Goal: Task Accomplishment & Management: Manage account settings

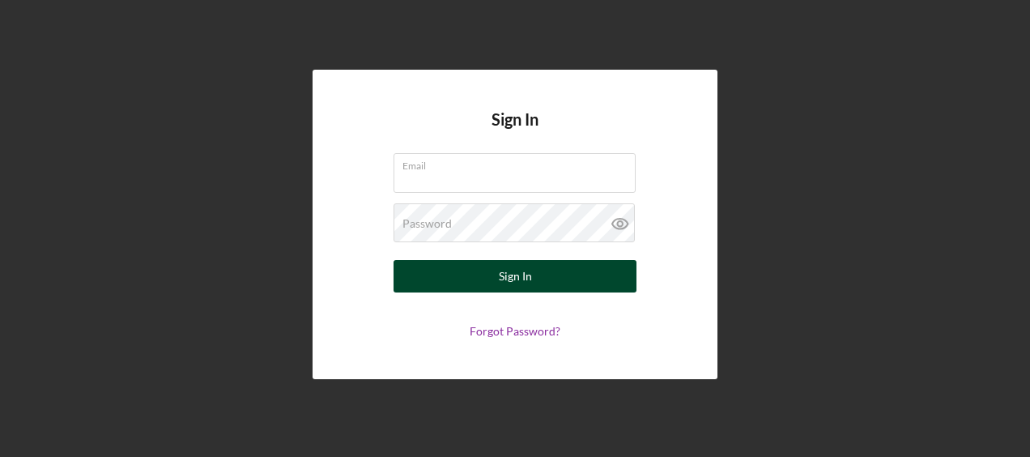
type input "[PERSON_NAME][EMAIL_ADDRESS][DOMAIN_NAME]"
click at [458, 270] on button "Sign In" at bounding box center [514, 276] width 243 height 32
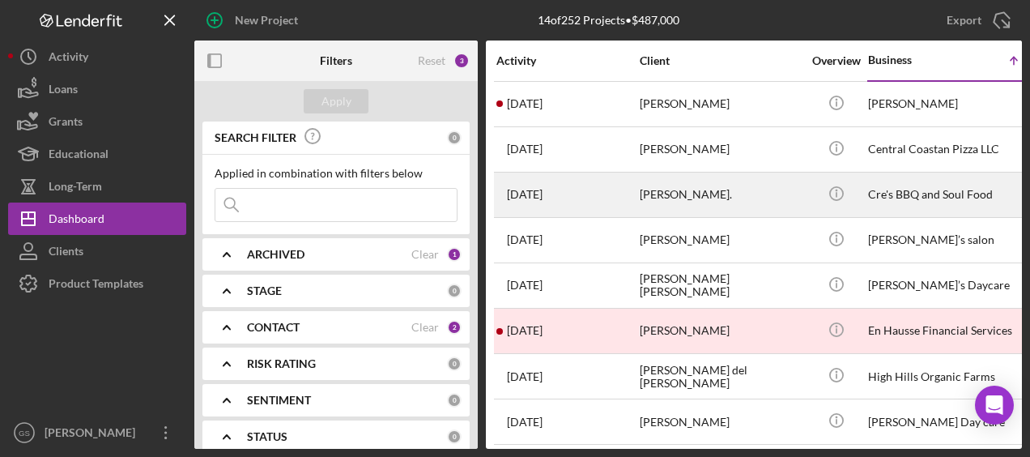
click at [771, 198] on div "[PERSON_NAME]." at bounding box center [721, 194] width 162 height 43
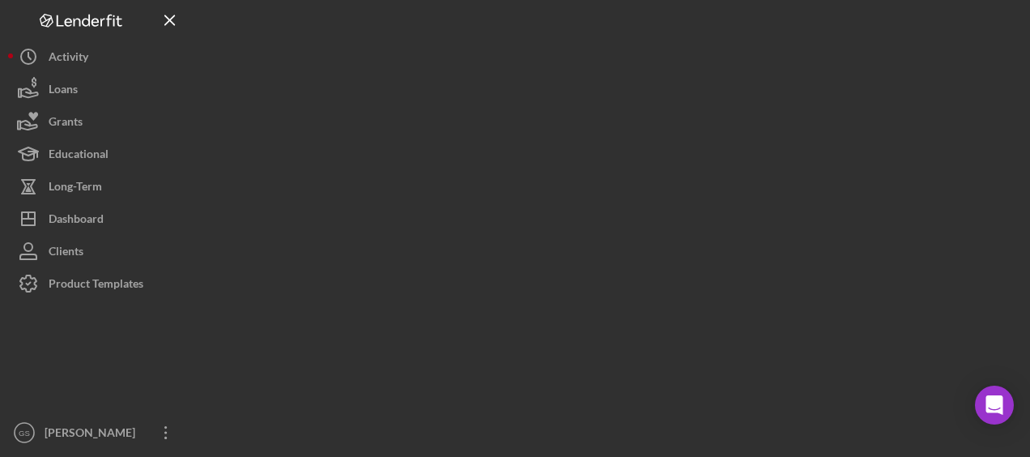
click at [771, 198] on div at bounding box center [607, 224] width 827 height 449
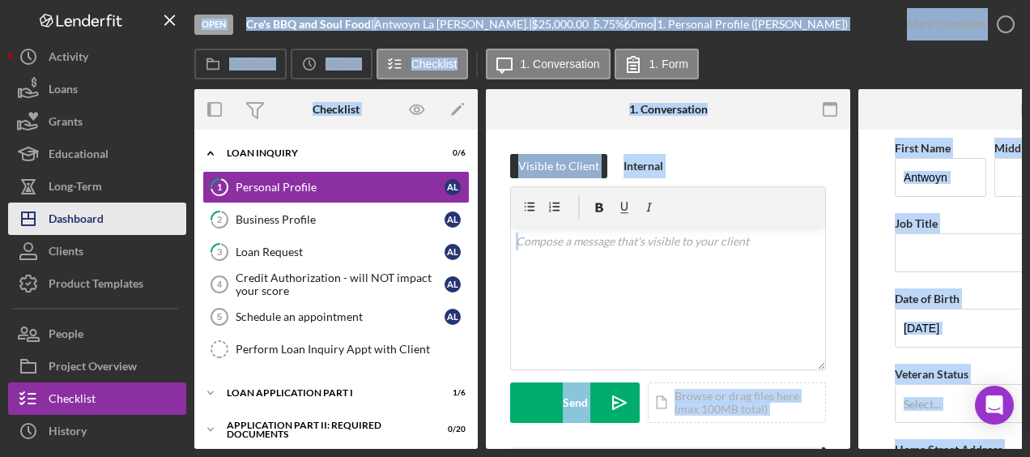
click at [141, 220] on button "Icon/Dashboard Dashboard" at bounding box center [97, 218] width 178 height 32
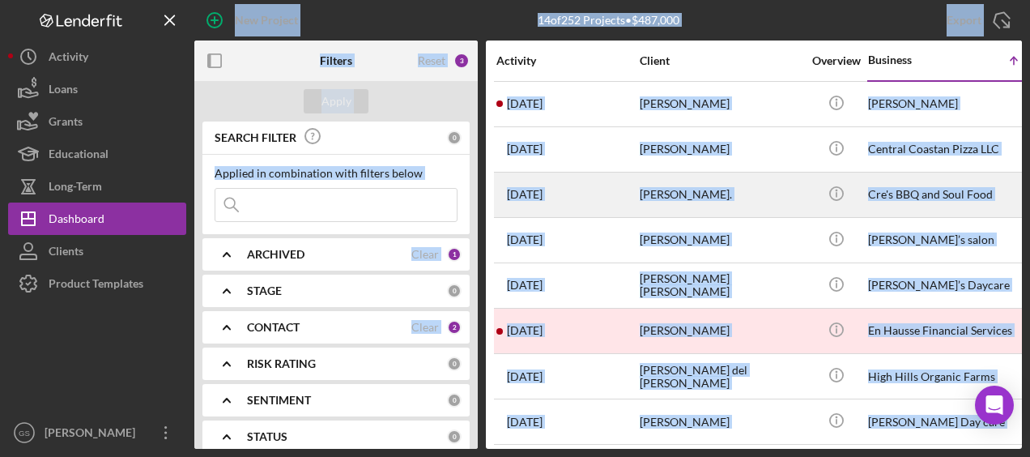
click at [761, 199] on div "[PERSON_NAME]." at bounding box center [721, 194] width 162 height 43
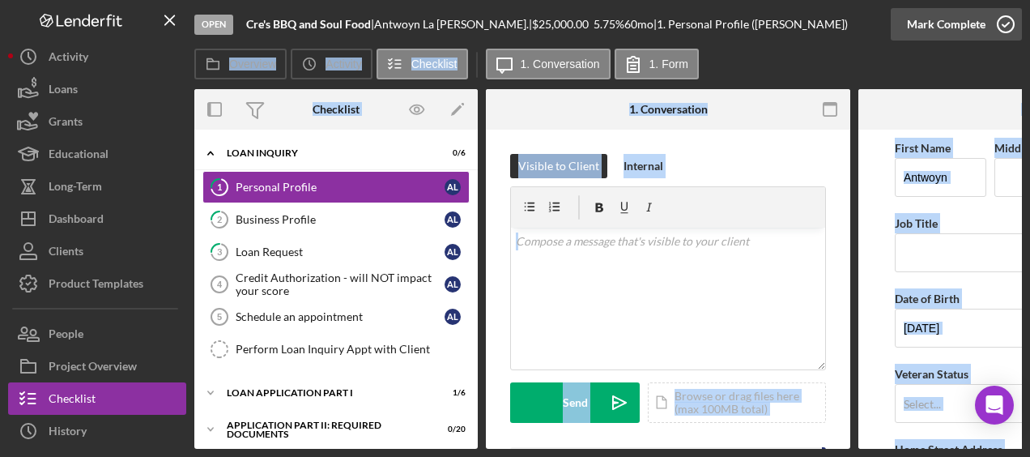
click at [1009, 28] on icon "button" at bounding box center [1005, 24] width 40 height 40
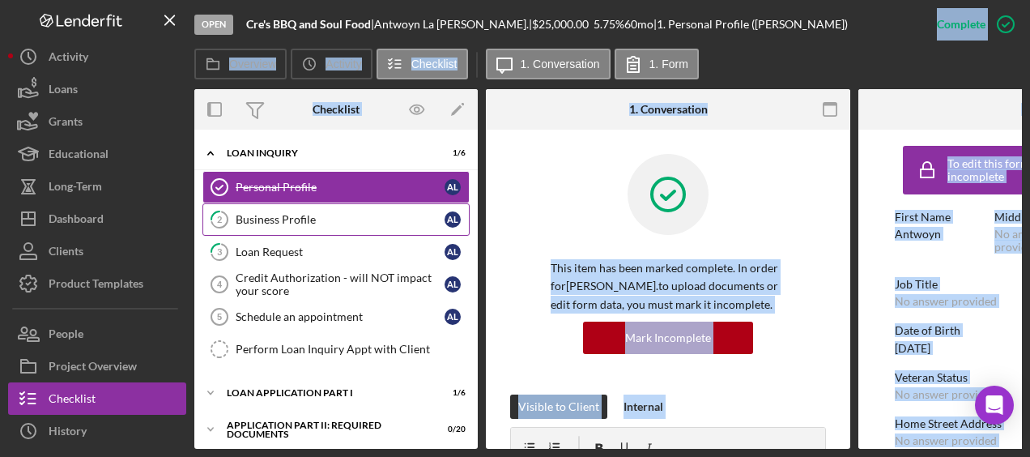
click at [353, 230] on link "2 Business Profile A L" at bounding box center [335, 219] width 267 height 32
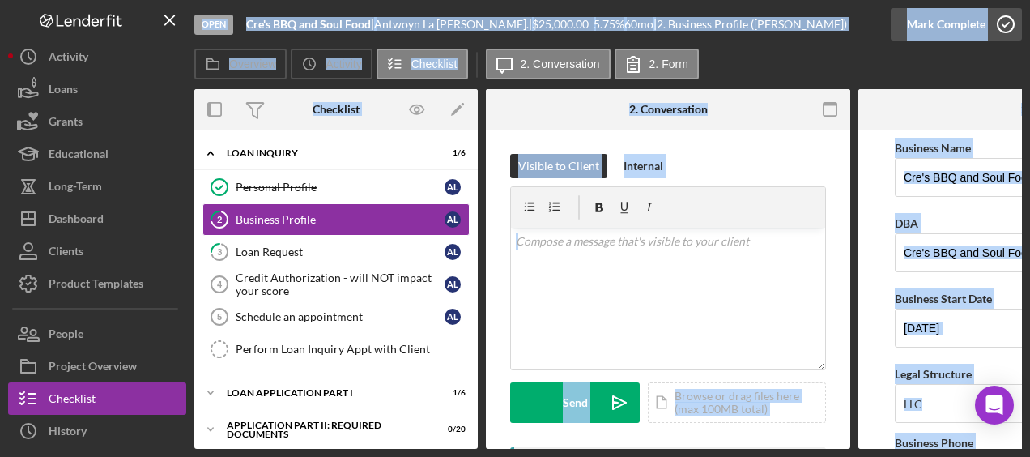
click at [1002, 27] on icon "button" at bounding box center [1005, 24] width 40 height 40
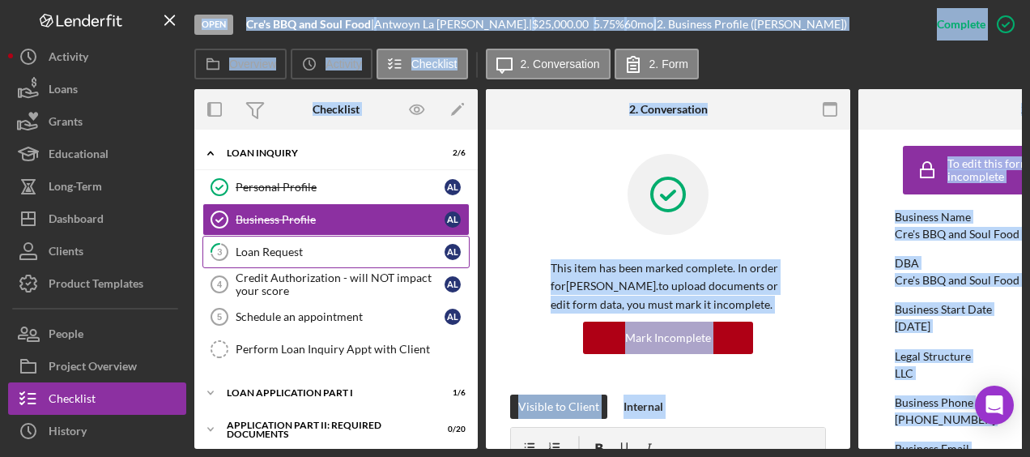
click at [392, 257] on link "3 Loan Request A L" at bounding box center [335, 252] width 267 height 32
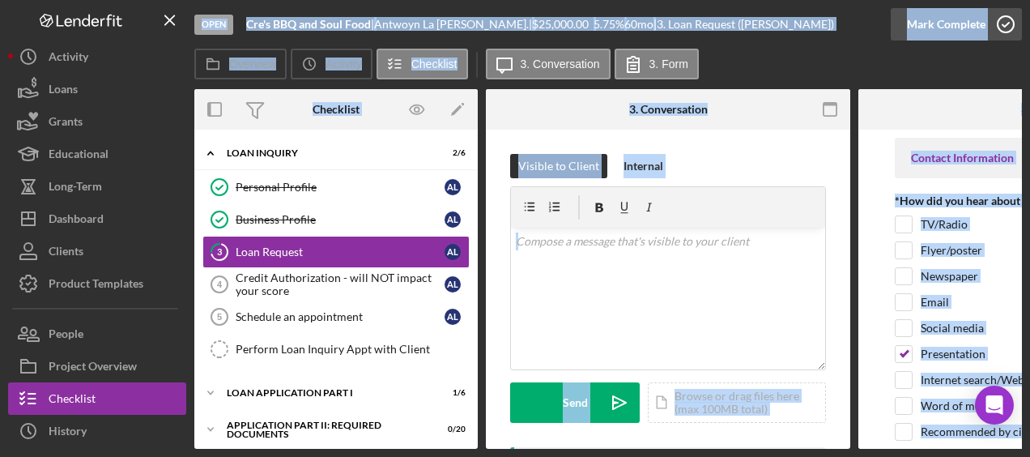
click at [1012, 22] on icon "button" at bounding box center [1005, 24] width 40 height 40
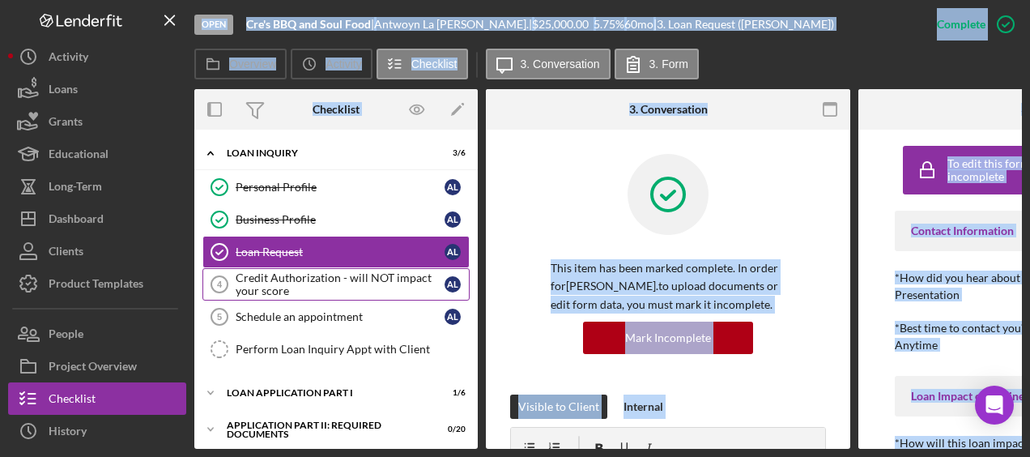
click at [358, 291] on div "Credit Authorization - will NOT impact your score" at bounding box center [340, 284] width 209 height 26
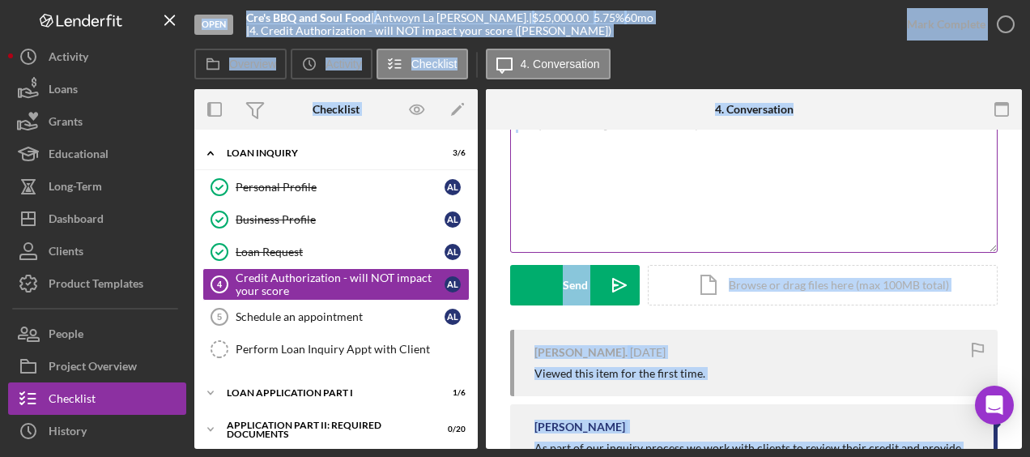
scroll to position [117, 0]
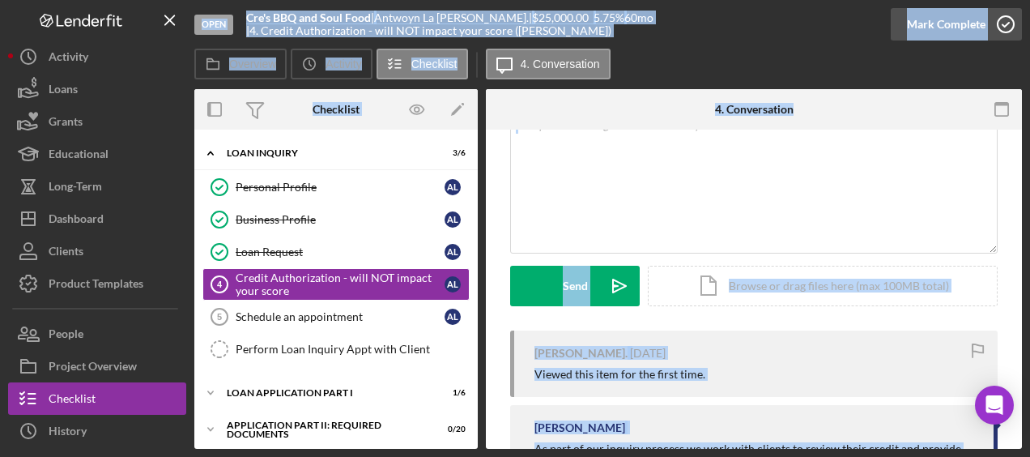
click at [1004, 28] on icon "button" at bounding box center [1005, 24] width 40 height 40
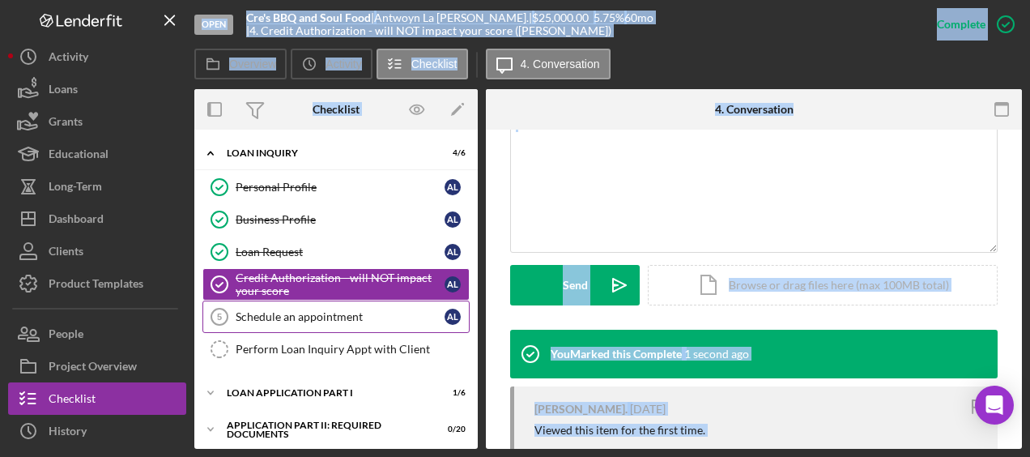
click at [351, 314] on div "Schedule an appointment" at bounding box center [340, 316] width 209 height 13
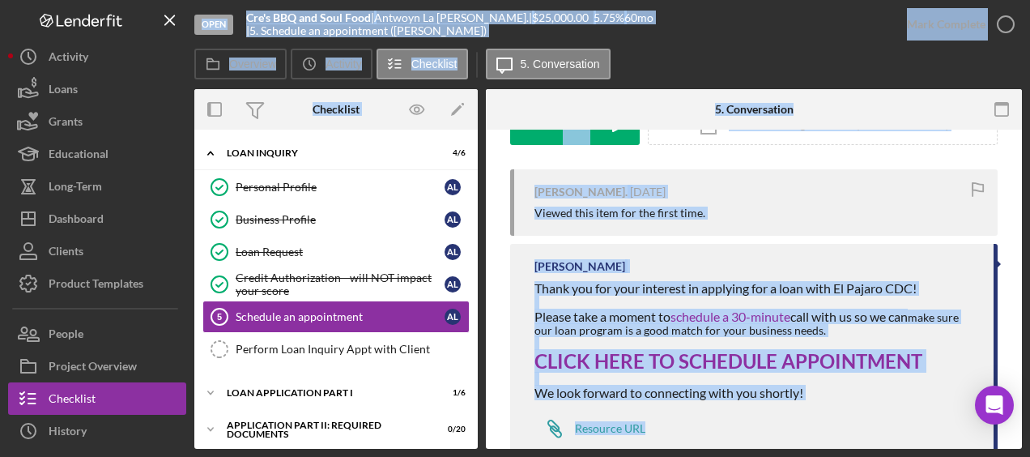
scroll to position [322, 0]
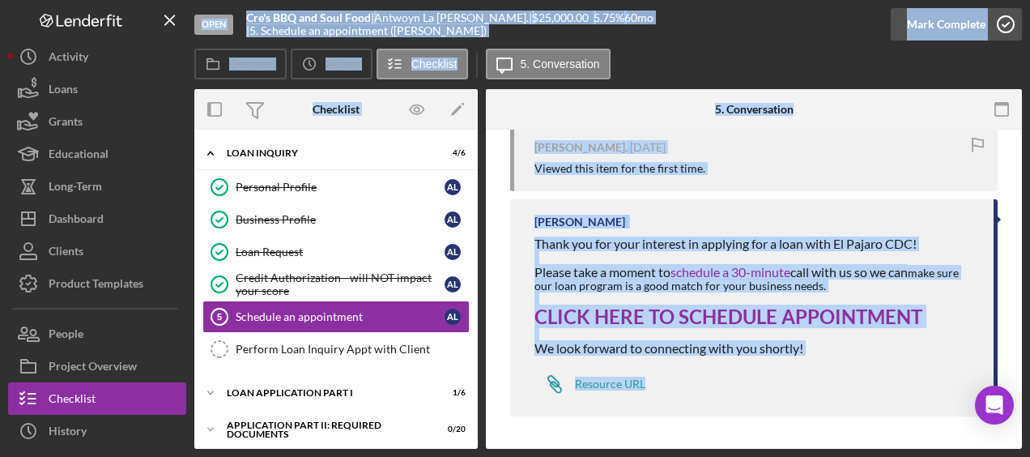
click at [1013, 21] on icon "button" at bounding box center [1005, 24] width 40 height 40
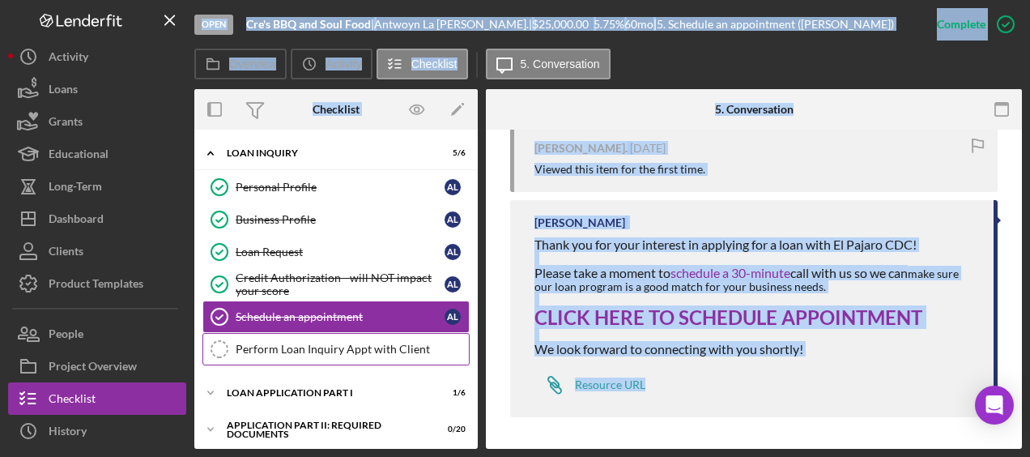
click at [372, 343] on div "Perform Loan Inquiry Appt with Client" at bounding box center [352, 348] width 233 height 13
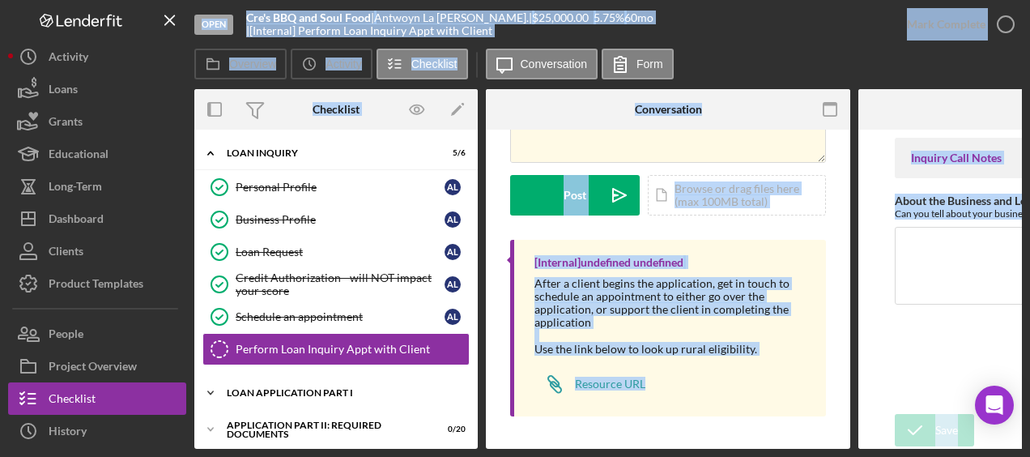
click at [361, 389] on div "Loan Application Part I" at bounding box center [342, 393] width 231 height 10
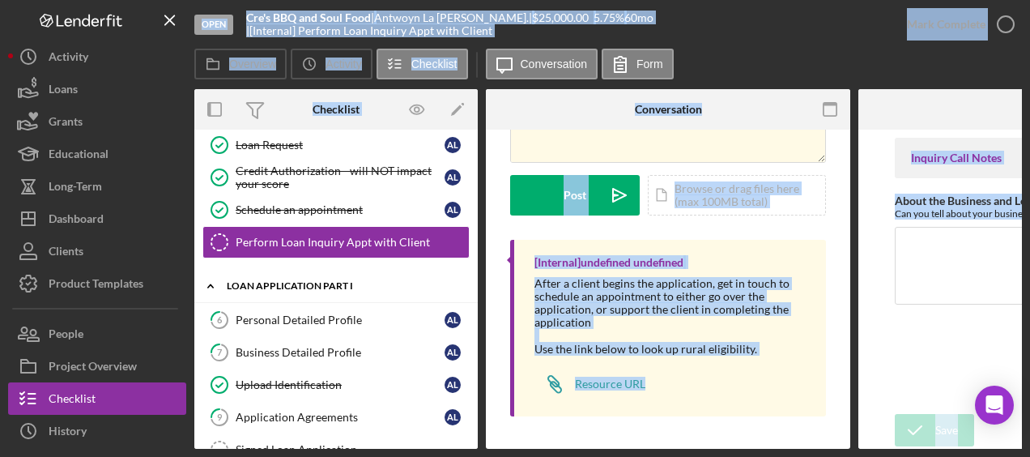
scroll to position [108, 0]
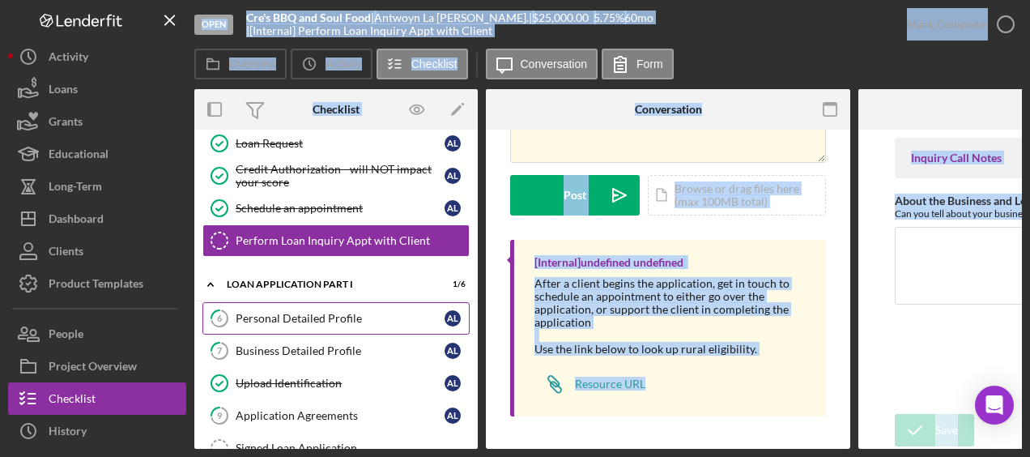
click at [359, 325] on link "6 Personal Detailed Profile A L" at bounding box center [335, 318] width 267 height 32
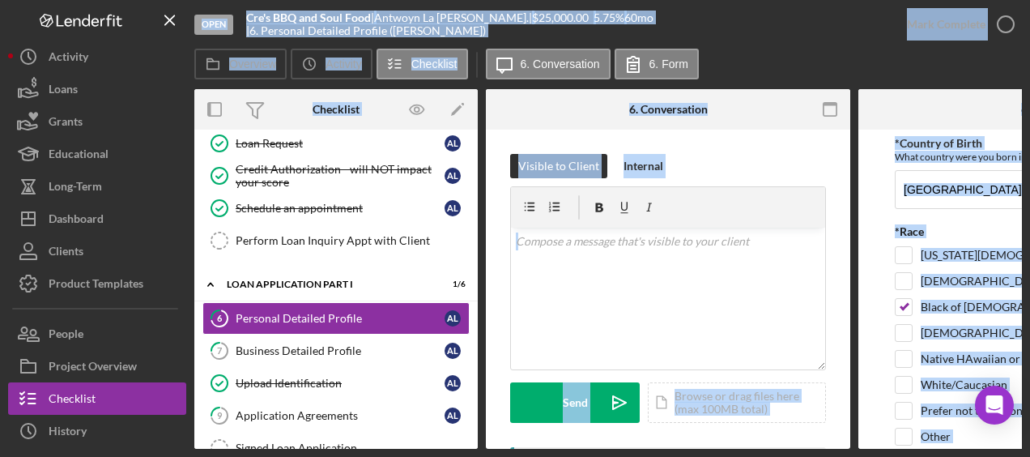
scroll to position [462, 0]
click at [1005, 21] on icon "button" at bounding box center [1005, 24] width 40 height 40
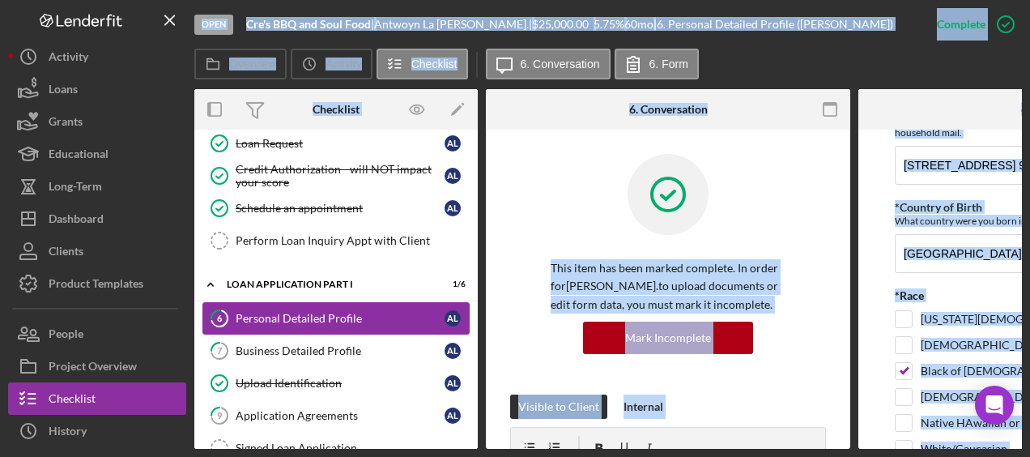
scroll to position [526, 0]
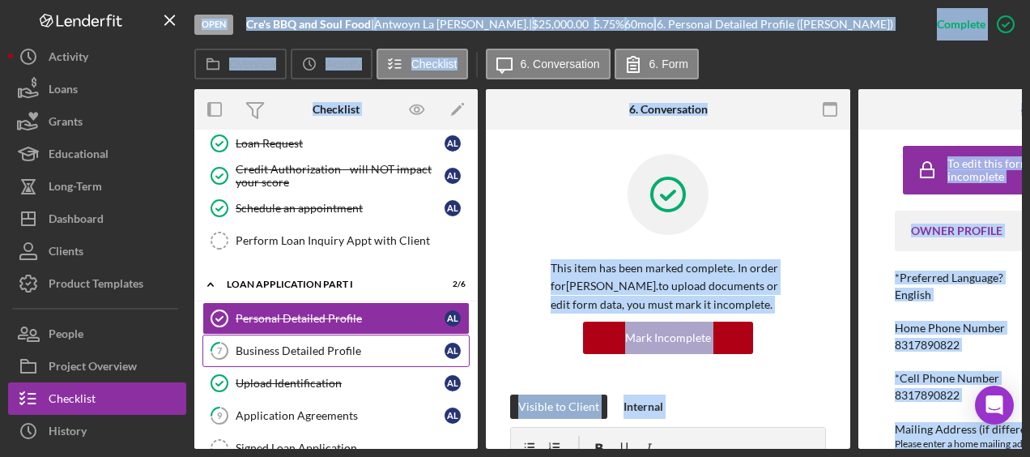
click at [366, 349] on div "Business Detailed Profile" at bounding box center [340, 350] width 209 height 13
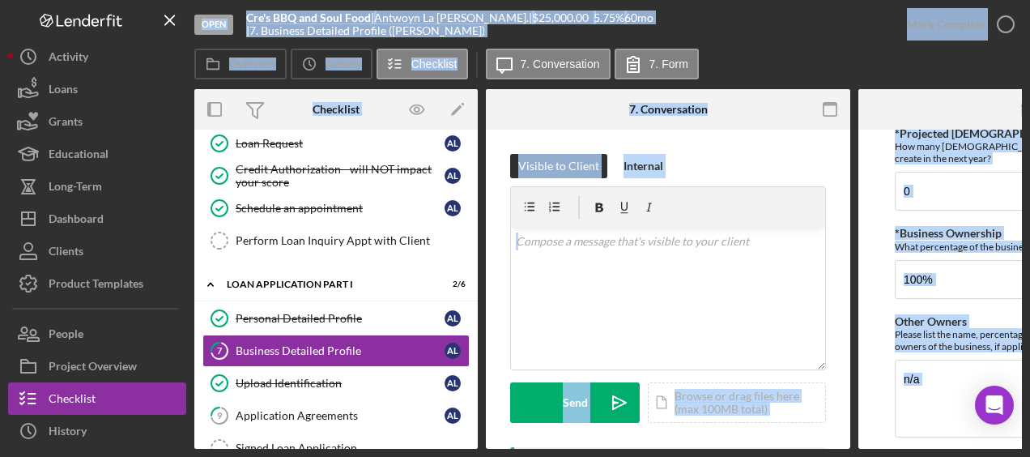
scroll to position [900, 0]
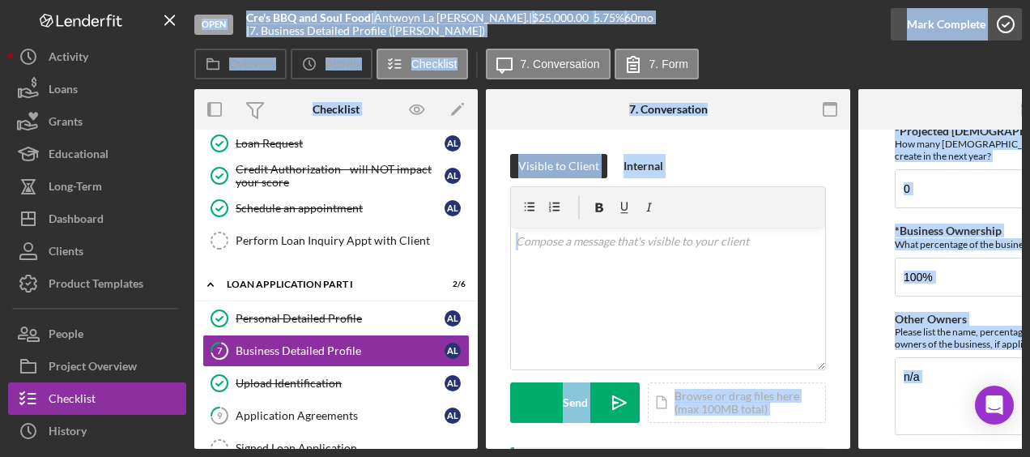
click at [1000, 21] on icon "button" at bounding box center [1005, 24] width 40 height 40
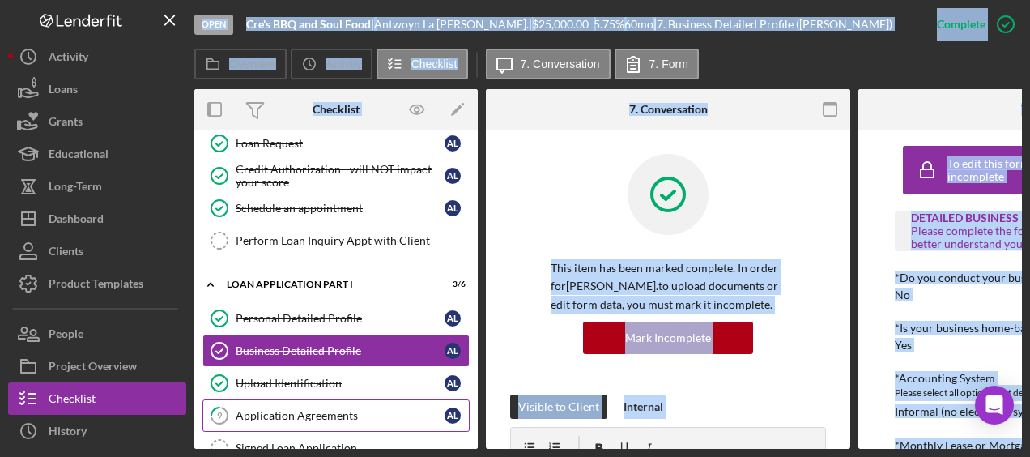
click at [289, 411] on div "Application Agreements" at bounding box center [340, 415] width 209 height 13
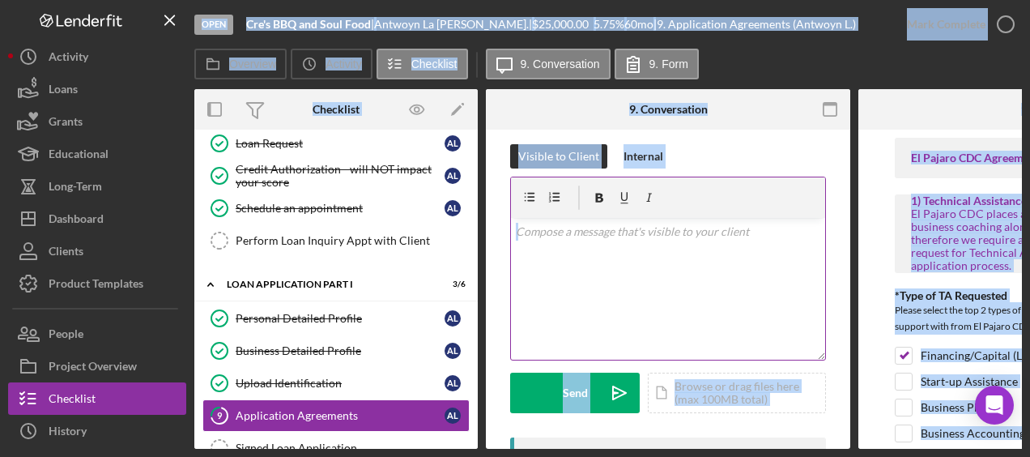
scroll to position [9, 0]
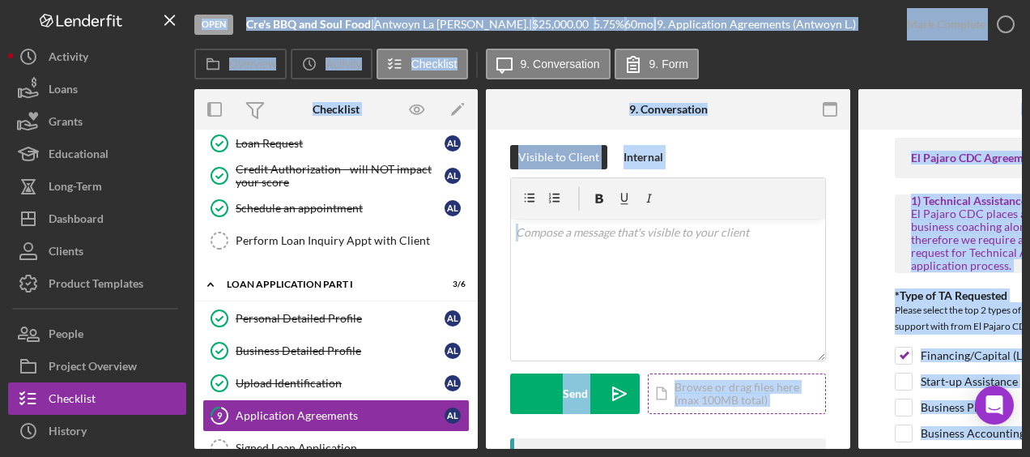
click at [742, 398] on div "Icon/Document Browse or drag files here (max 100MB total) Tap to choose files o…" at bounding box center [737, 393] width 178 height 40
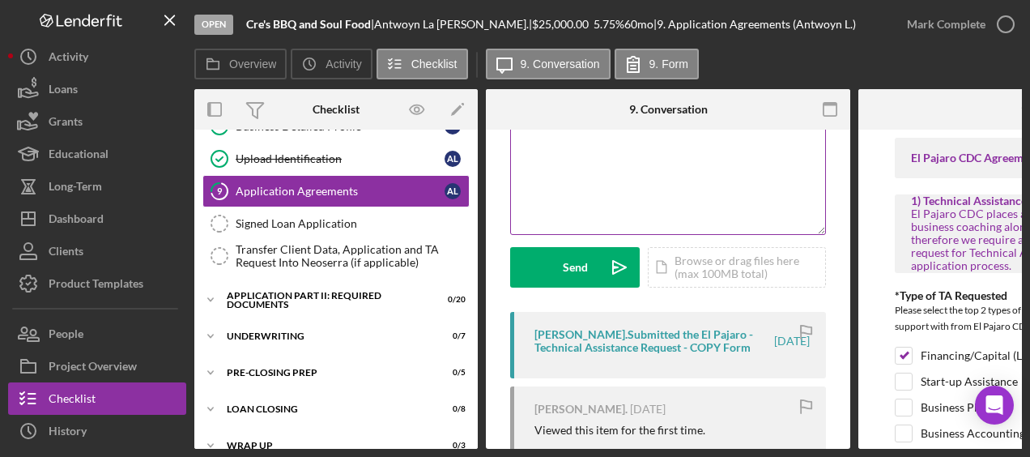
scroll to position [0, 0]
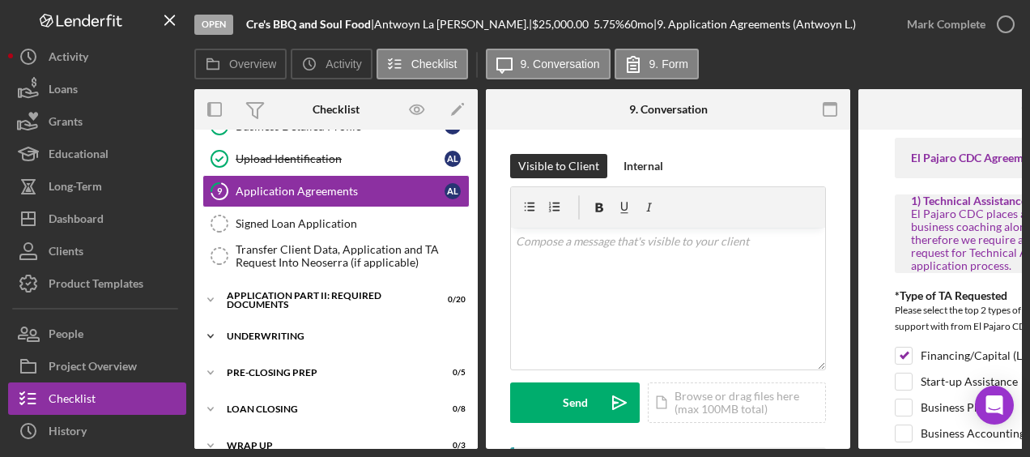
click at [308, 331] on div "Underwriting" at bounding box center [342, 336] width 231 height 10
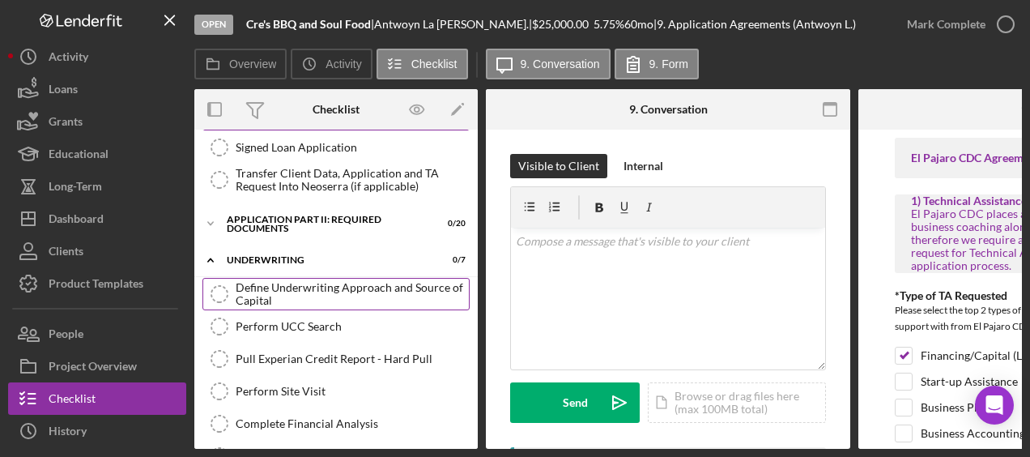
scroll to position [415, 0]
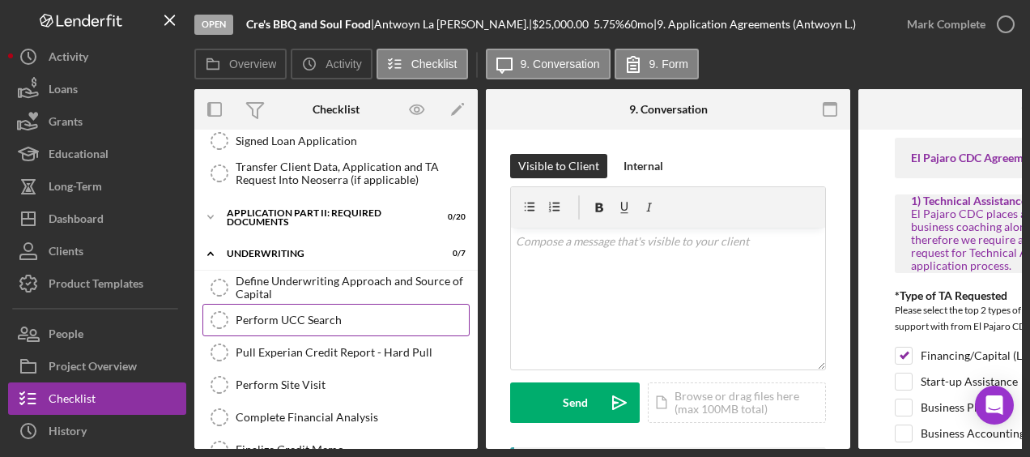
click at [316, 319] on link "Perform UCC Search Perform UCC Search" at bounding box center [335, 320] width 267 height 32
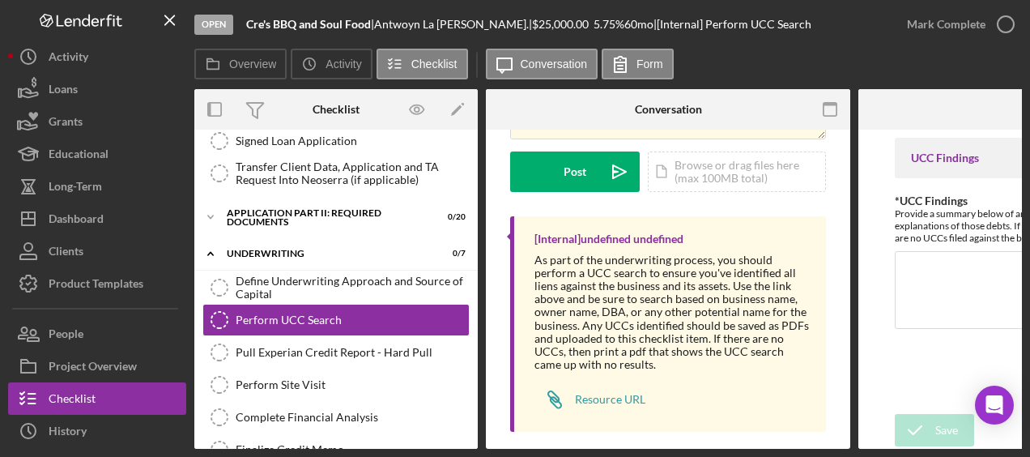
scroll to position [194, 0]
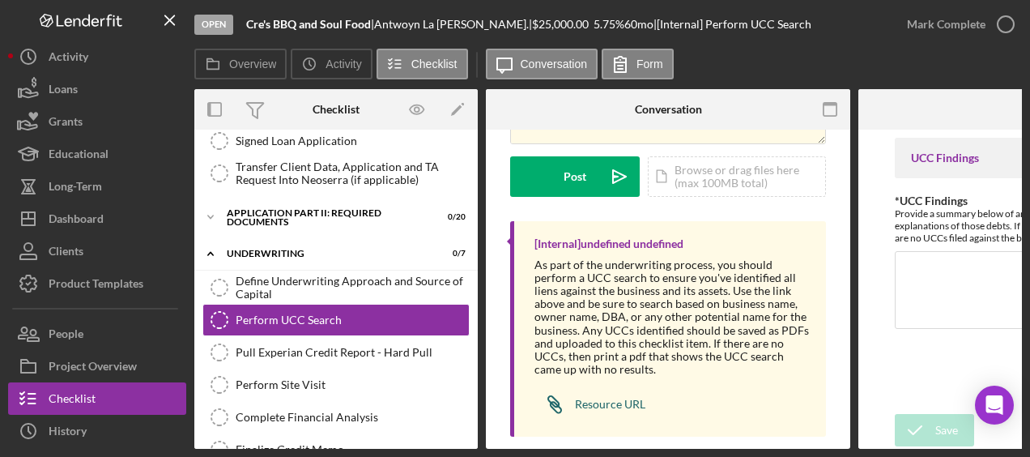
click at [611, 406] on div "Resource URL" at bounding box center [610, 404] width 70 height 13
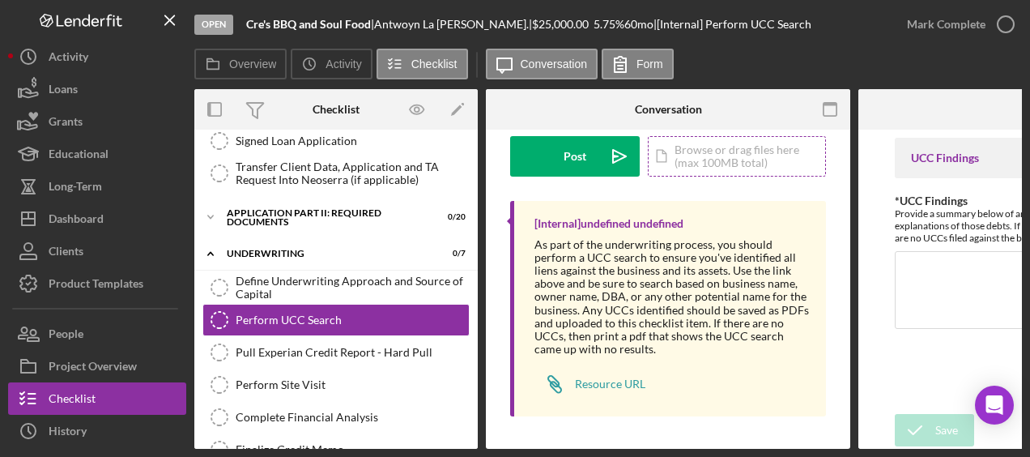
click at [708, 165] on div "Icon/Document Browse or drag files here (max 100MB total) Tap to choose files o…" at bounding box center [737, 156] width 178 height 40
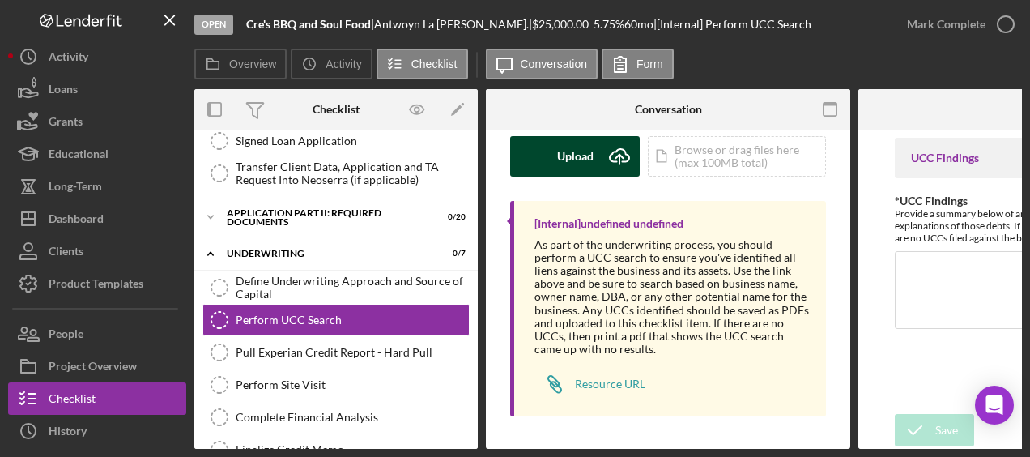
click at [612, 157] on icon "Icon/Upload" at bounding box center [619, 156] width 40 height 40
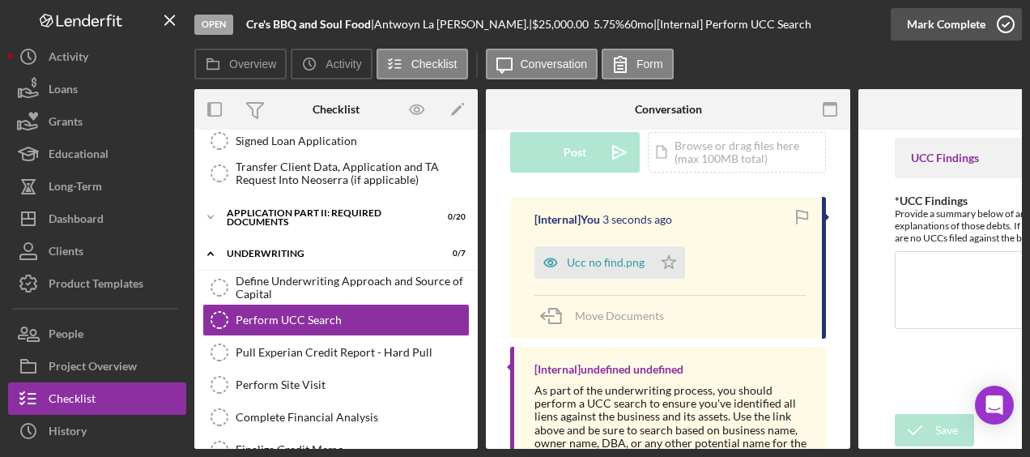
click at [1007, 36] on icon "button" at bounding box center [1005, 24] width 40 height 40
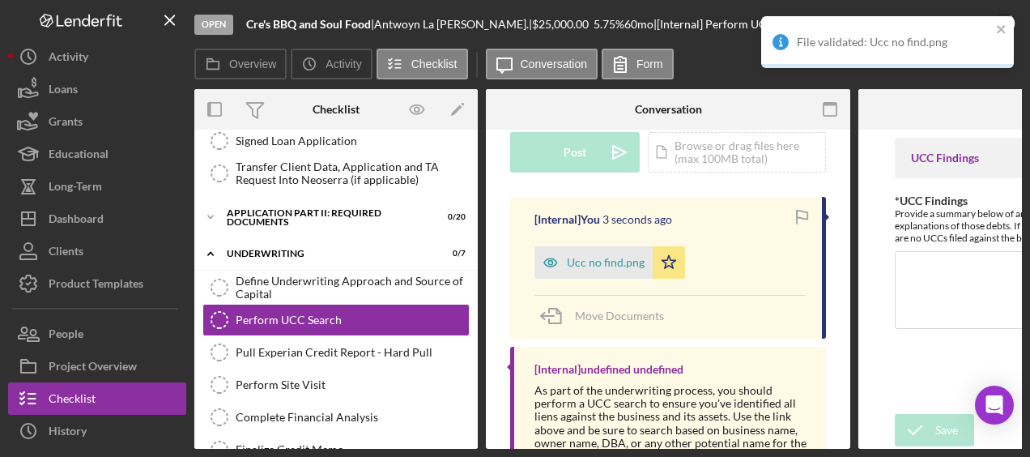
scroll to position [458, 0]
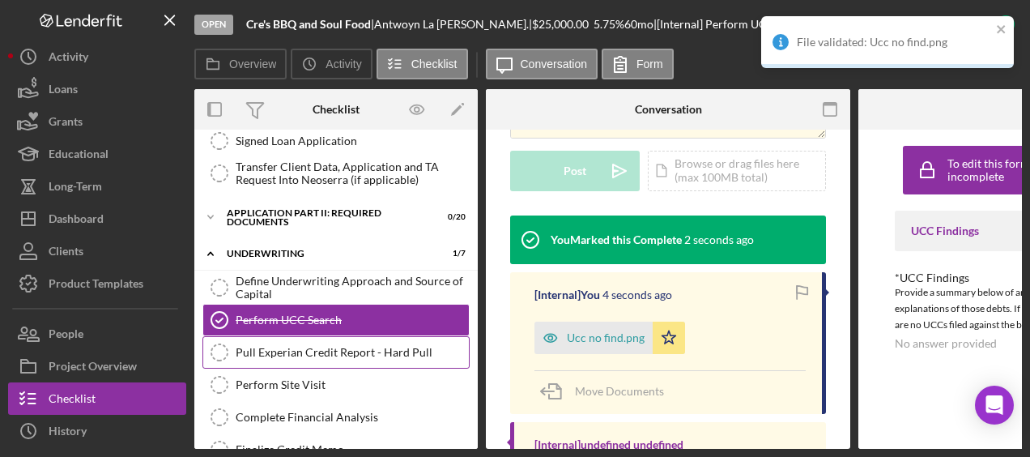
click at [377, 351] on link "Pull Experian Credit Report - Hard Pull Pull Experian Credit Report - Hard Pull" at bounding box center [335, 352] width 267 height 32
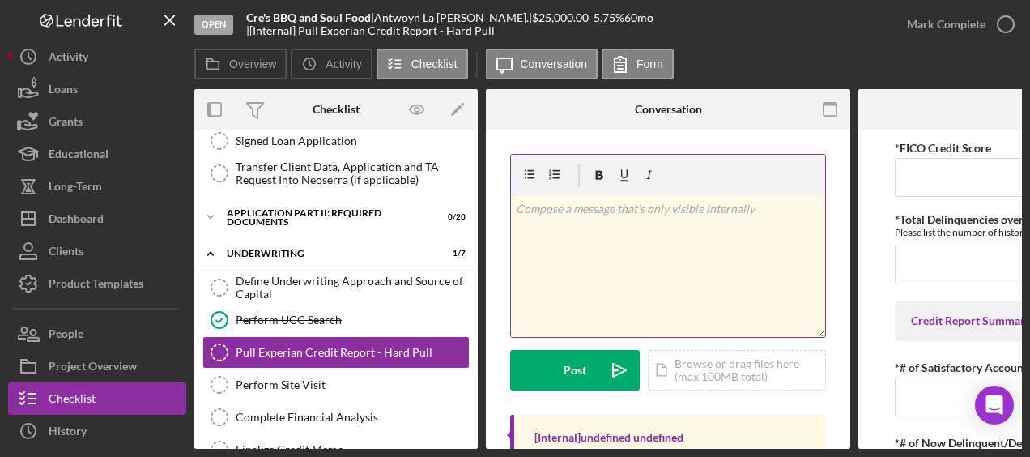
scroll to position [99, 0]
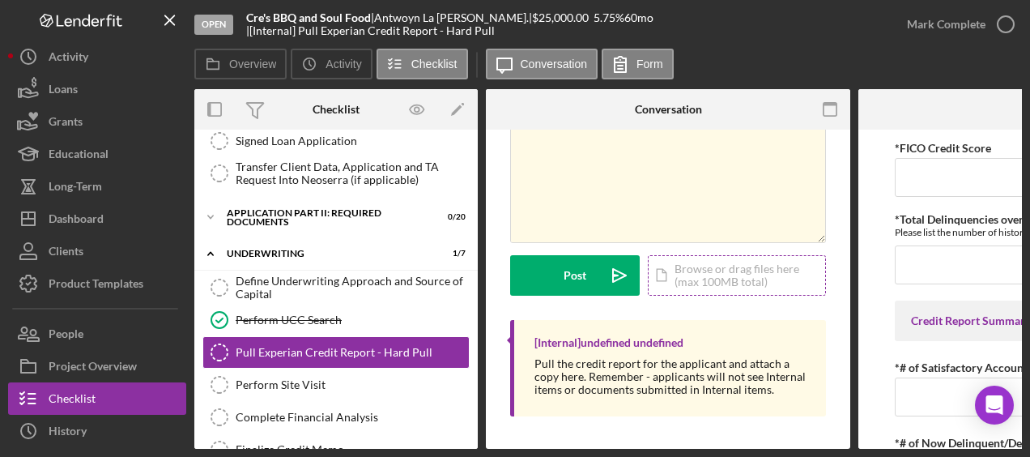
click at [753, 261] on div "Icon/Document Browse or drag files here (max 100MB total) Tap to choose files o…" at bounding box center [737, 275] width 178 height 40
click at [716, 268] on div "Icon/Document Browse or drag files here (max 100MB total) Tap to choose files o…" at bounding box center [737, 275] width 178 height 40
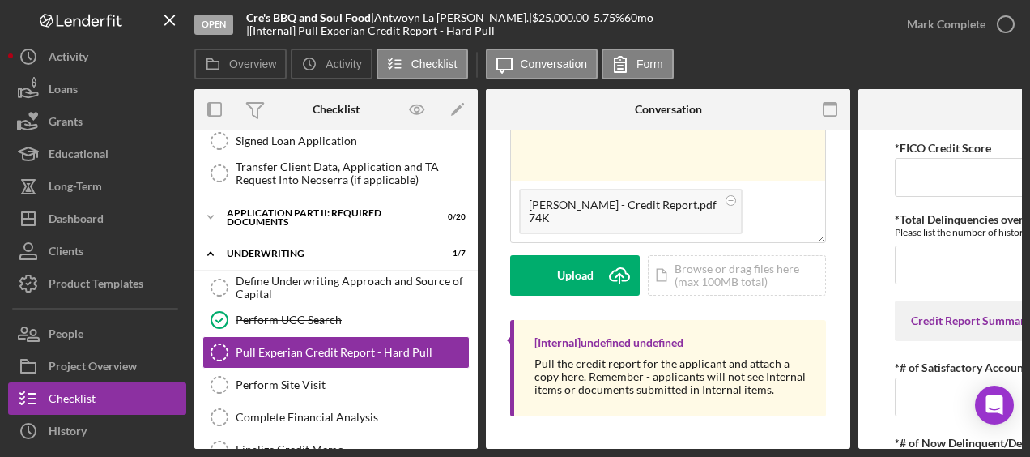
scroll to position [0, 154]
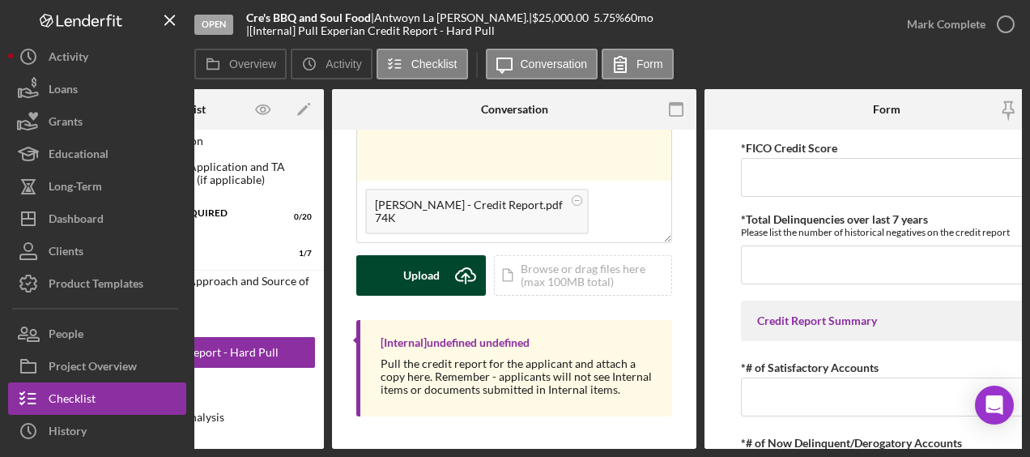
click at [425, 282] on div "Upload" at bounding box center [421, 275] width 36 height 40
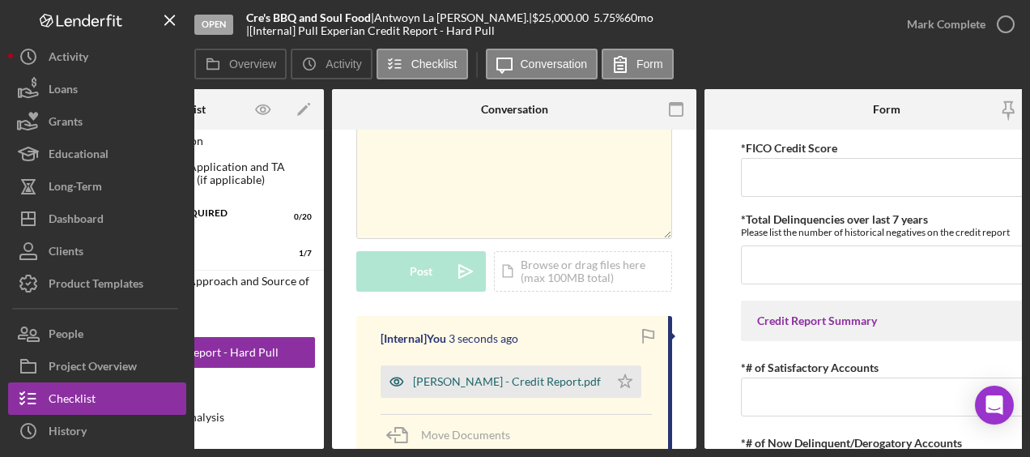
click at [556, 376] on div "[PERSON_NAME] - Credit Report.pdf" at bounding box center [507, 381] width 188 height 13
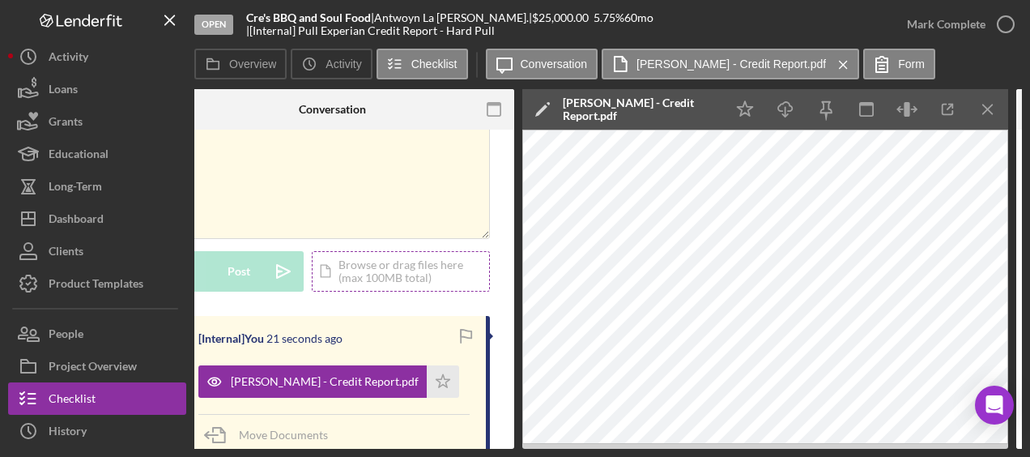
scroll to position [0, 337]
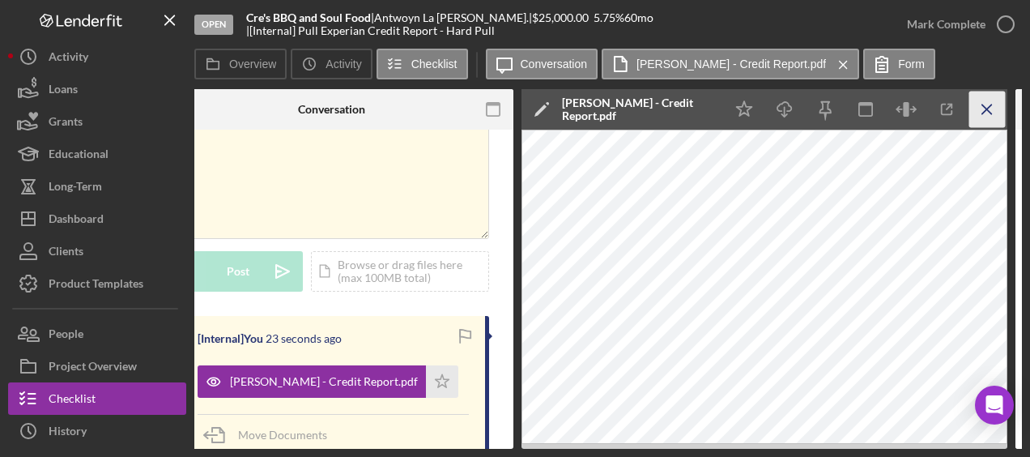
click at [985, 113] on icon "Icon/Menu Close" at bounding box center [987, 109] width 36 height 36
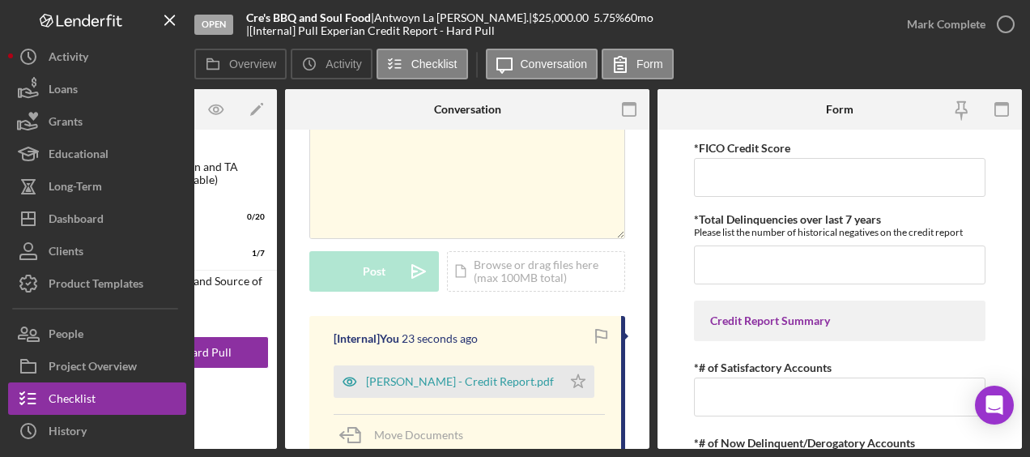
scroll to position [0, 201]
click at [836, 181] on input "*FICO Credit Score" at bounding box center [839, 177] width 291 height 39
type input "710"
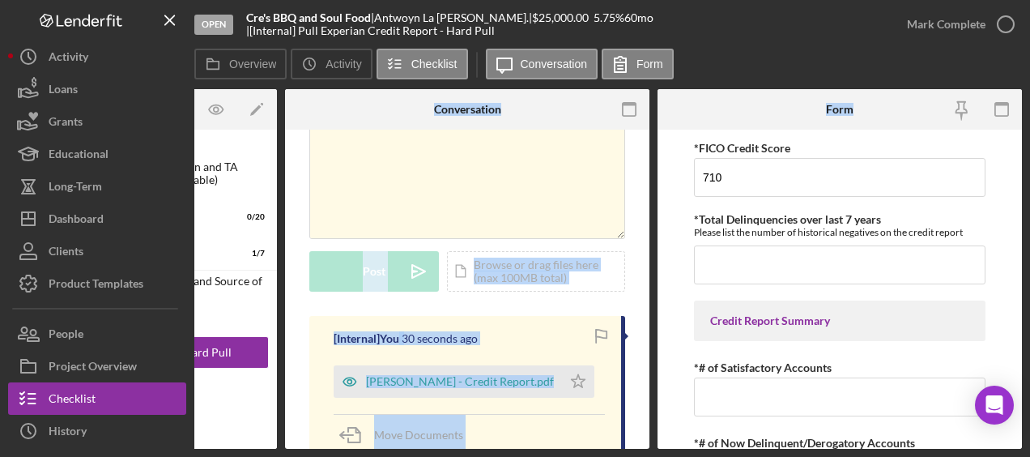
drag, startPoint x: 768, startPoint y: 50, endPoint x: 925, endPoint y: 87, distance: 162.2
click at [925, 87] on div "Overview Icon/History Activity Checklist Icon/Message Conversation Form Overvie…" at bounding box center [607, 249] width 827 height 400
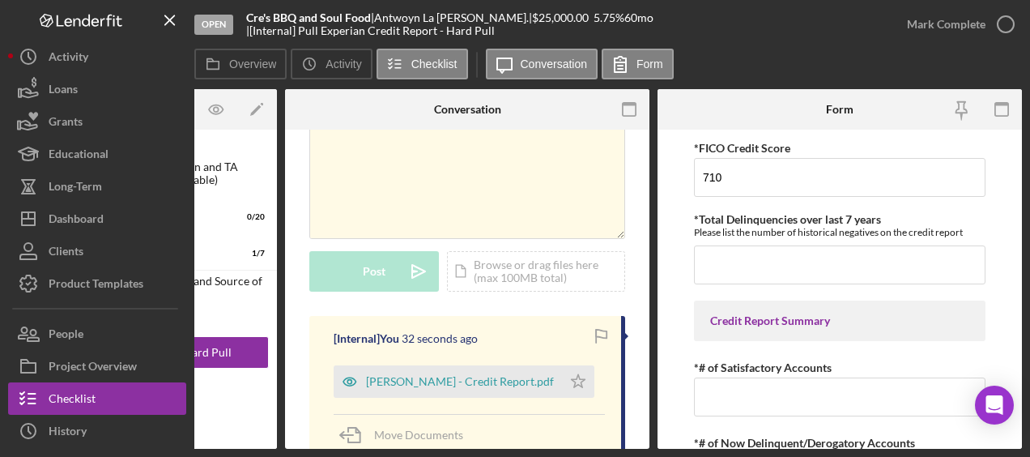
drag, startPoint x: 925, startPoint y: 87, endPoint x: 806, endPoint y: 57, distance: 123.7
click at [806, 57] on div "Overview Icon/History Activity Checklist Icon/Message Conversation Form" at bounding box center [607, 65] width 827 height 32
click at [505, 387] on div "[PERSON_NAME] - Credit Report.pdf" at bounding box center [448, 381] width 228 height 32
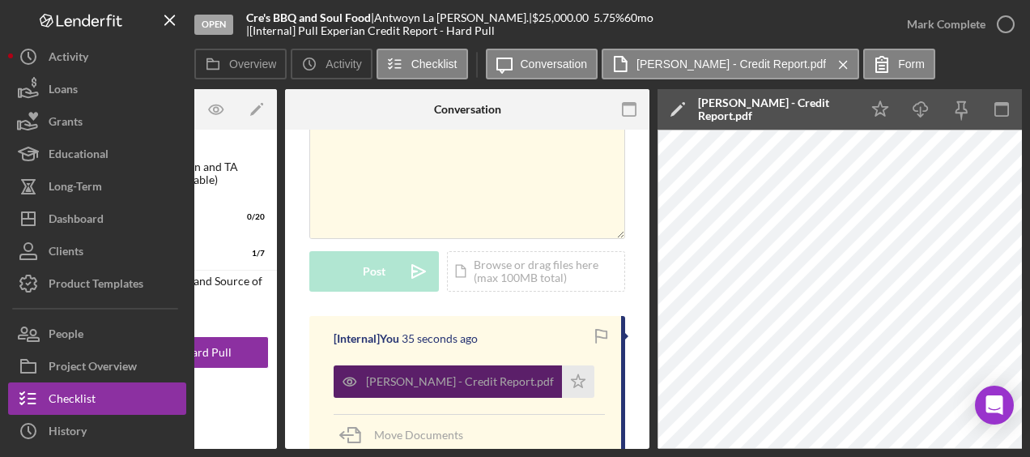
click at [505, 387] on div "[PERSON_NAME] - Credit Report.pdf" at bounding box center [448, 381] width 228 height 32
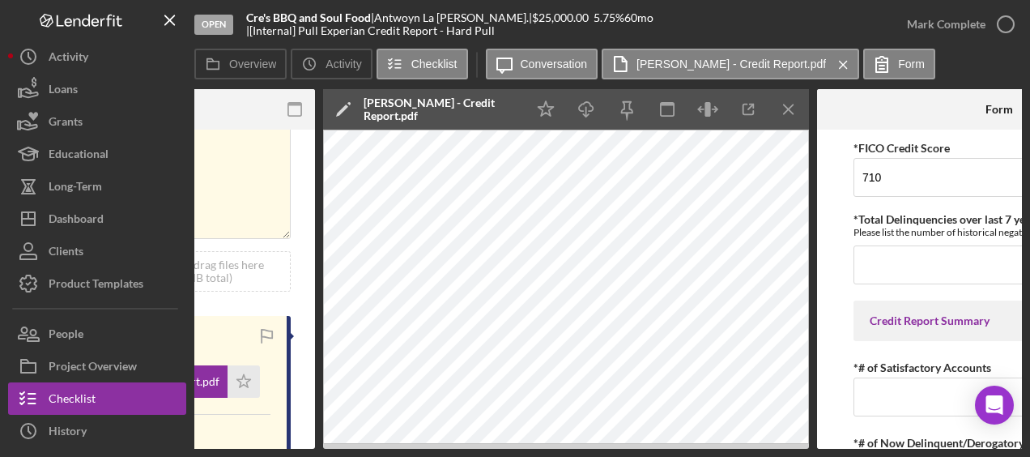
scroll to position [0, 584]
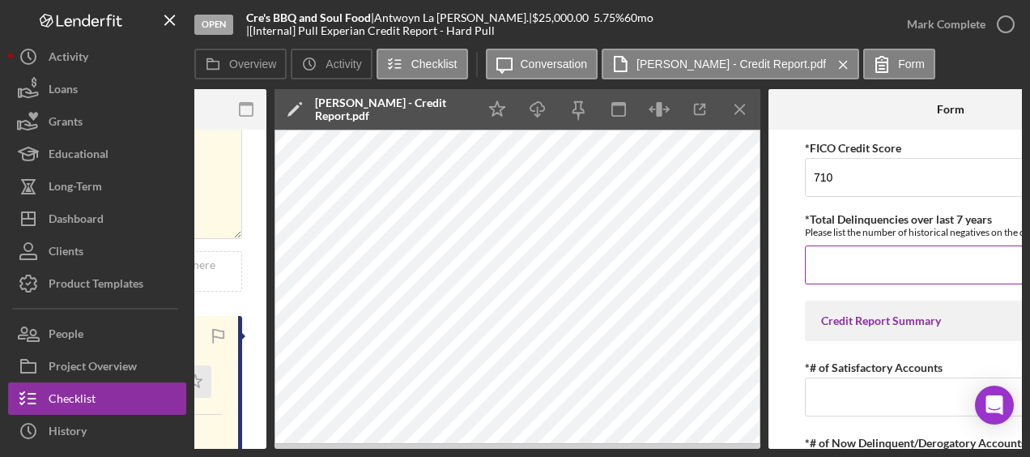
click at [886, 253] on input "*Total Delinquencies over last 7 years" at bounding box center [950, 264] width 291 height 39
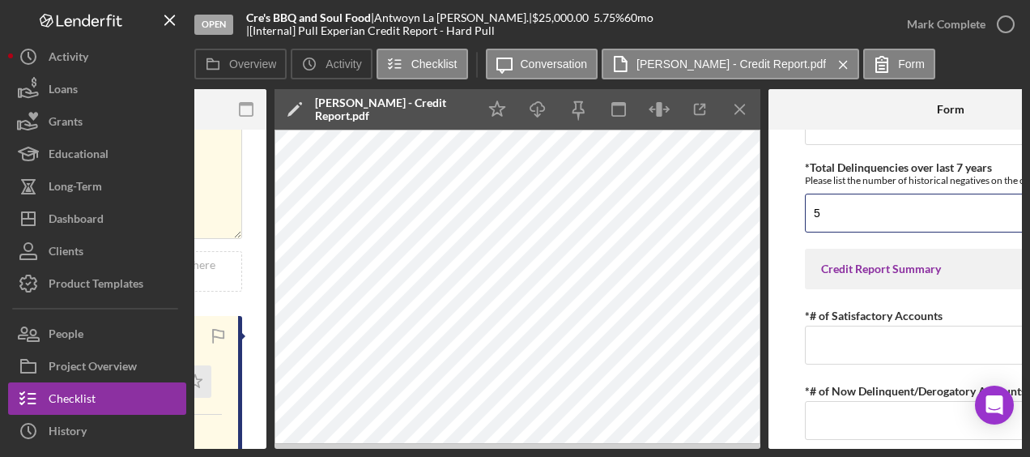
scroll to position [50, 0]
type input "5"
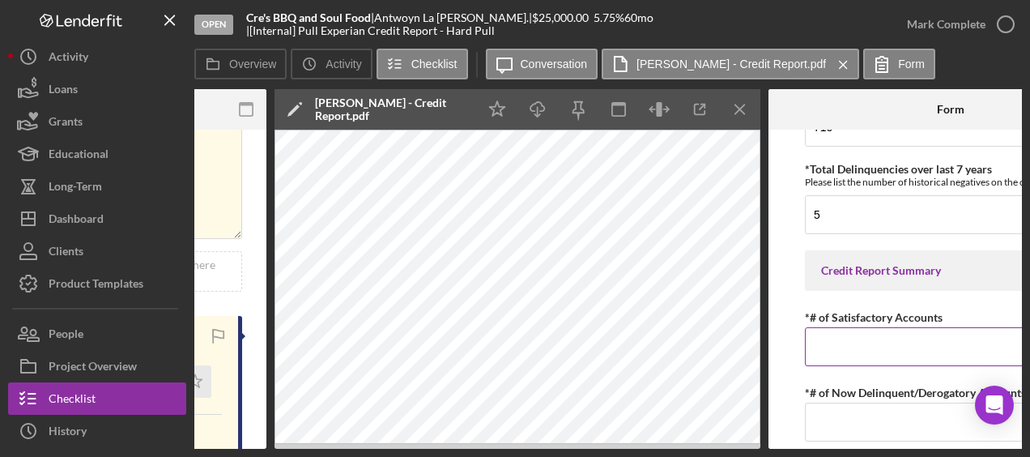
click at [845, 349] on input "*# of Satisfactory Accounts" at bounding box center [950, 346] width 291 height 39
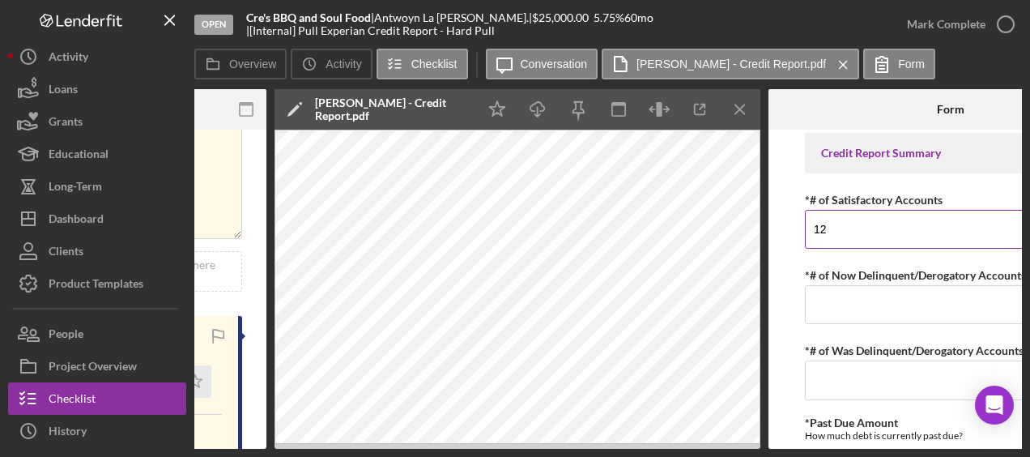
scroll to position [168, 0]
type input "12"
click at [842, 291] on input "*# of Now Delinquent/Derogatory Accounts" at bounding box center [950, 303] width 291 height 39
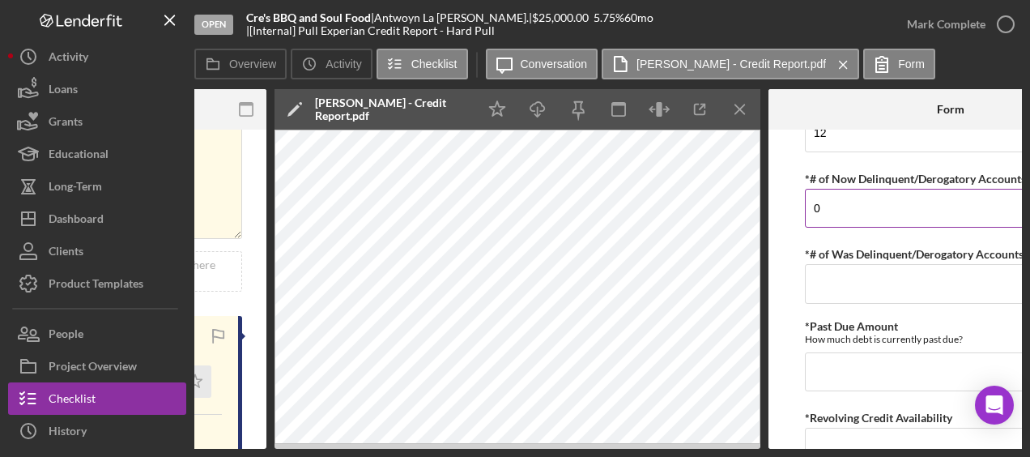
scroll to position [265, 0]
type input "0"
click at [842, 291] on input "*# of Was Delinquent/Derogatory Accounts" at bounding box center [950, 282] width 291 height 39
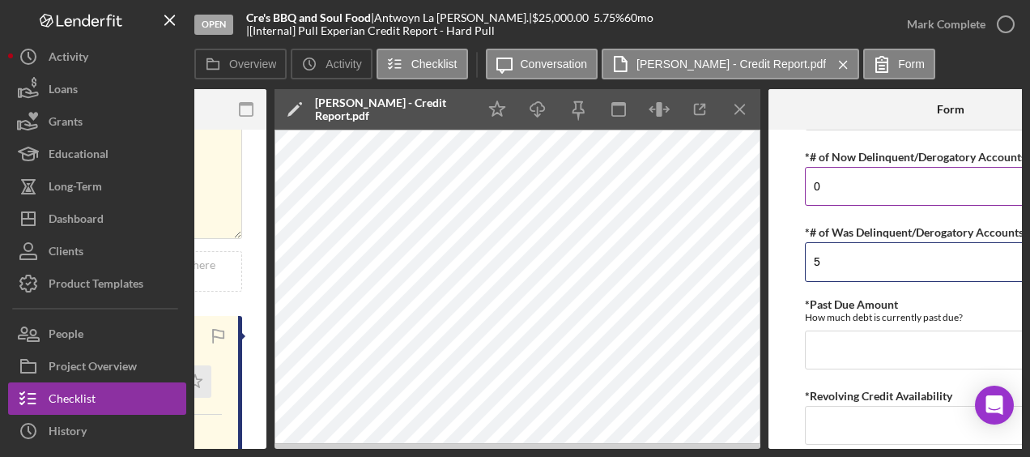
scroll to position [300, 0]
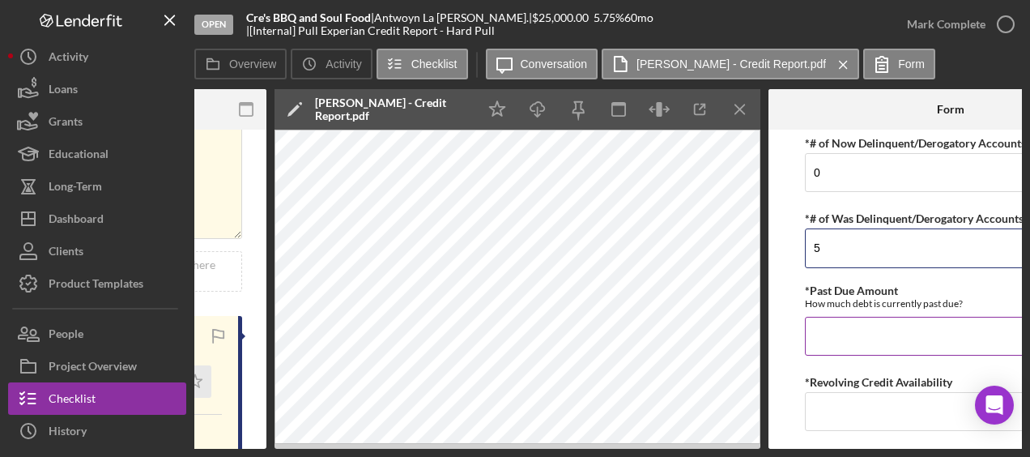
type input "5"
click at [844, 339] on input "*Past Due Amount" at bounding box center [950, 336] width 291 height 39
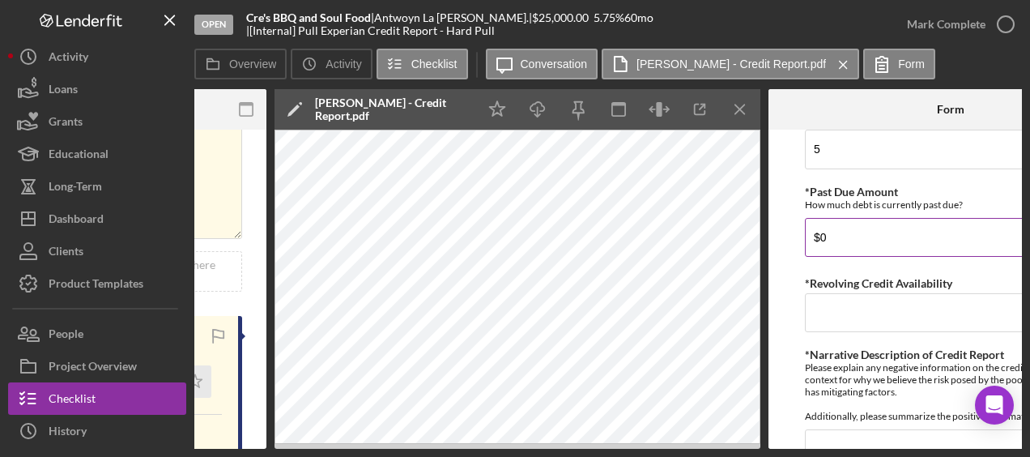
scroll to position [399, 0]
type input "$0"
click at [846, 313] on input "*Revolving Credit Availability" at bounding box center [950, 311] width 291 height 39
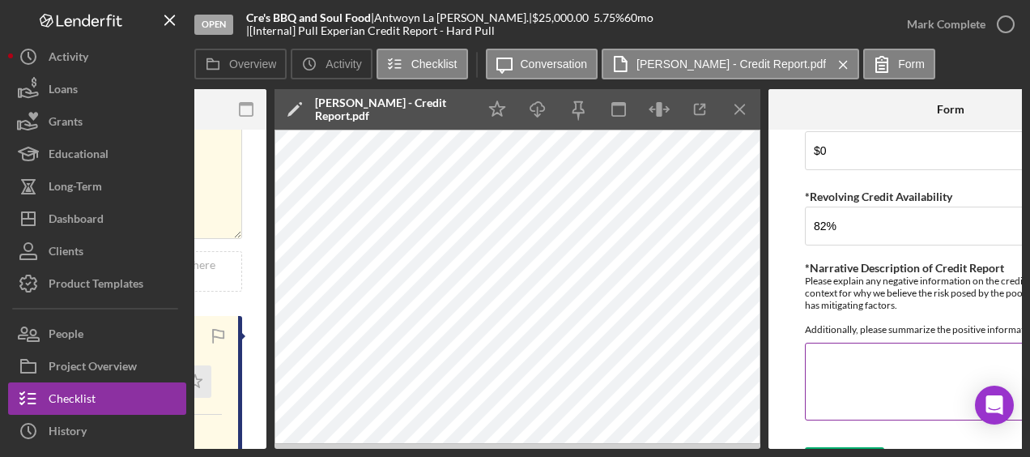
type input "82.00000%"
click at [829, 378] on textarea "*Narrative Description of Credit Report" at bounding box center [950, 381] width 291 height 78
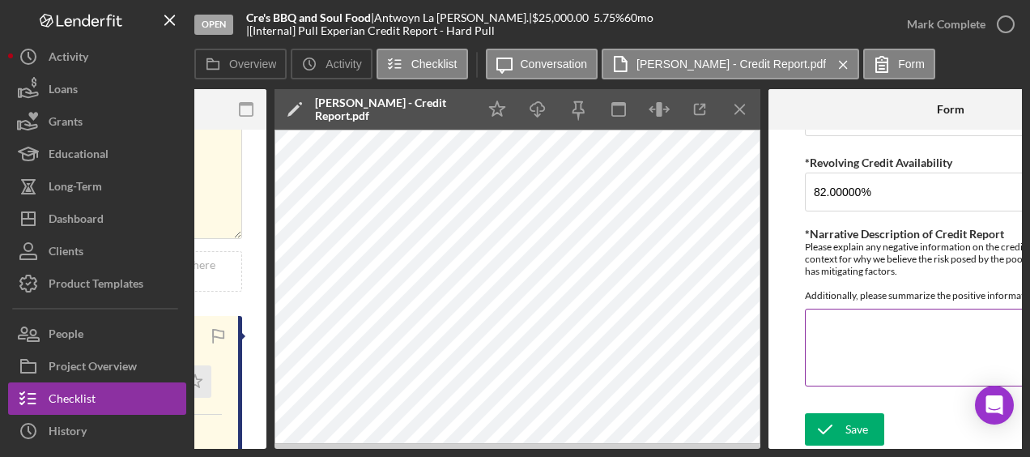
click at [882, 323] on textarea "*Narrative Description of Credit Report" at bounding box center [950, 347] width 291 height 78
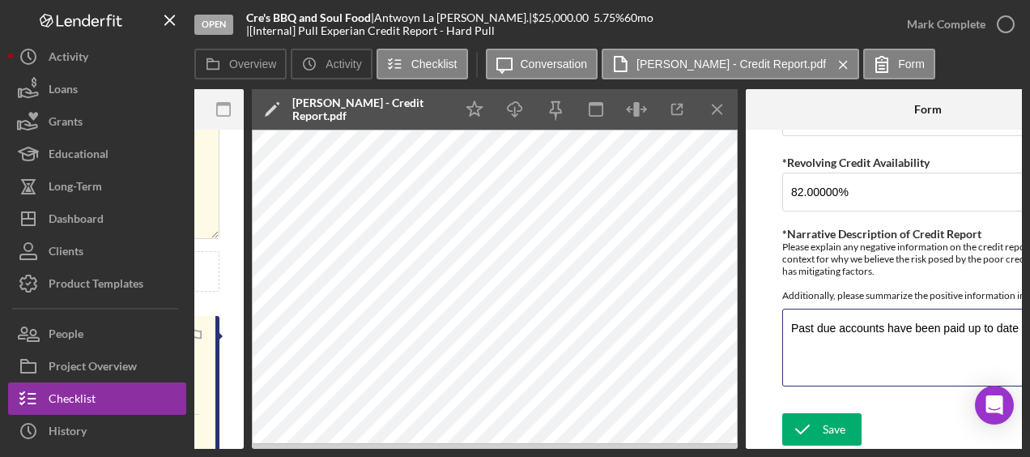
scroll to position [0, 689]
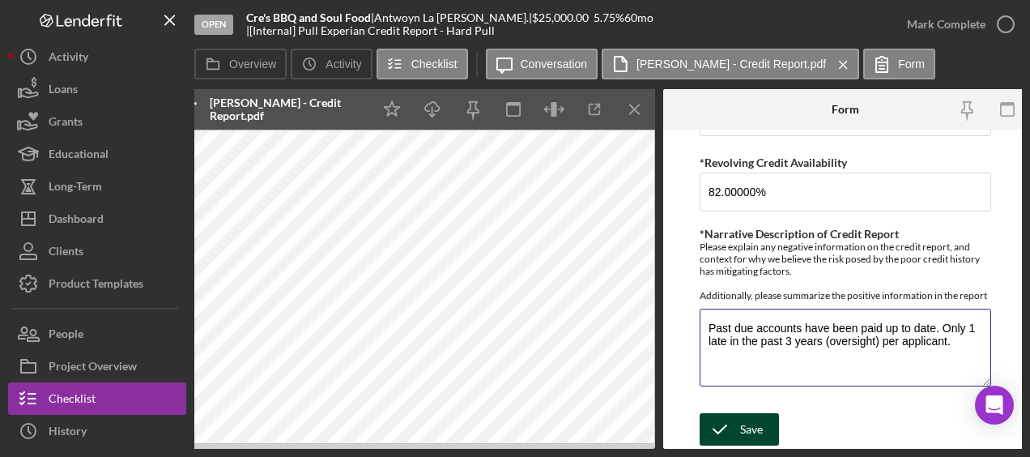
type textarea "Past due accounts have been paid up to date. Only 1 late in the past 3 years (o…"
click at [755, 428] on div "Save" at bounding box center [751, 429] width 23 height 32
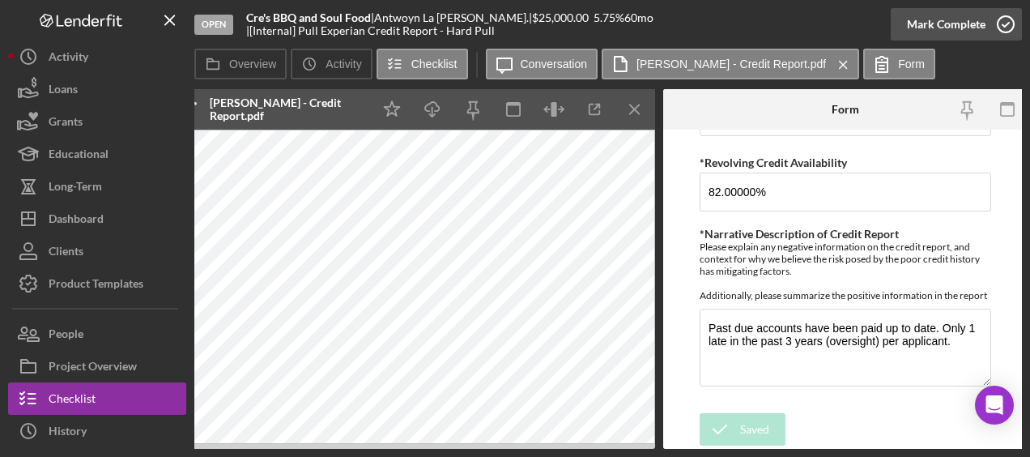
click at [1009, 24] on div "Open Cre's BBQ and Soul Food | Antwoyn La [PERSON_NAME]. | $25,000.00 5.75 % 60…" at bounding box center [607, 224] width 827 height 449
click at [1009, 24] on icon "button" at bounding box center [1005, 24] width 40 height 40
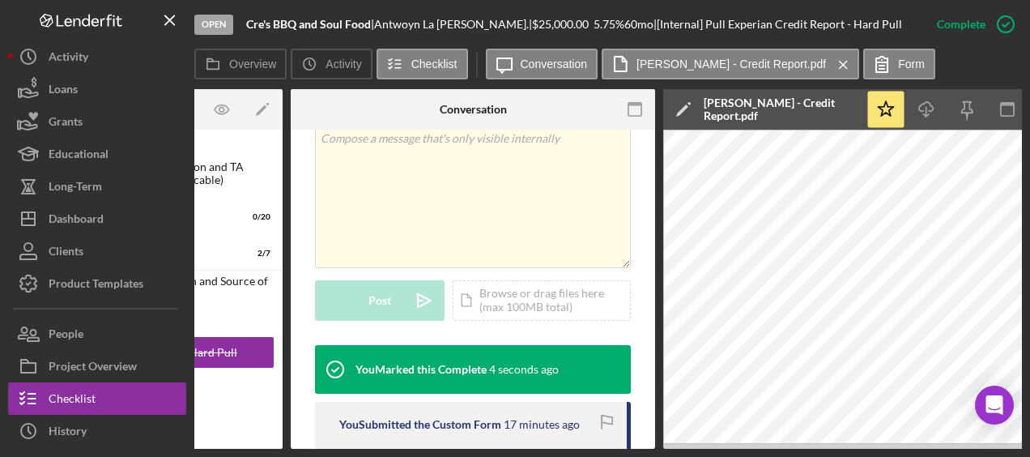
scroll to position [0, 0]
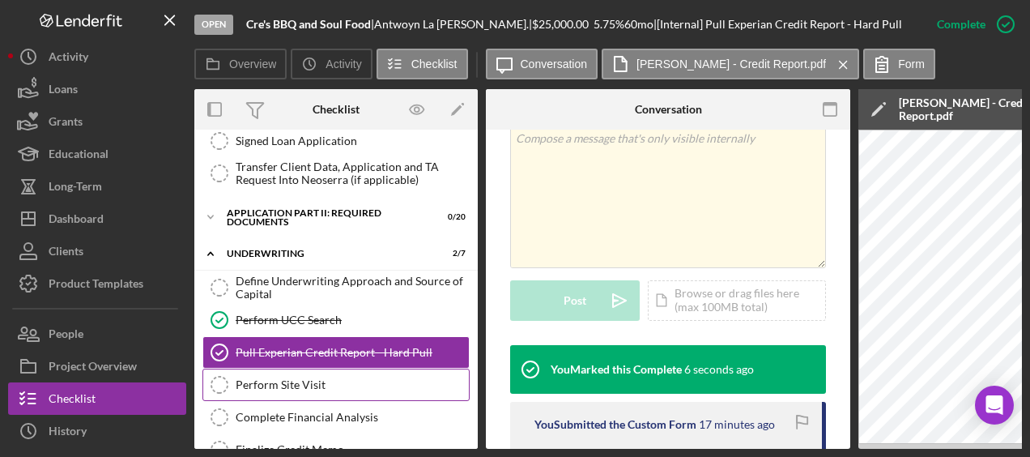
click at [321, 379] on div "Perform Site Visit" at bounding box center [352, 384] width 233 height 13
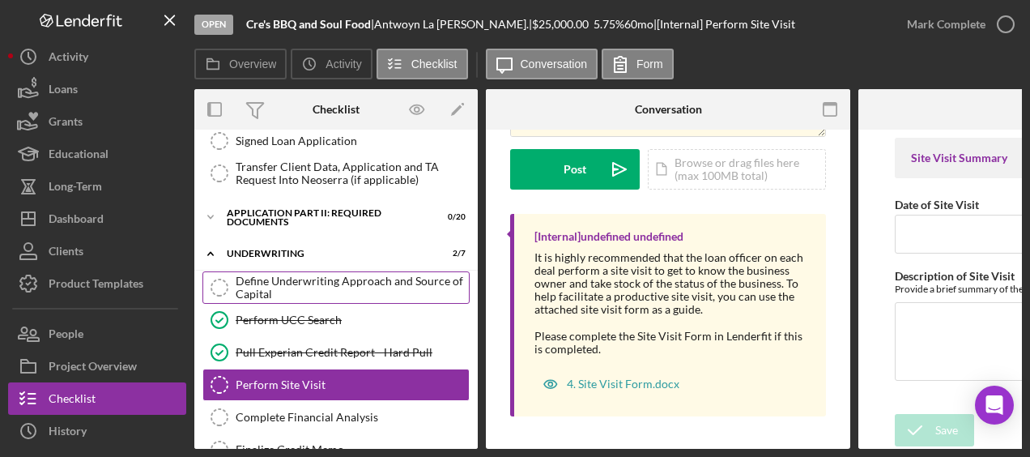
scroll to position [445, 0]
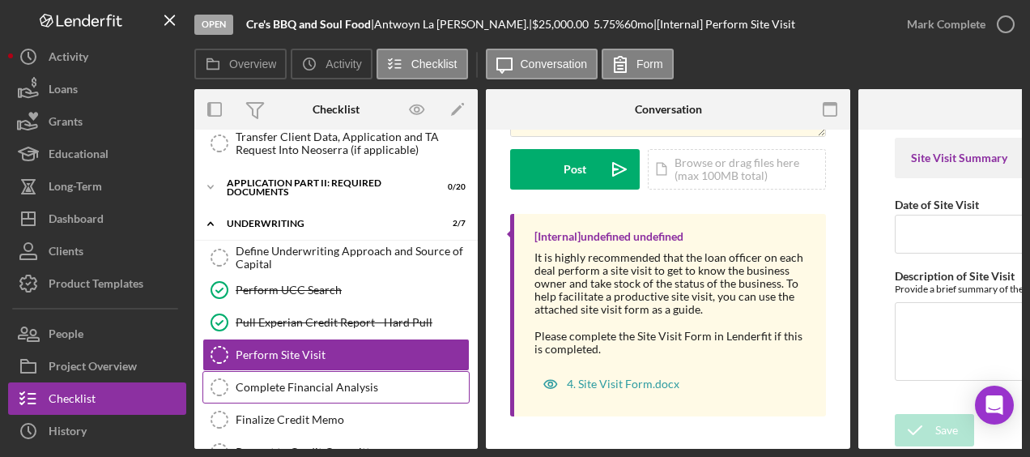
click at [331, 389] on link "Complete Financial Analysis Complete Financial Analysis" at bounding box center [335, 387] width 267 height 32
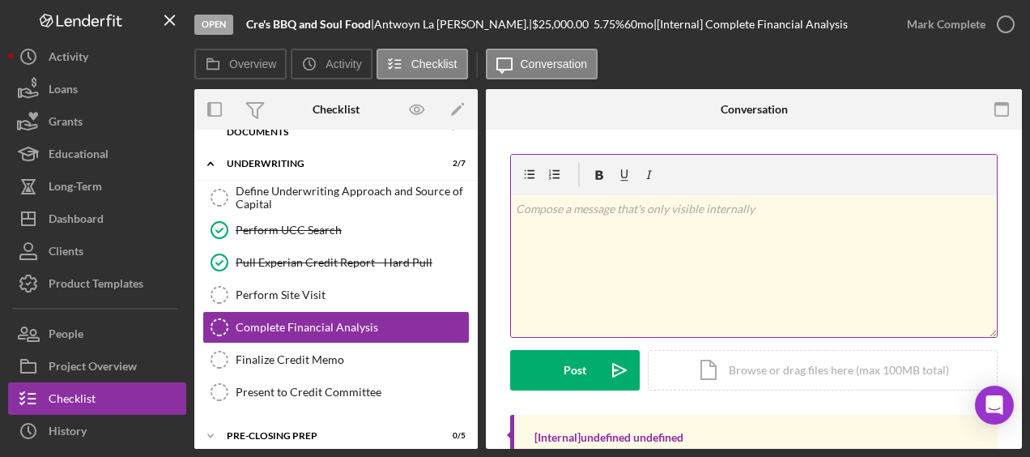
scroll to position [81, 0]
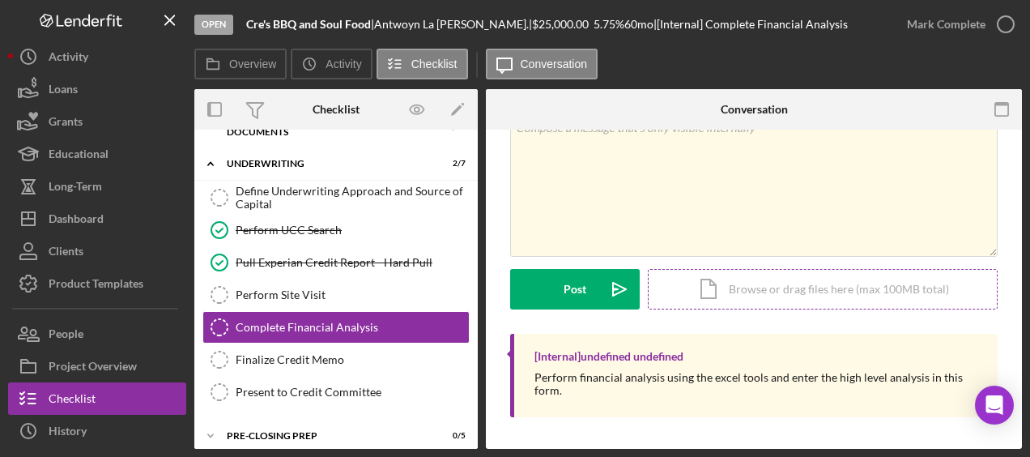
click at [763, 285] on div "Icon/Document Browse or drag files here (max 100MB total) Tap to choose files o…" at bounding box center [823, 289] width 350 height 40
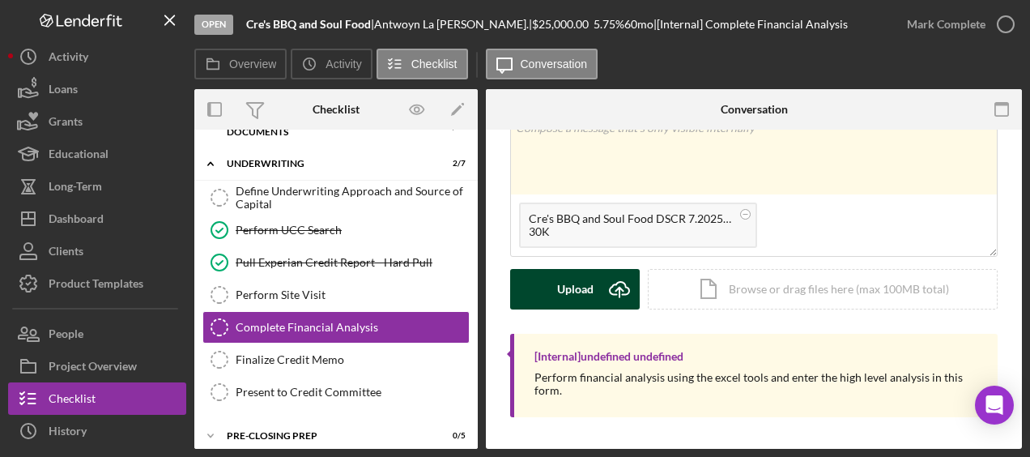
click at [604, 287] on icon "Icon/Upload" at bounding box center [619, 289] width 40 height 40
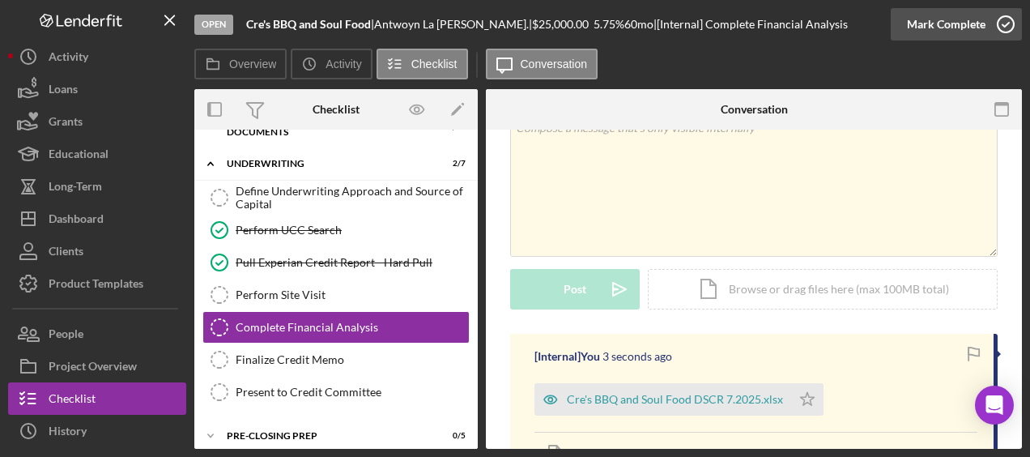
click at [1007, 23] on icon "button" at bounding box center [1005, 24] width 40 height 40
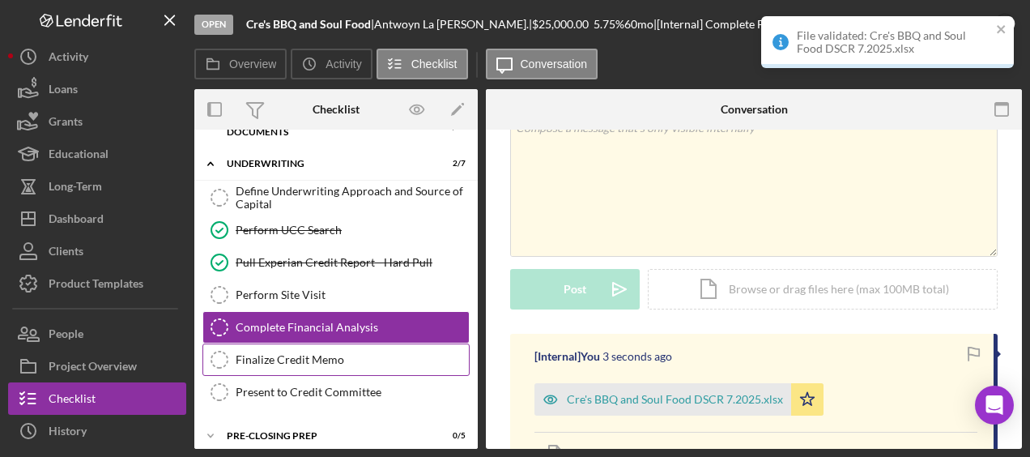
scroll to position [304, 0]
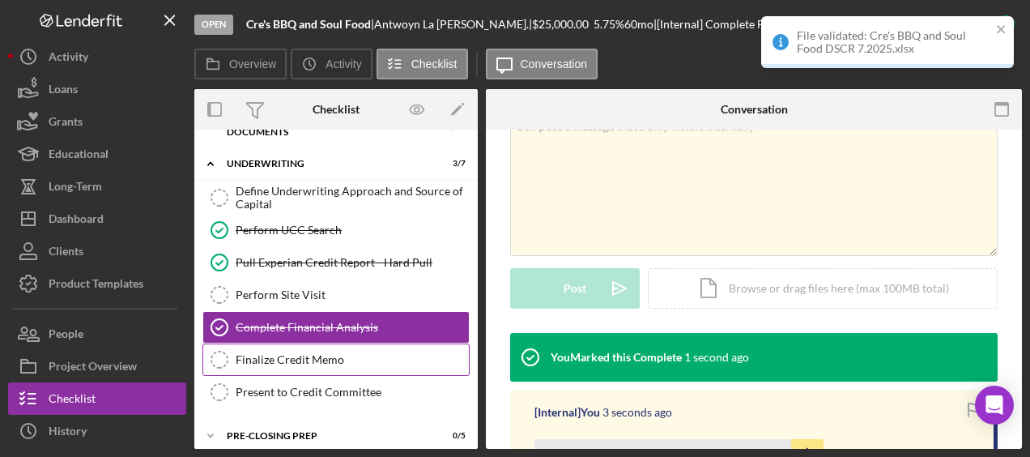
click at [351, 353] on div "Finalize Credit Memo" at bounding box center [352, 359] width 233 height 13
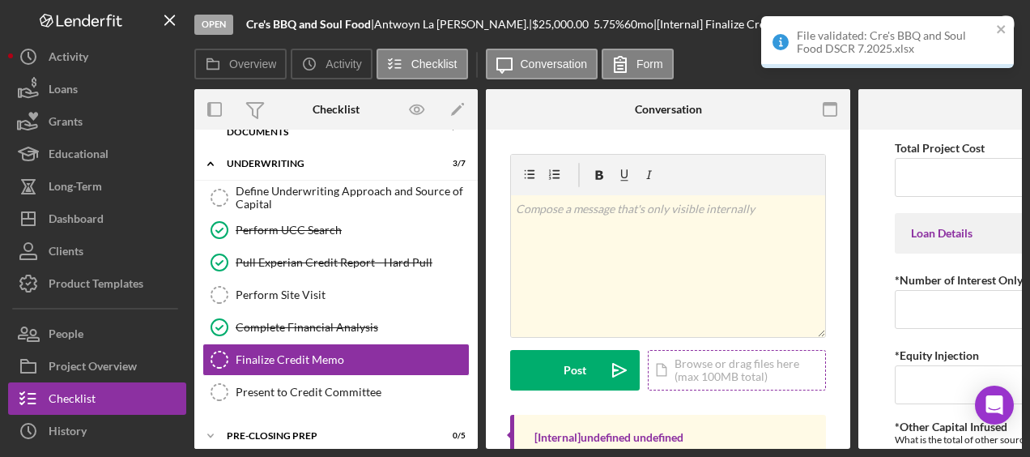
click at [746, 376] on div "Icon/Document Browse or drag files here (max 100MB total) Tap to choose files o…" at bounding box center [737, 370] width 178 height 40
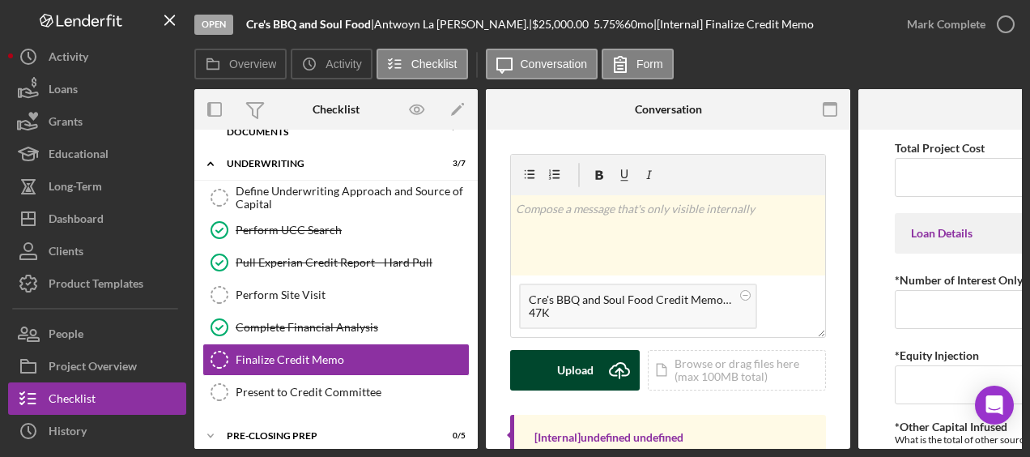
click at [581, 355] on div "Upload" at bounding box center [575, 370] width 36 height 40
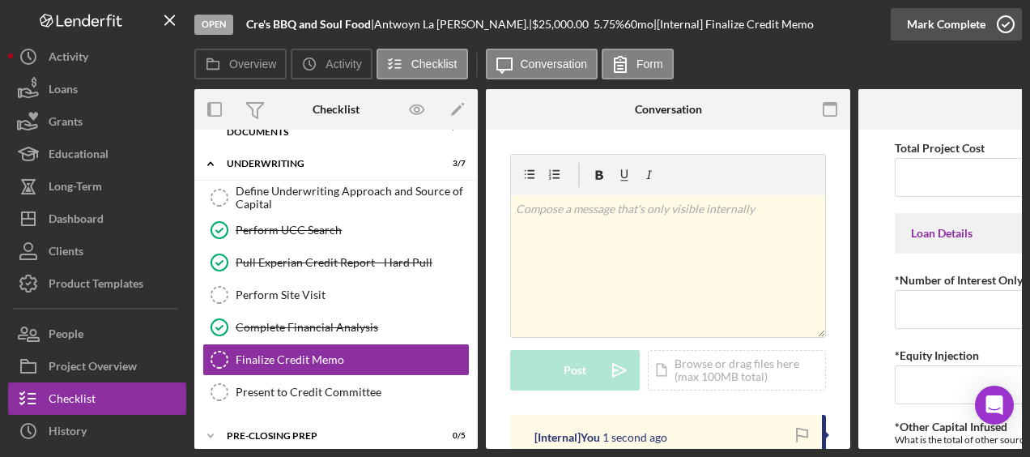
click at [1010, 29] on icon "button" at bounding box center [1005, 24] width 40 height 40
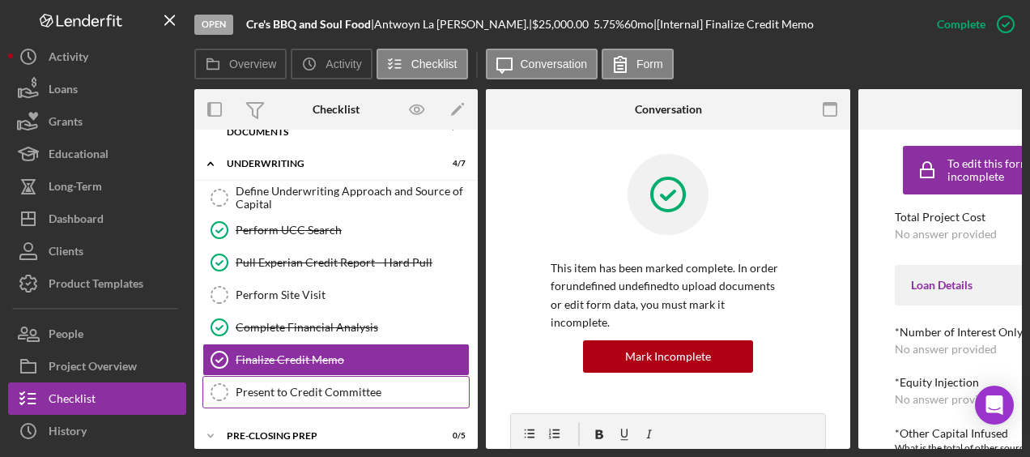
click at [378, 389] on link "Present to Credit Committee Present to Credit Committee" at bounding box center [335, 392] width 267 height 32
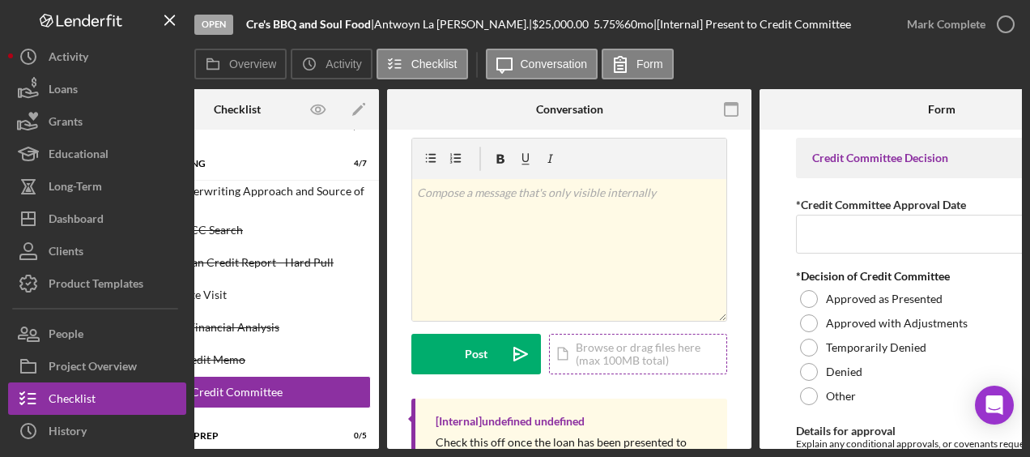
scroll to position [0, 100]
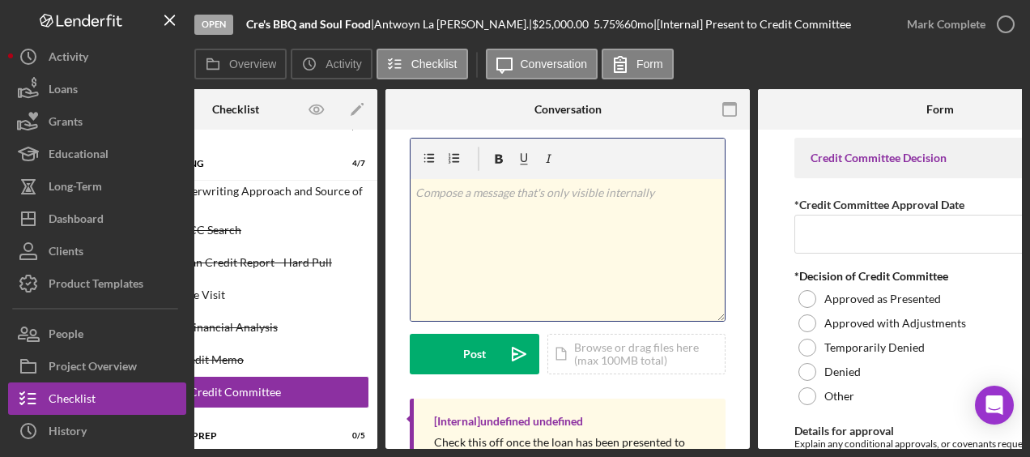
click at [565, 230] on div "v Color teal Color pink Remove color Add row above Add row below Add column bef…" at bounding box center [568, 250] width 314 height 142
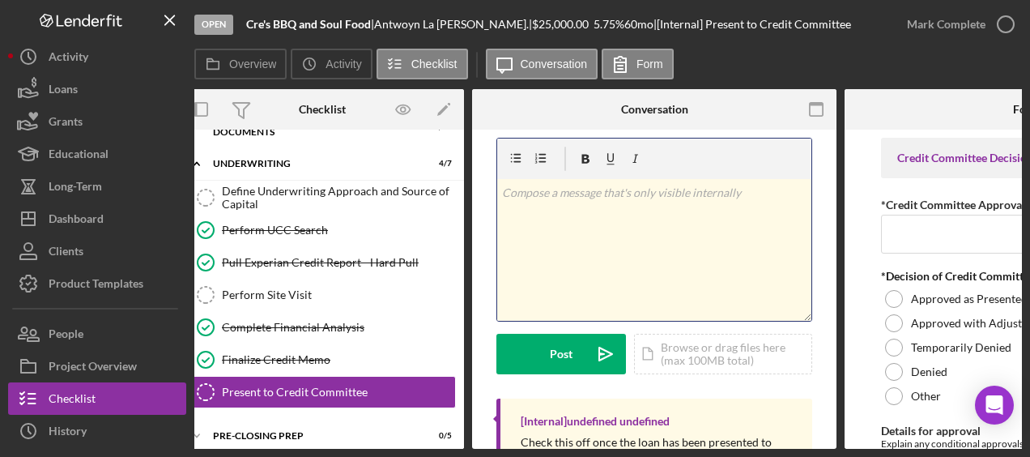
scroll to position [0, 0]
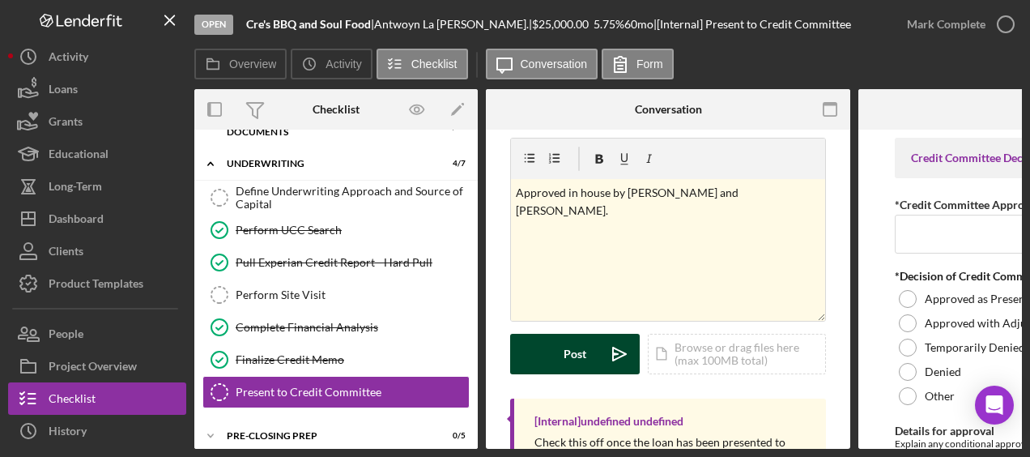
click at [581, 370] on div "Post" at bounding box center [575, 354] width 23 height 40
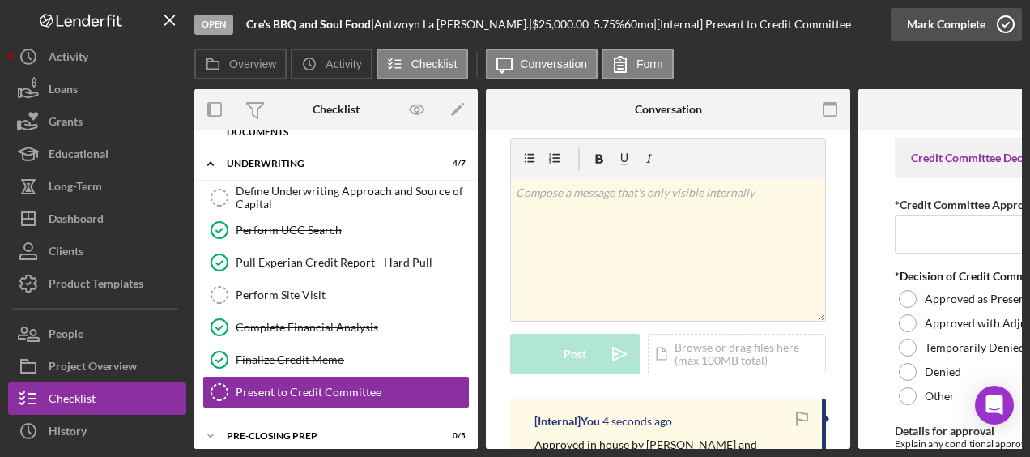
click at [1006, 34] on icon "button" at bounding box center [1005, 24] width 40 height 40
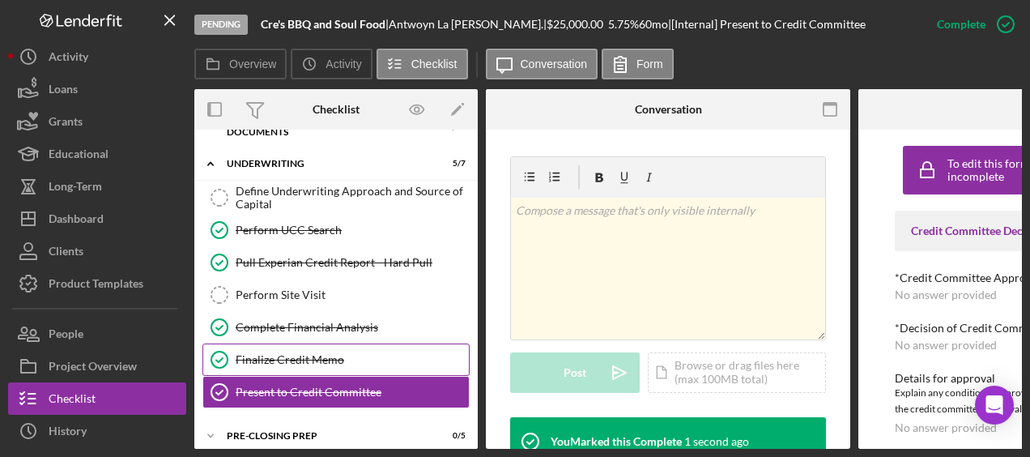
scroll to position [584, 0]
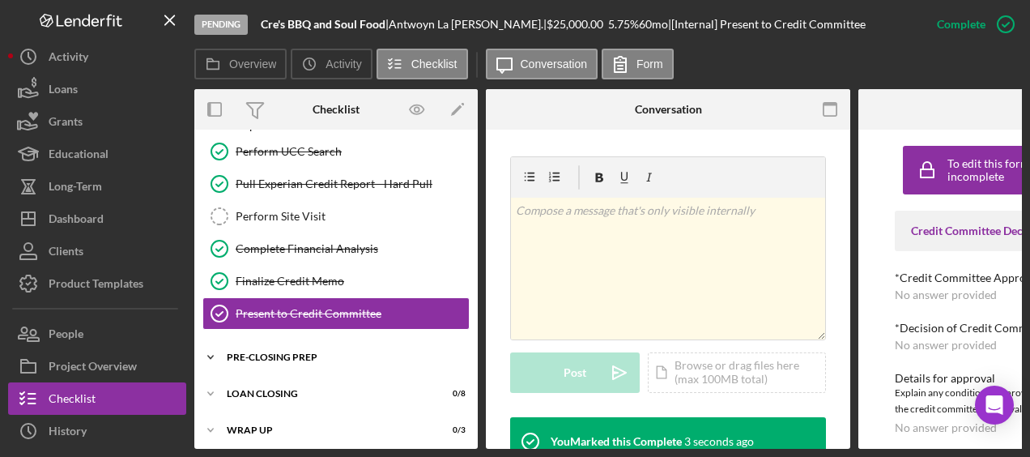
click at [329, 352] on div "Pre-Closing Prep" at bounding box center [342, 357] width 231 height 10
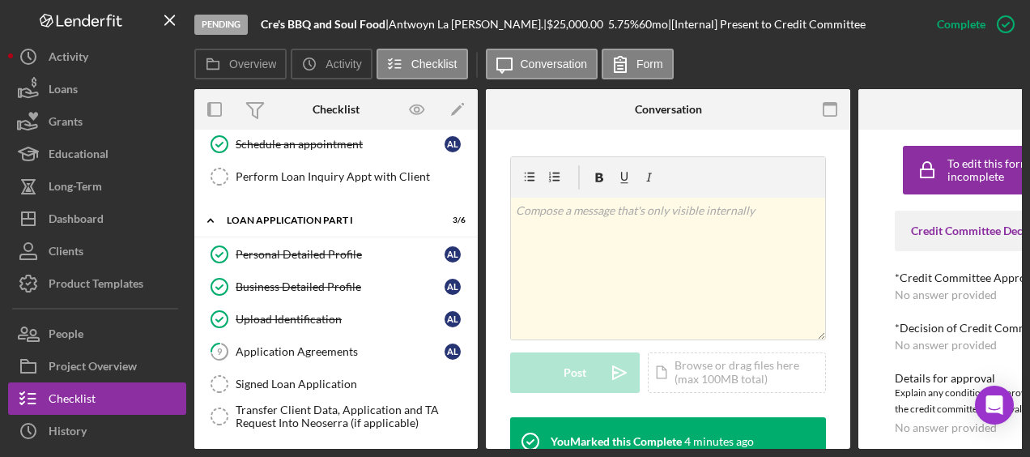
scroll to position [175, 0]
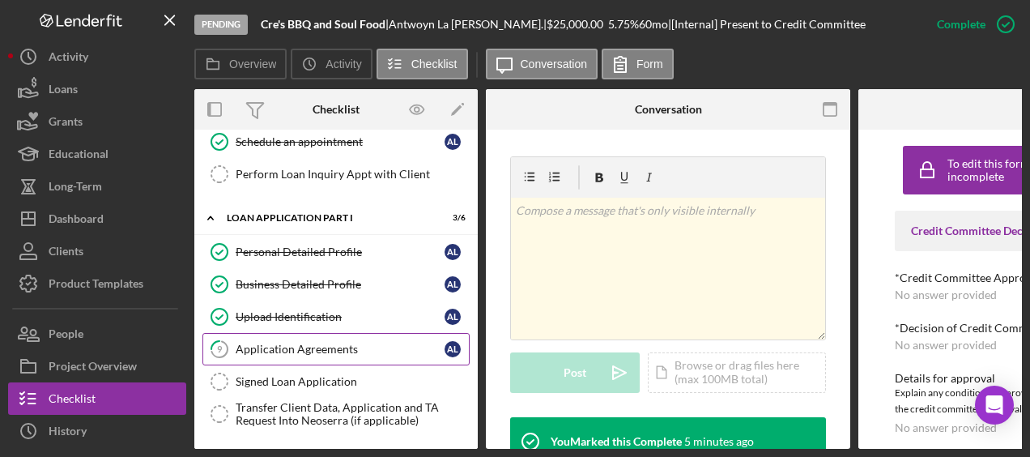
click at [332, 347] on div "Application Agreements" at bounding box center [340, 348] width 209 height 13
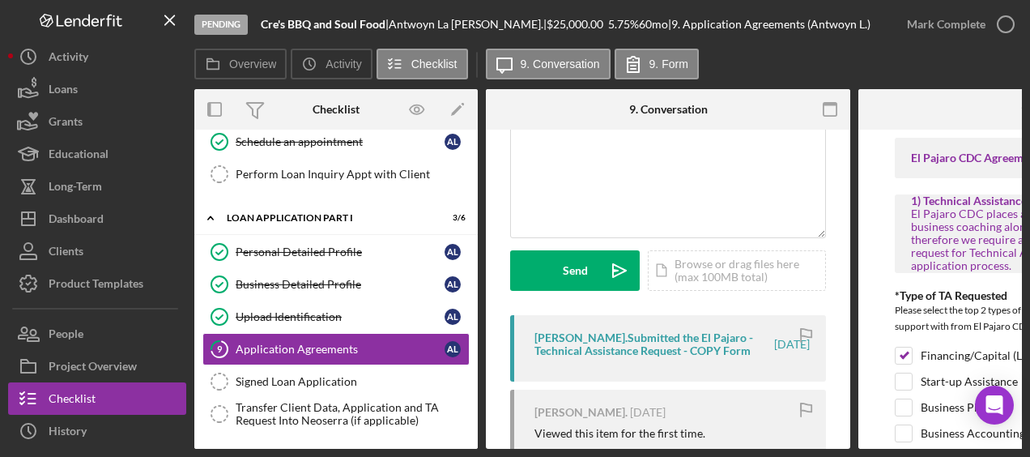
scroll to position [130, 0]
click at [728, 285] on div "Icon/Document Browse or drag files here (max 100MB total) Tap to choose files o…" at bounding box center [737, 272] width 178 height 40
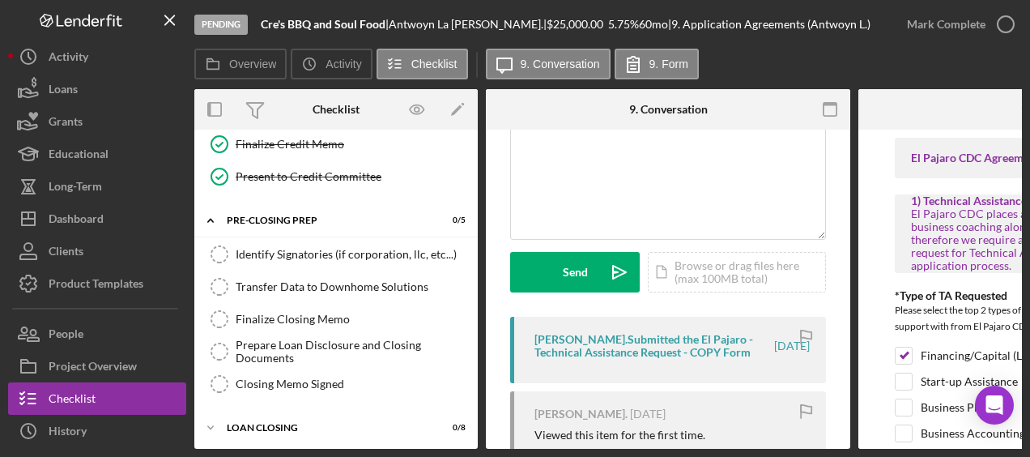
scroll to position [751, 0]
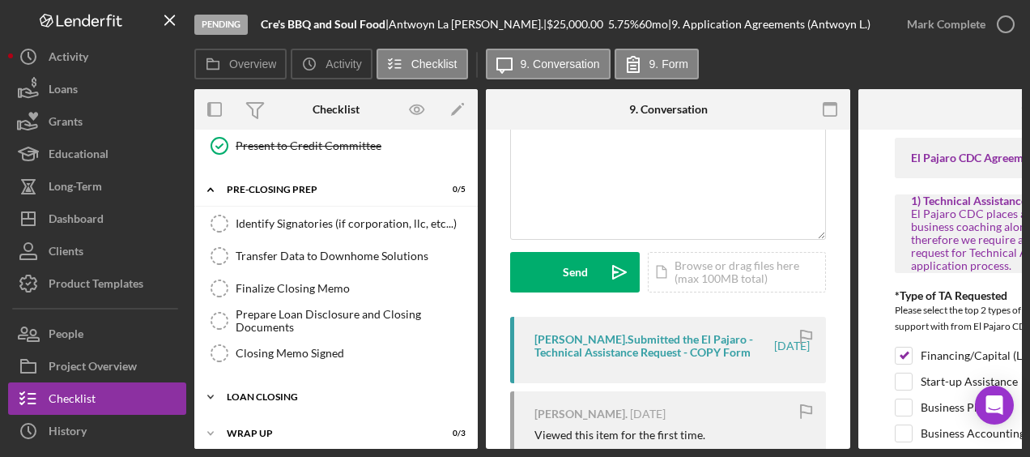
click at [340, 387] on div "Icon/Expander Loan Closing 0 / 8" at bounding box center [335, 397] width 283 height 32
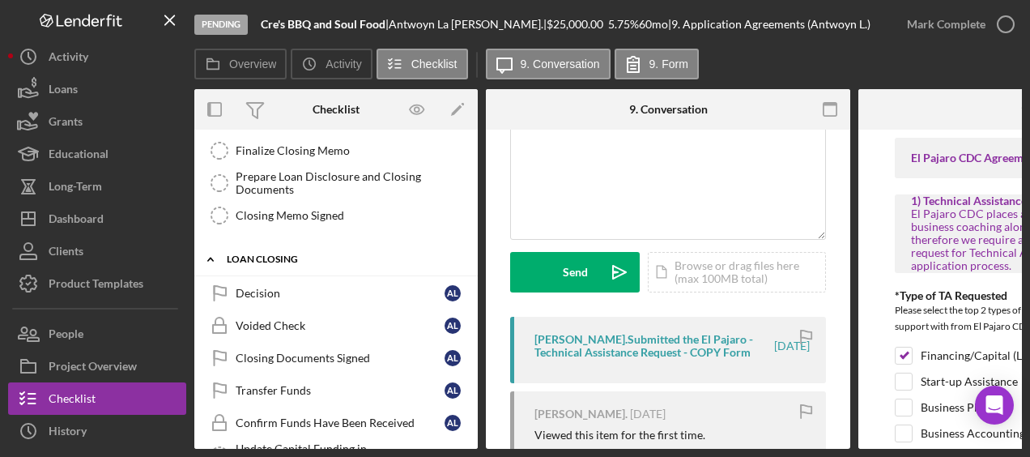
scroll to position [902, 0]
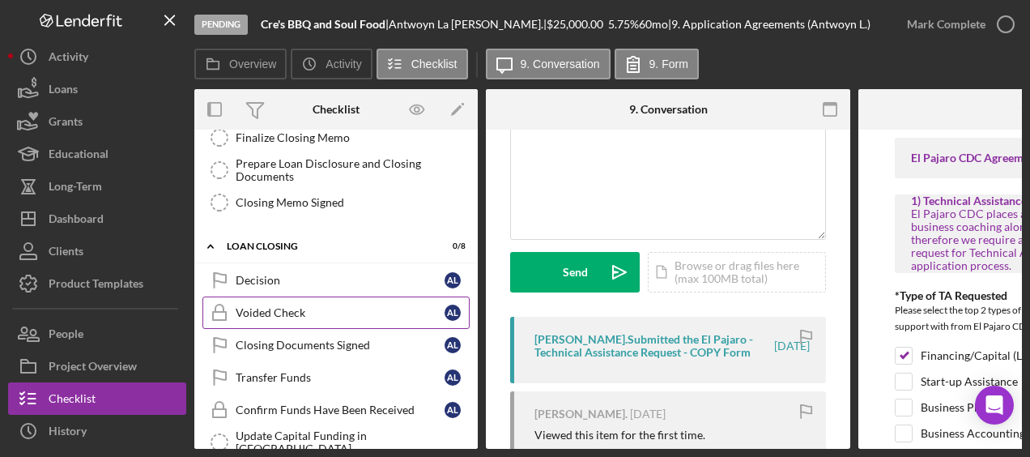
click at [322, 306] on div "Voided Check" at bounding box center [340, 312] width 209 height 13
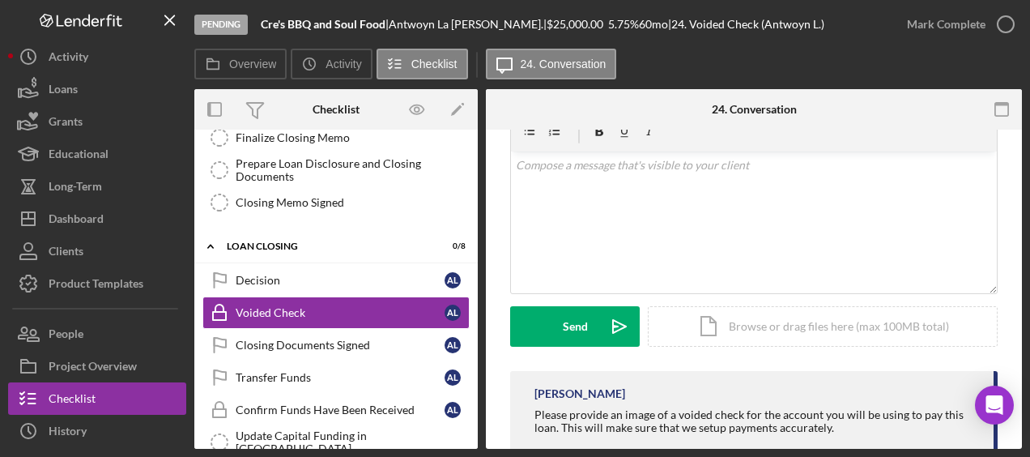
scroll to position [285, 0]
click at [764, 329] on div "Icon/Document Browse or drag files here (max 100MB total) Tap to choose files o…" at bounding box center [823, 325] width 350 height 40
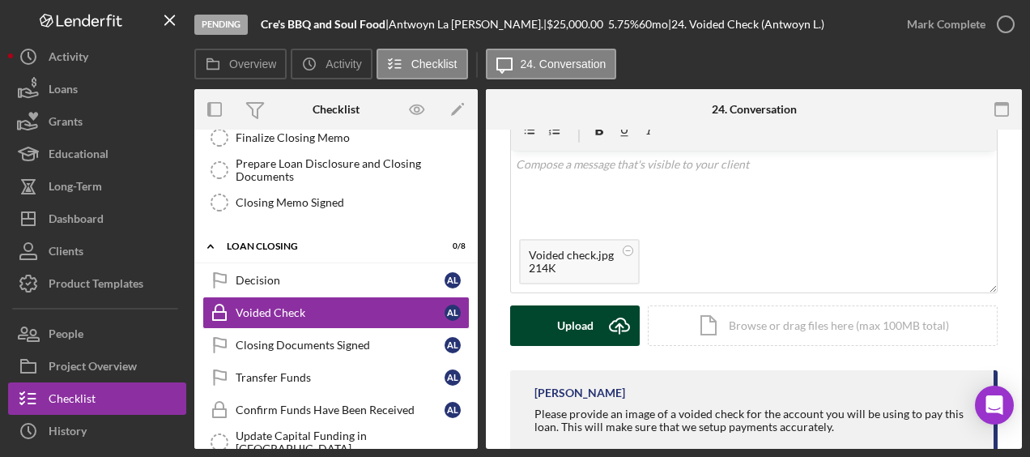
click at [598, 324] on button "Upload Icon/Upload" at bounding box center [575, 325] width 130 height 40
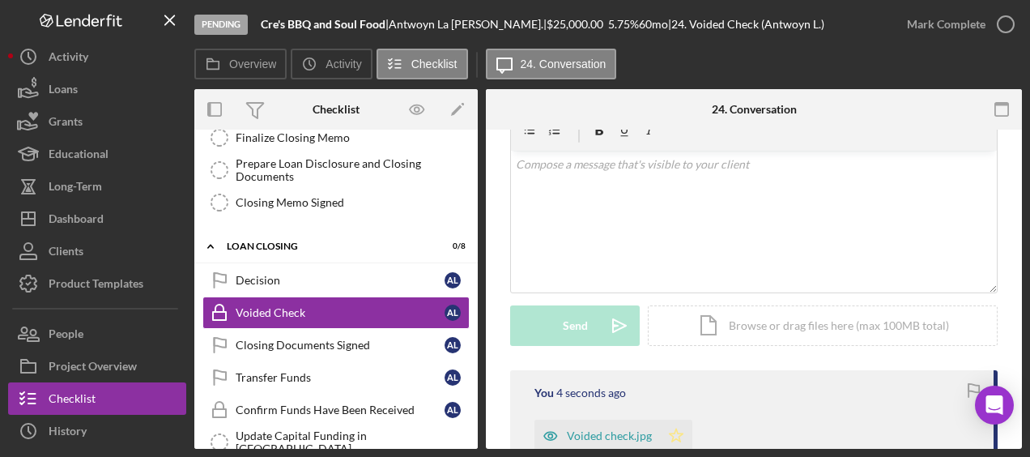
click at [679, 436] on icon "Icon/Star" at bounding box center [676, 435] width 32 height 32
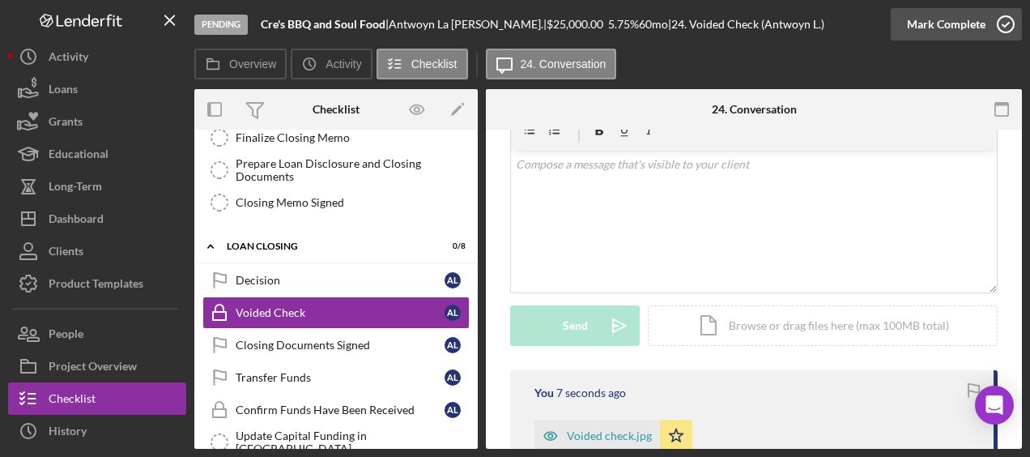
click at [1009, 13] on icon "button" at bounding box center [1005, 24] width 40 height 40
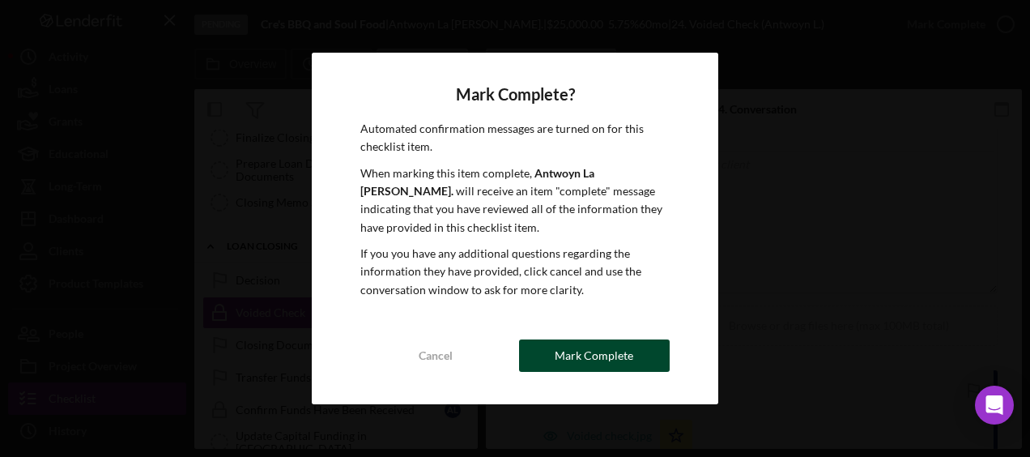
click at [581, 354] on div "Mark Complete" at bounding box center [594, 355] width 79 height 32
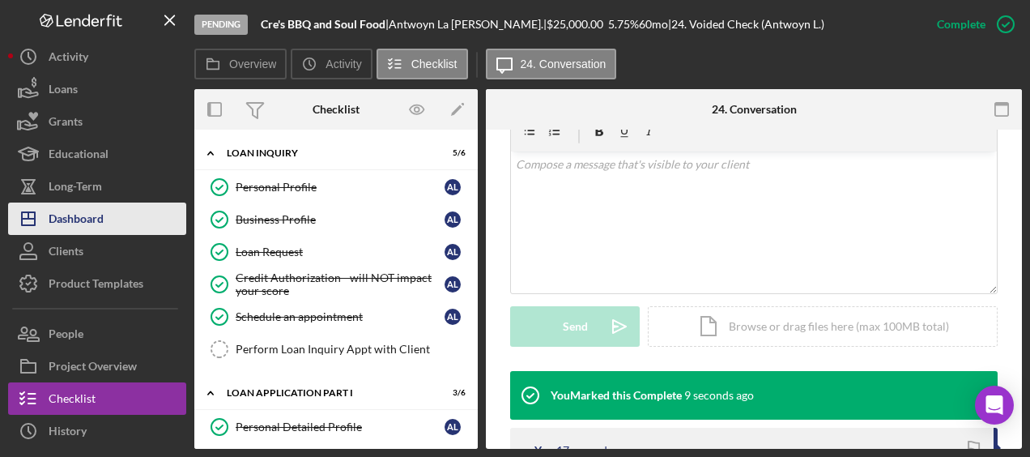
click at [101, 220] on div "Dashboard" at bounding box center [76, 220] width 55 height 36
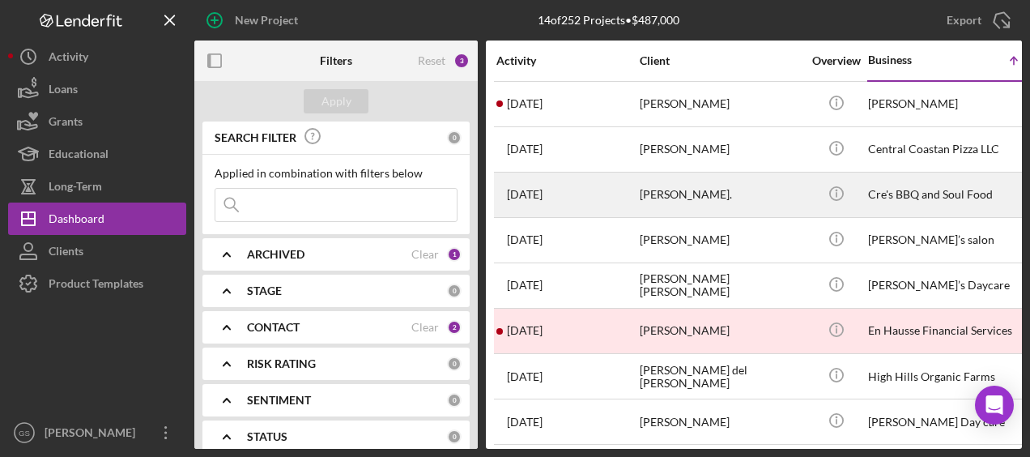
click at [717, 204] on div "[PERSON_NAME]." at bounding box center [721, 194] width 162 height 43
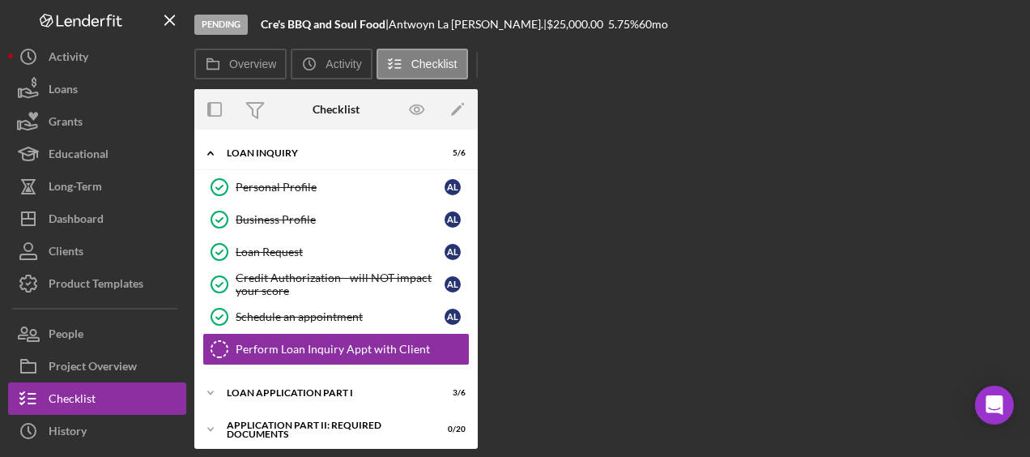
click at [717, 204] on div "Overview Internal Workflow Stage Pending Icon/Dropdown Arrow Archive (can unarc…" at bounding box center [607, 268] width 827 height 359
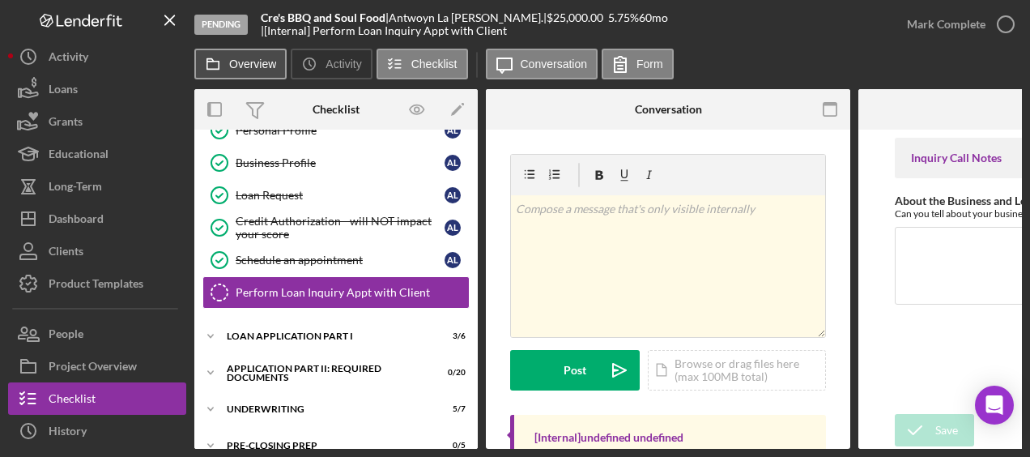
click at [261, 61] on label "Overview" at bounding box center [252, 63] width 47 height 13
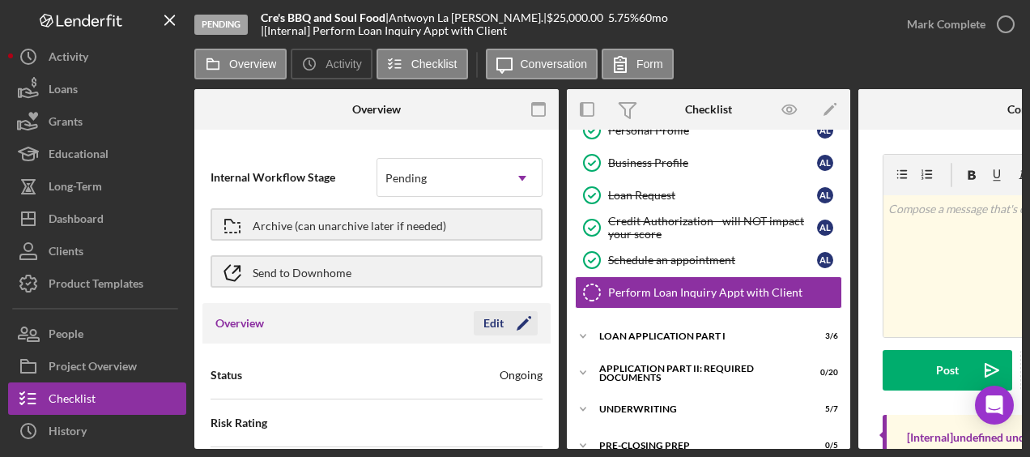
click at [520, 321] on polygon "button" at bounding box center [523, 324] width 12 height 12
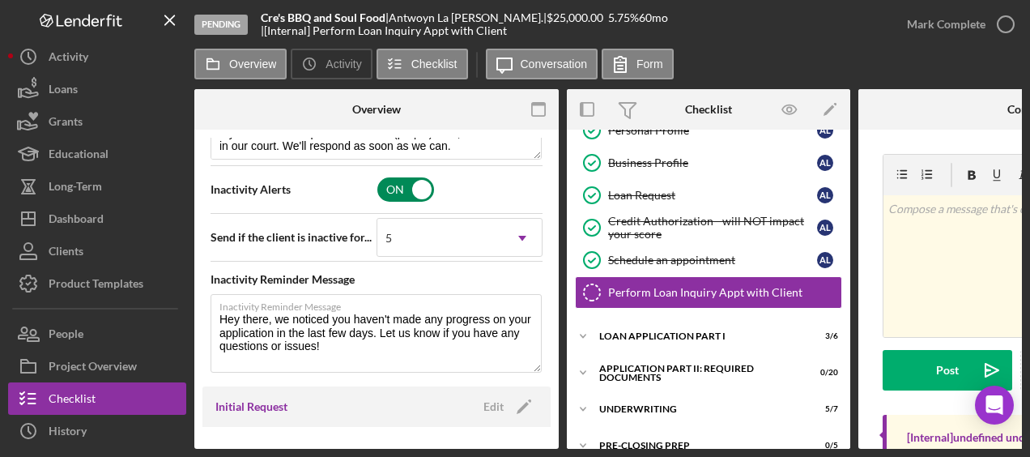
scroll to position [781, 0]
click at [402, 189] on input "checkbox" at bounding box center [405, 189] width 57 height 24
checkbox input "false"
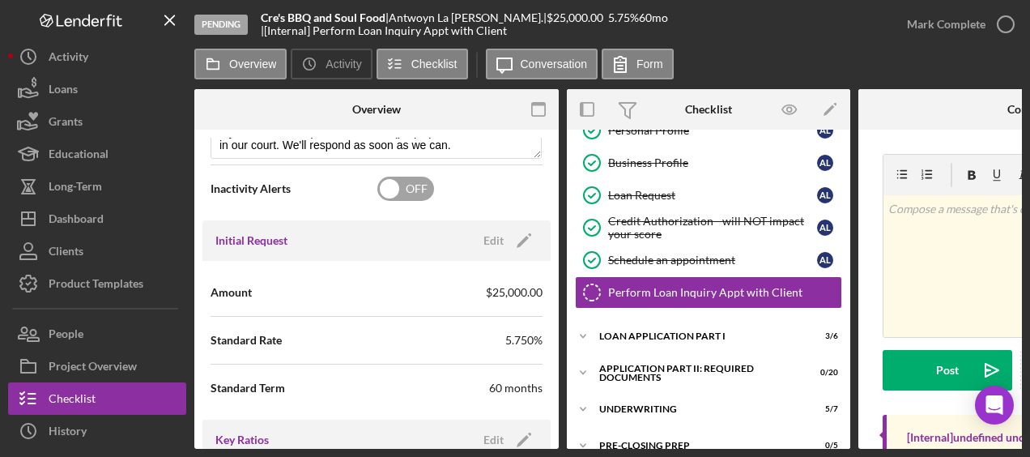
scroll to position [787, 0]
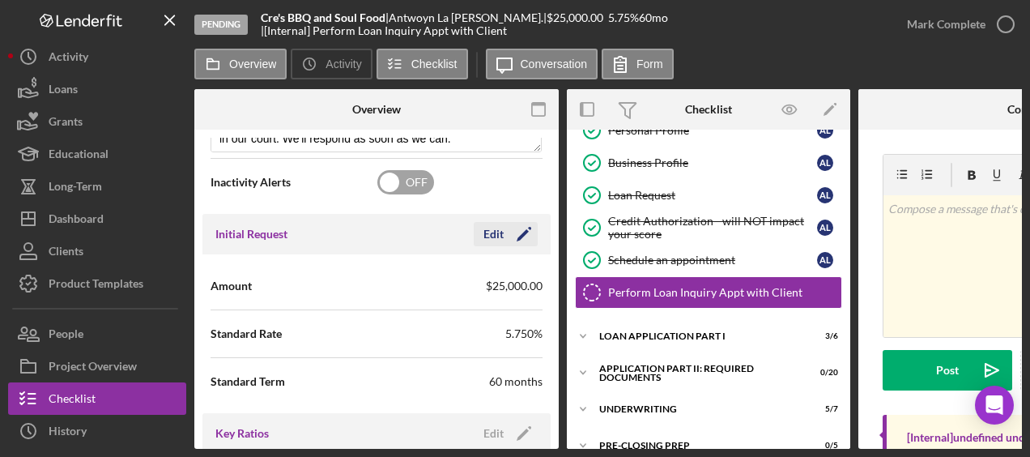
type textarea "Here's a snapshot of information that has been fully approved, as well as the i…"
click at [524, 228] on icon "Icon/Edit" at bounding box center [524, 234] width 40 height 40
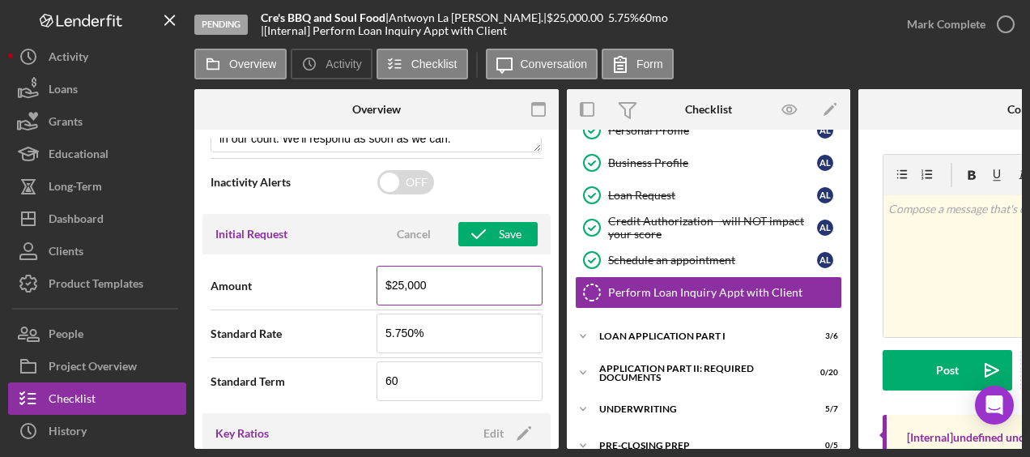
click at [400, 280] on input "$25,000" at bounding box center [459, 285] width 166 height 39
type input "$20,000"
click at [515, 228] on button "Save" at bounding box center [497, 234] width 79 height 24
type textarea "Here's a snapshot of information that has been fully approved, as well as the i…"
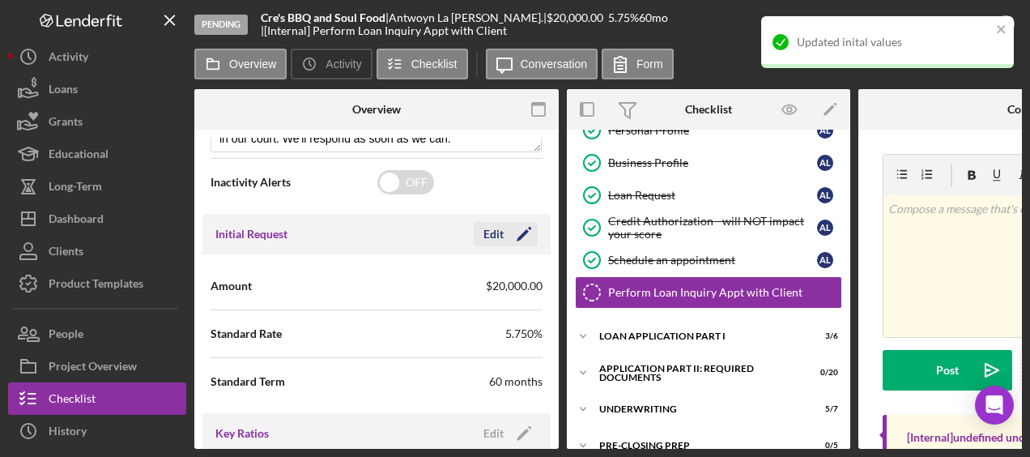
click at [517, 228] on icon "Icon/Edit" at bounding box center [524, 234] width 40 height 40
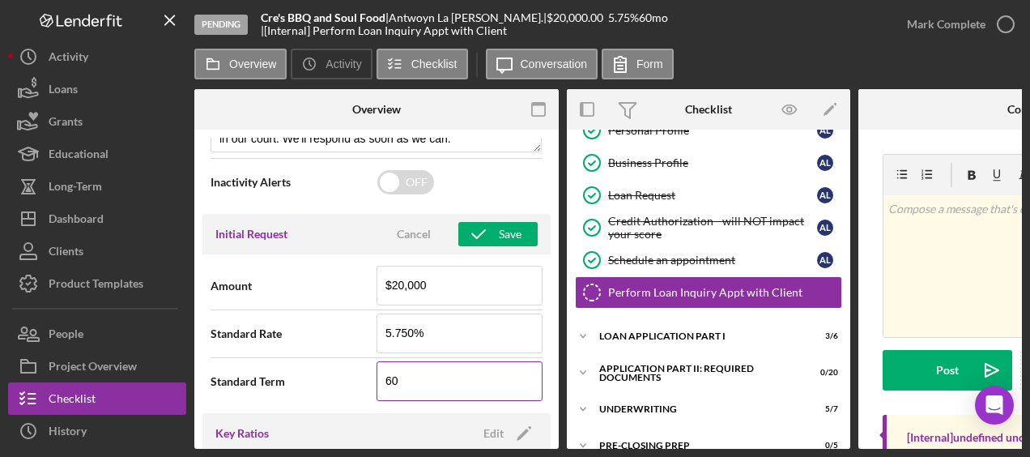
click at [403, 378] on input "60" at bounding box center [459, 380] width 166 height 39
type input "6"
type input "48"
click at [500, 227] on div "Save" at bounding box center [510, 234] width 23 height 24
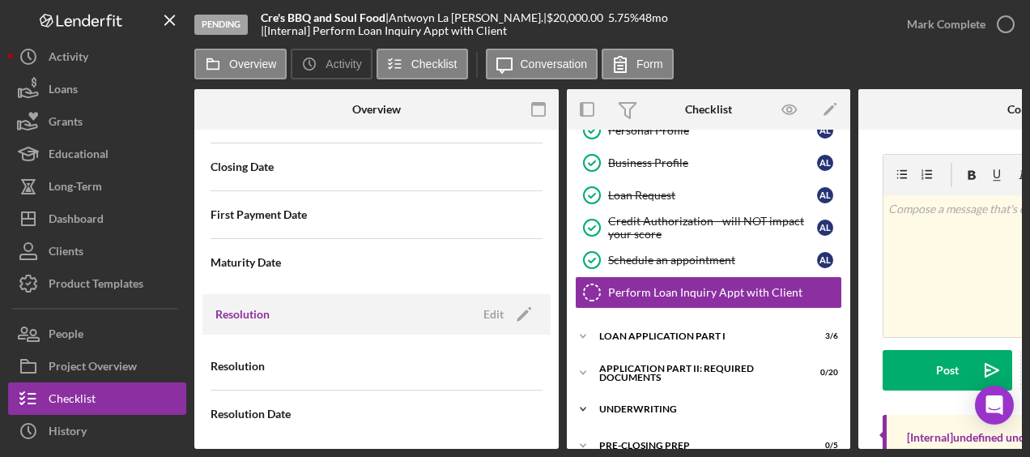
scroll to position [152, 0]
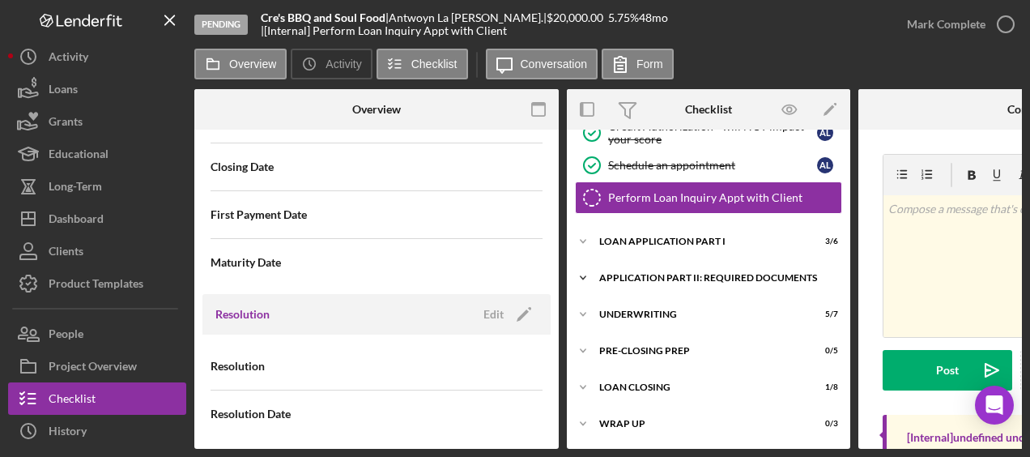
click at [683, 287] on div "Icon/Expander Application Part II: Required Documents 0 / 20" at bounding box center [708, 278] width 283 height 32
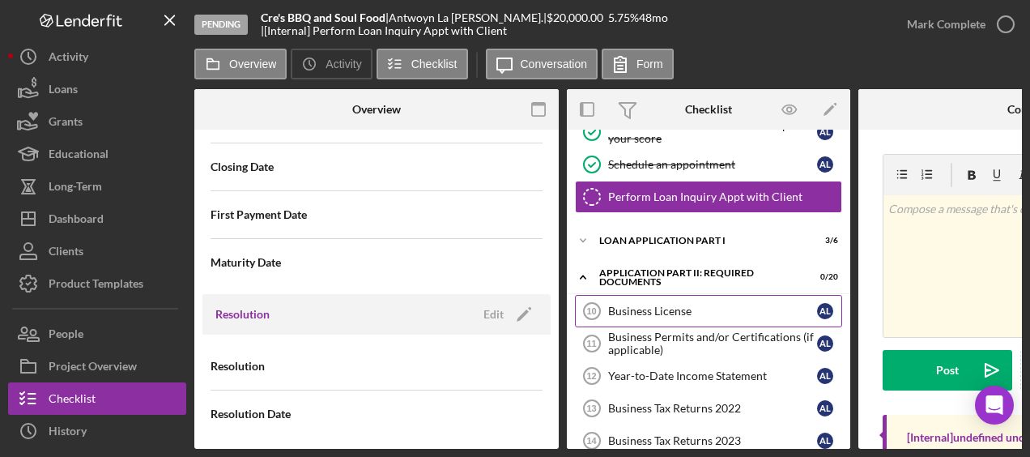
click at [674, 304] on div "Business License" at bounding box center [712, 310] width 209 height 13
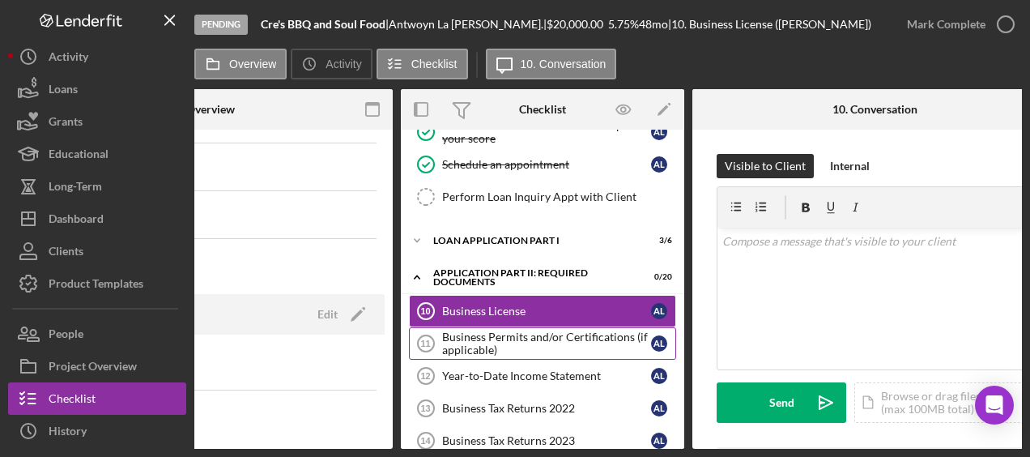
scroll to position [0, 167]
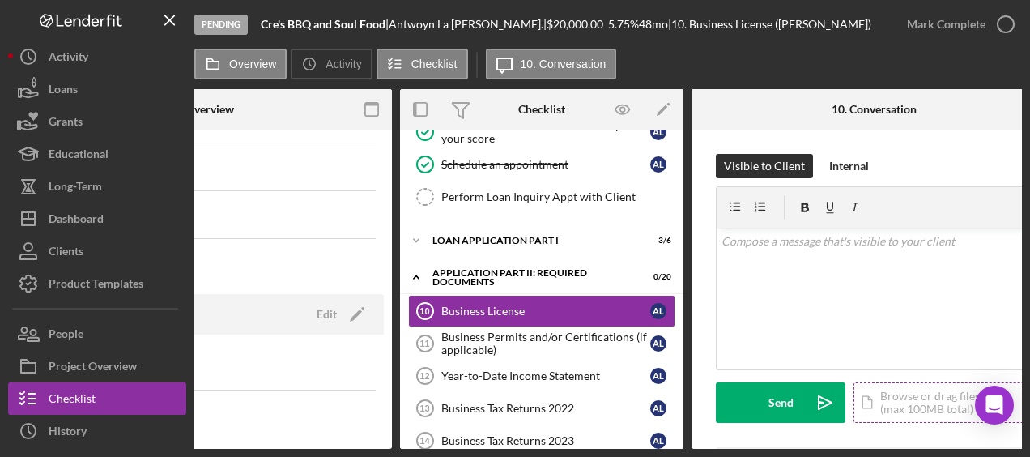
click at [941, 401] on div "Icon/Document Browse or drag files here (max 100MB total) Tap to choose files o…" at bounding box center [942, 402] width 178 height 40
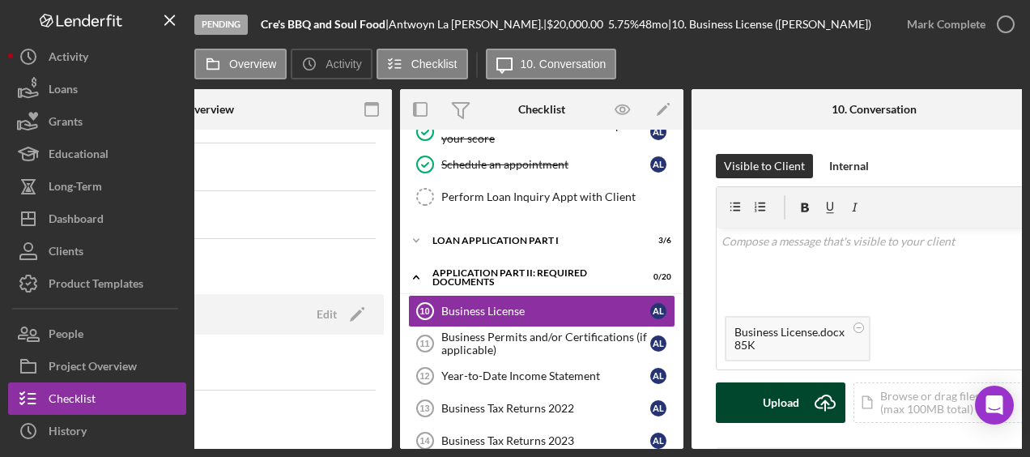
click at [787, 401] on div "Upload" at bounding box center [781, 402] width 36 height 40
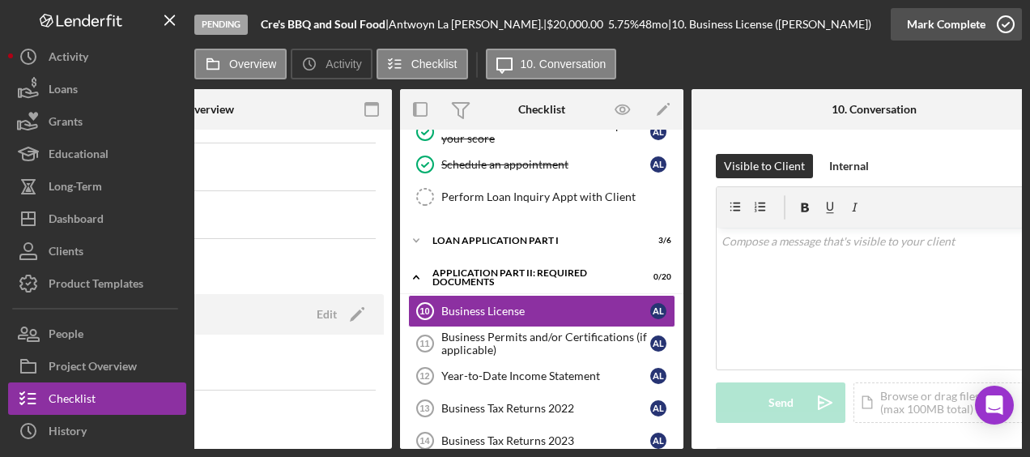
click at [1010, 26] on icon "button" at bounding box center [1005, 24] width 40 height 40
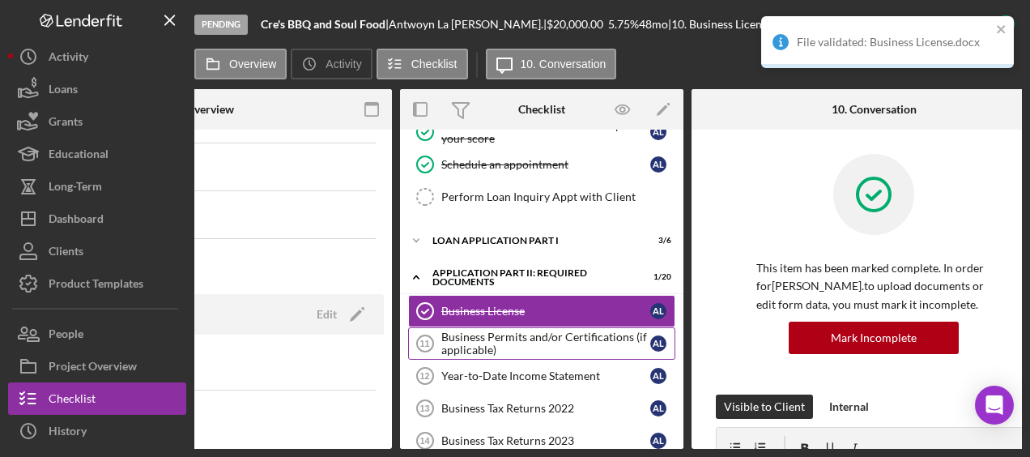
click at [560, 338] on div "Business Permits and/or Certifications (if applicable)" at bounding box center [545, 343] width 209 height 26
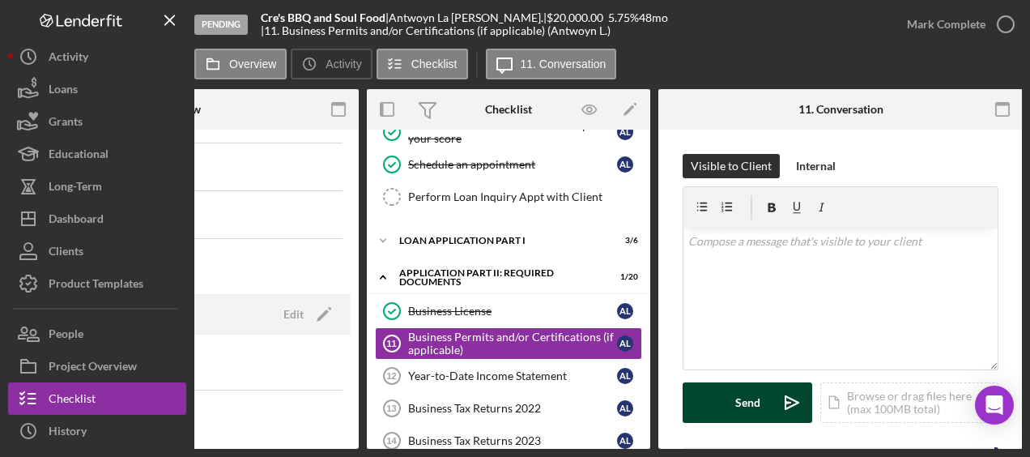
scroll to position [0, 201]
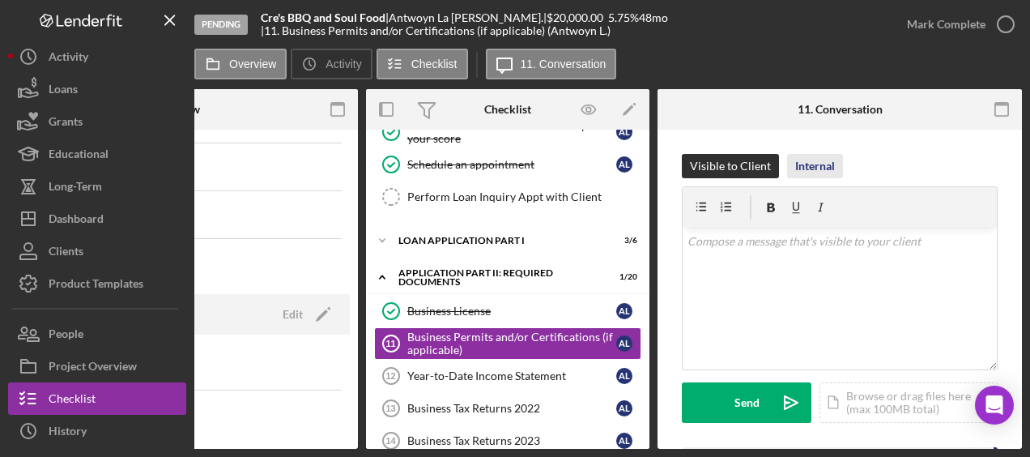
click at [818, 157] on div "Internal" at bounding box center [815, 166] width 40 height 24
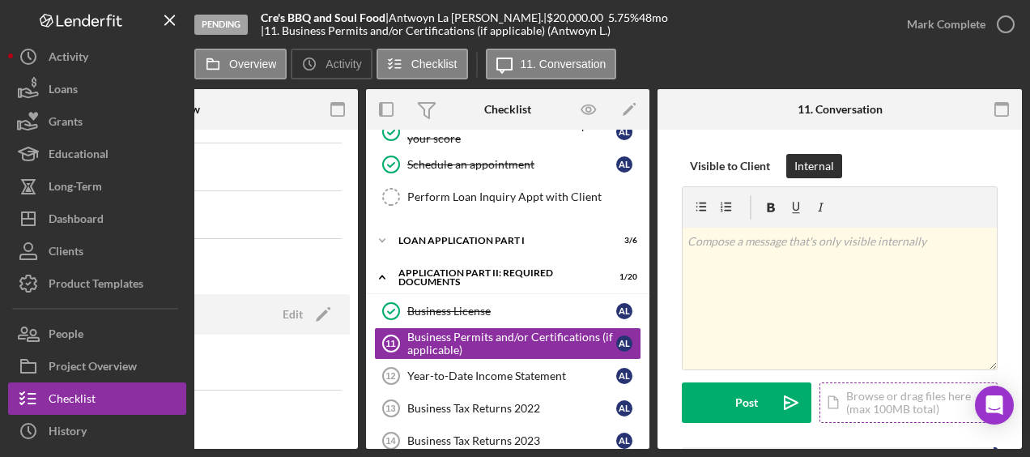
click at [902, 406] on div "Icon/Document Browse or drag files here (max 100MB total) Tap to choose files o…" at bounding box center [908, 402] width 178 height 40
click at [1001, 29] on icon "button" at bounding box center [1005, 24] width 40 height 40
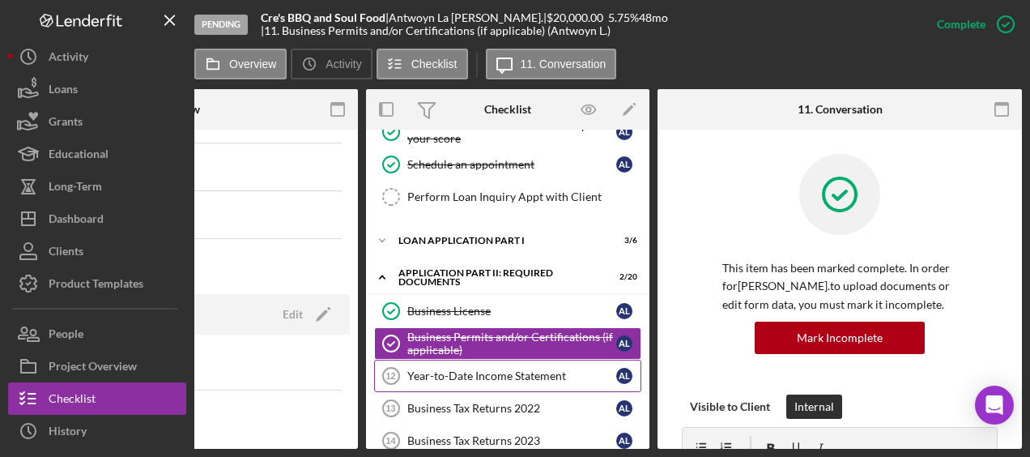
click at [489, 371] on div "Year-to-Date Income Statement" at bounding box center [511, 375] width 209 height 13
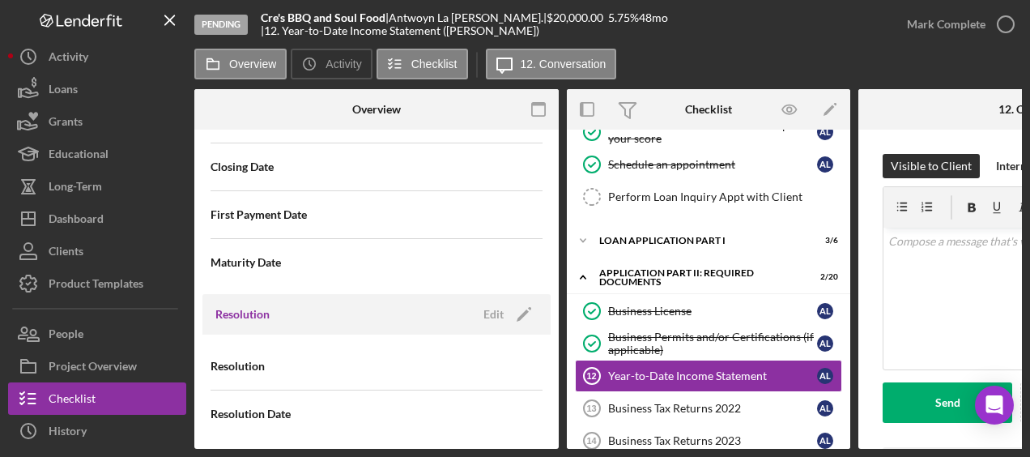
scroll to position [0, 201]
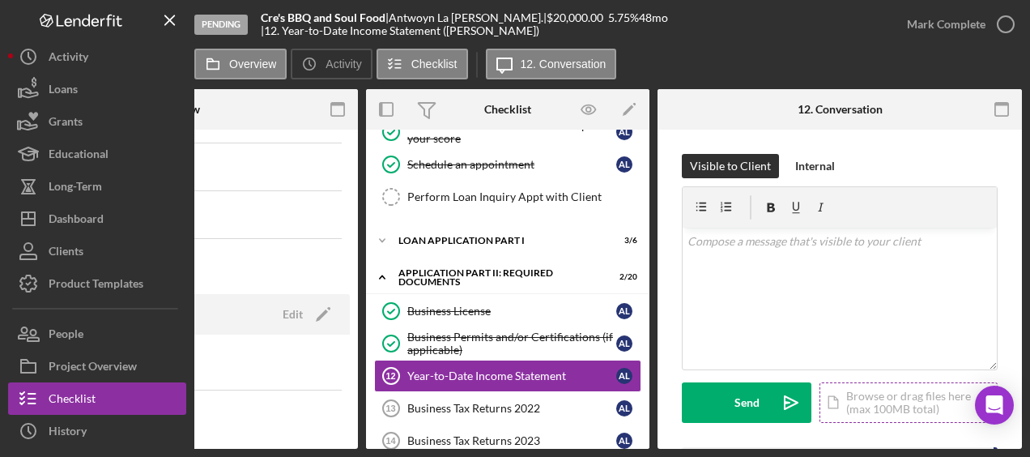
click at [875, 398] on div "Icon/Document Browse or drag files here (max 100MB total) Tap to choose files o…" at bounding box center [908, 402] width 178 height 40
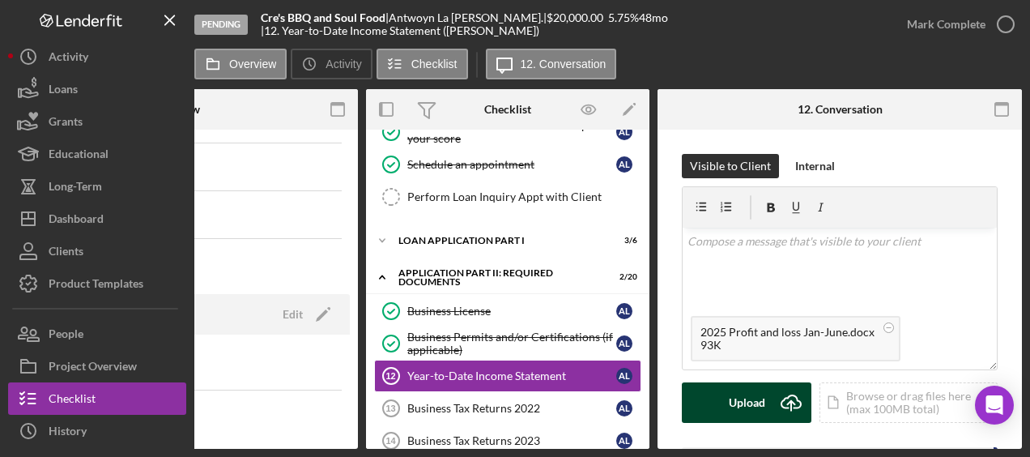
click at [789, 402] on g "submit" at bounding box center [790, 402] width 19 height 15
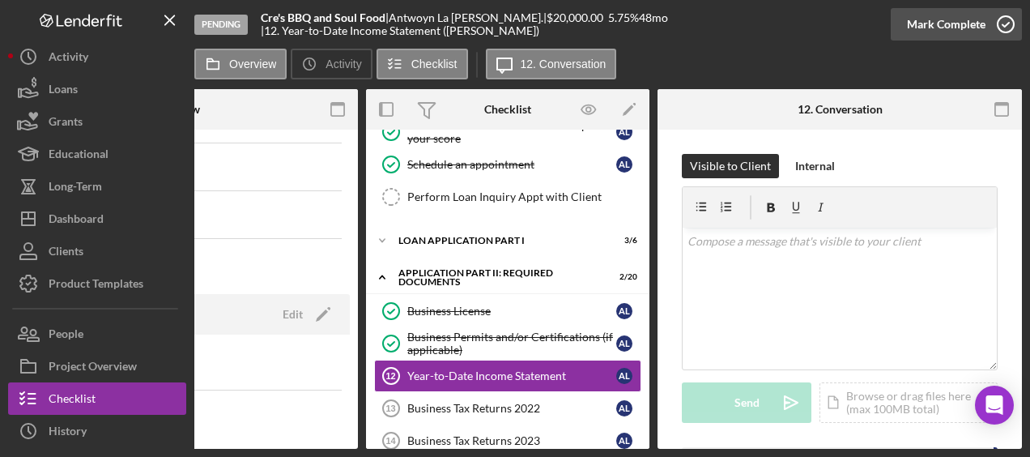
click at [1006, 26] on icon "button" at bounding box center [1005, 24] width 40 height 40
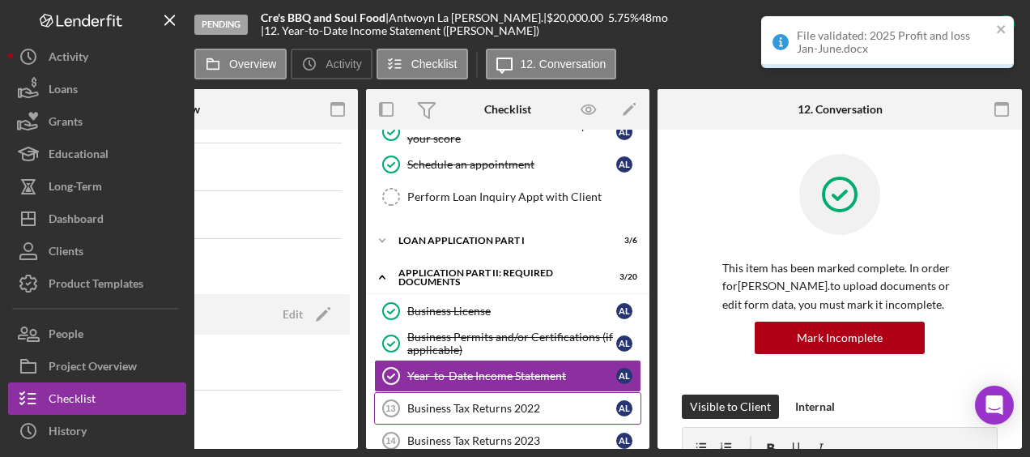
click at [498, 402] on div "Business Tax Returns 2022" at bounding box center [511, 408] width 209 height 13
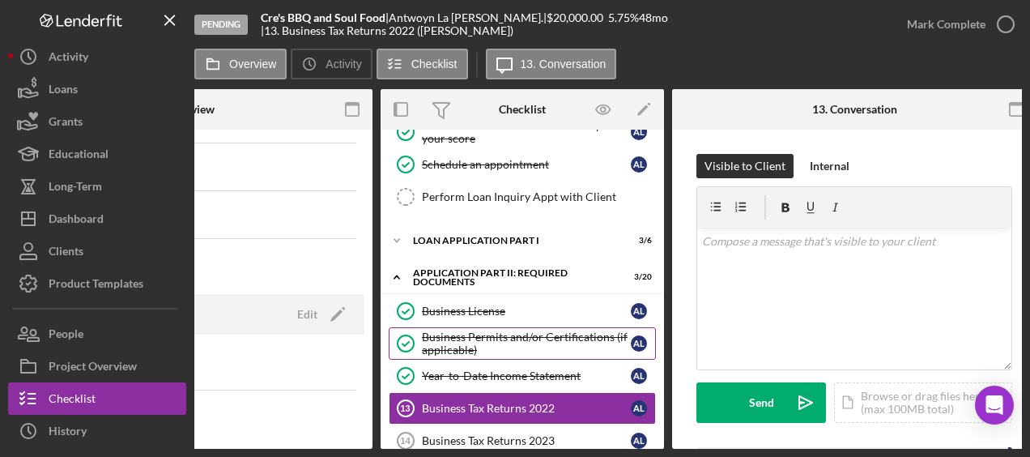
scroll to position [0, 187]
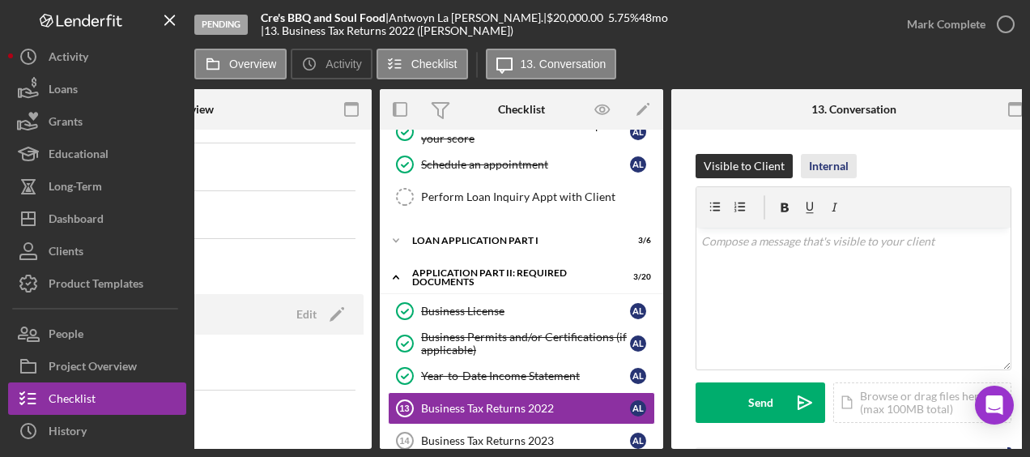
click at [836, 156] on div "Internal" at bounding box center [829, 166] width 40 height 24
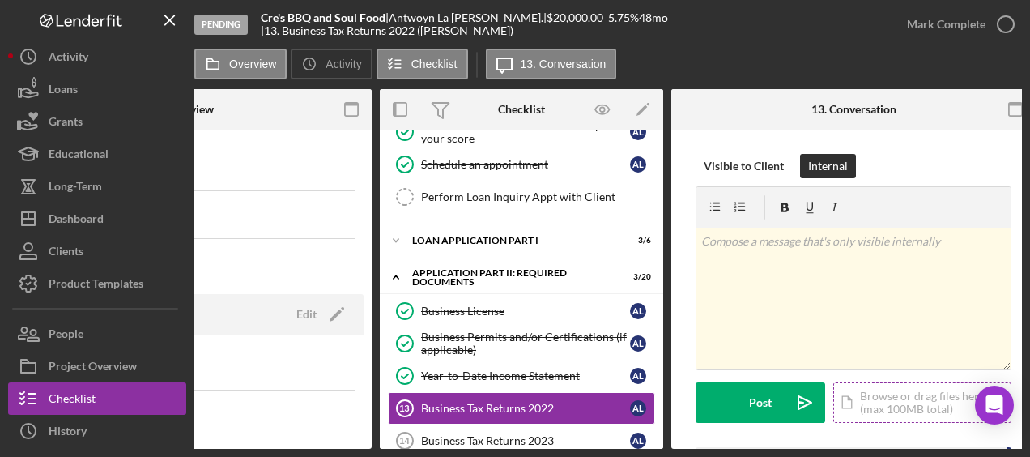
click at [917, 395] on div "Icon/Document Browse or drag files here (max 100MB total) Tap to choose files o…" at bounding box center [922, 402] width 178 height 40
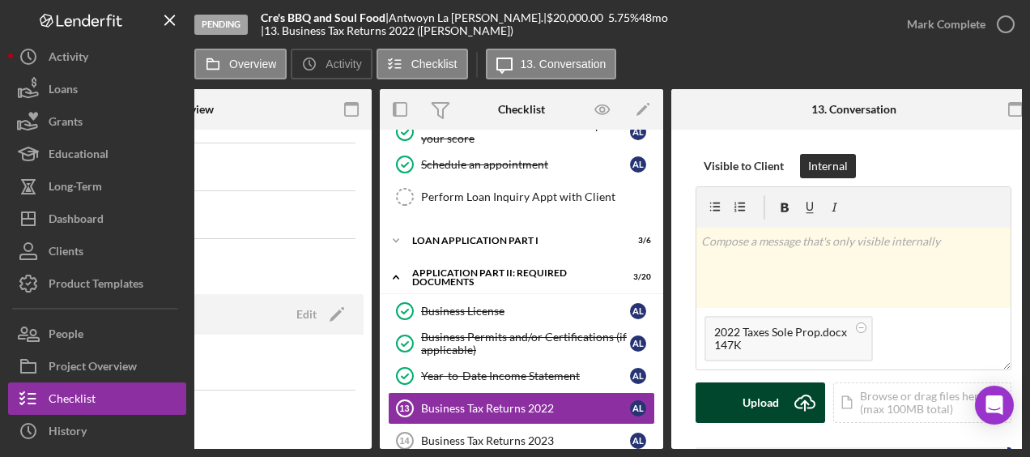
click at [721, 400] on button "Upload Icon/Upload" at bounding box center [761, 402] width 130 height 40
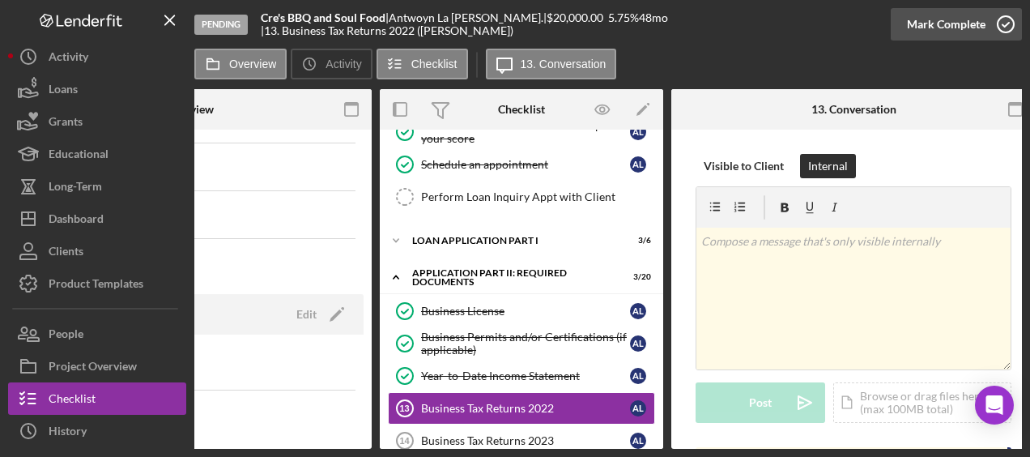
click at [999, 28] on icon "button" at bounding box center [1005, 24] width 40 height 40
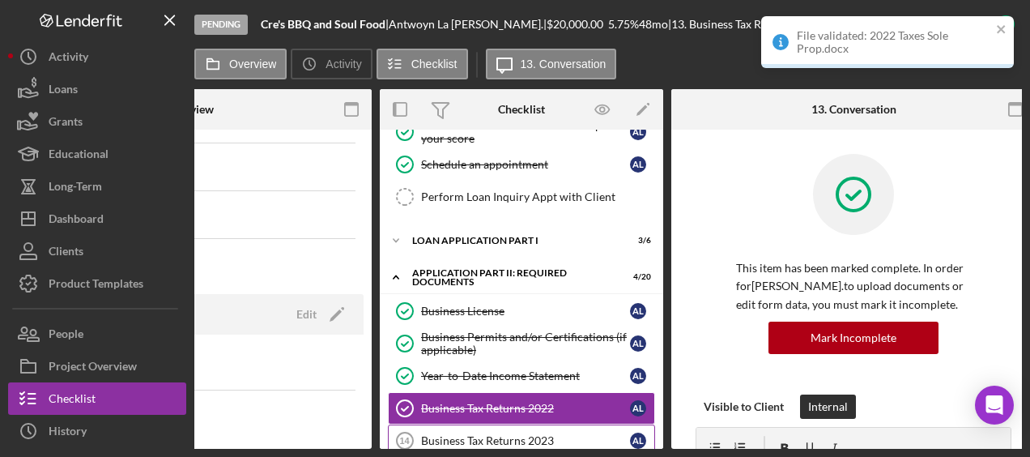
click at [559, 426] on link "Business Tax Returns 2023 14 Business Tax Returns 2023 A L" at bounding box center [521, 440] width 267 height 32
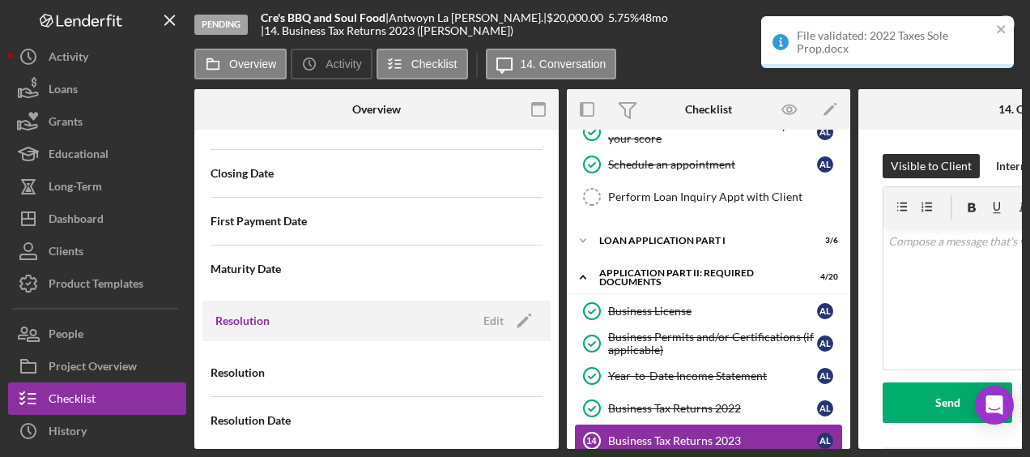
scroll to position [2021, 0]
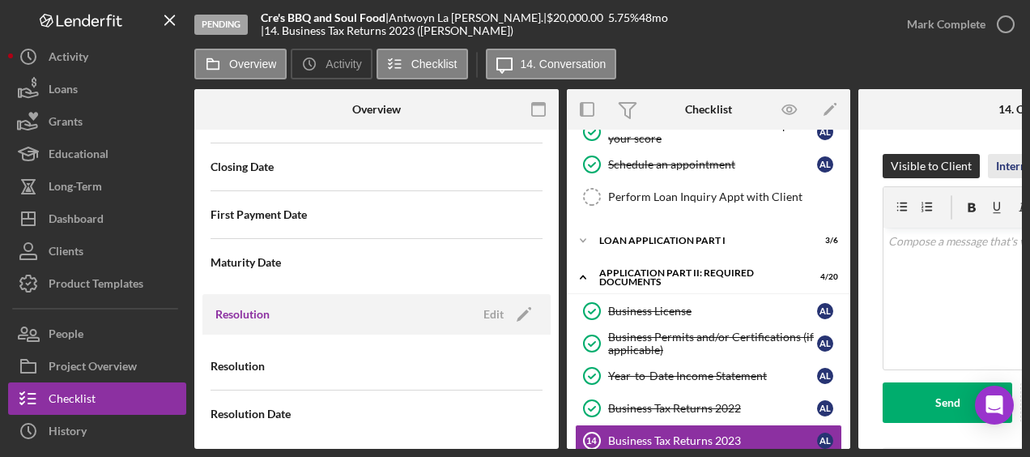
click at [1010, 167] on div "Internal" at bounding box center [1016, 166] width 40 height 24
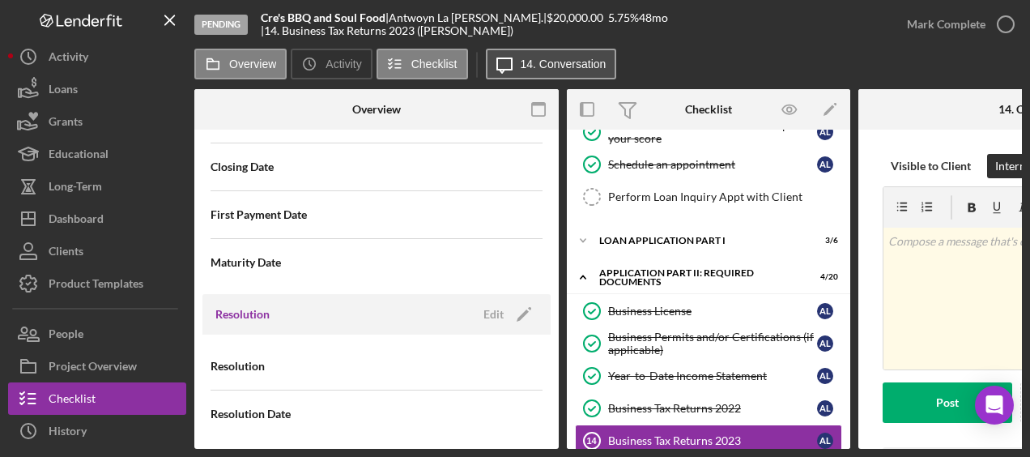
click at [519, 62] on button "Icon/Message 14. Conversation" at bounding box center [551, 64] width 131 height 31
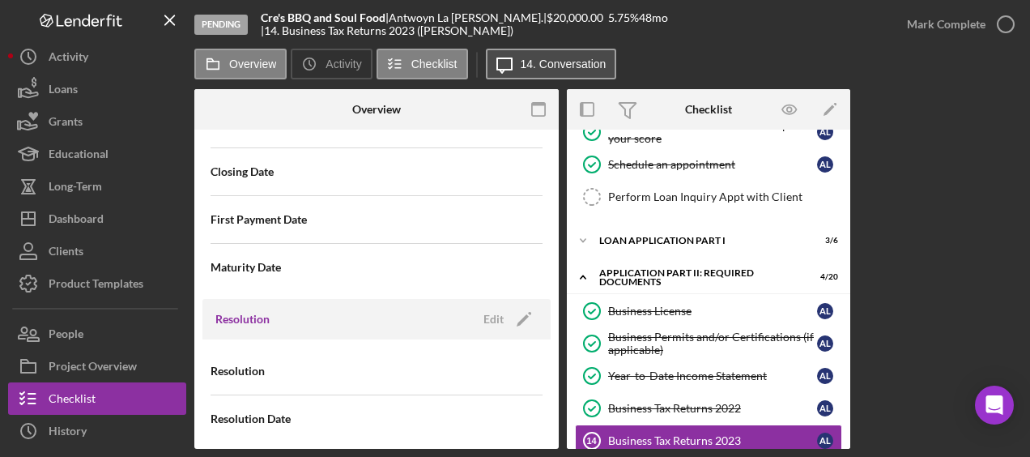
click at [519, 62] on button "Icon/Message 14. Conversation" at bounding box center [551, 64] width 131 height 31
type textarea "Here's a snapshot of information that has been fully approved, as well as the i…"
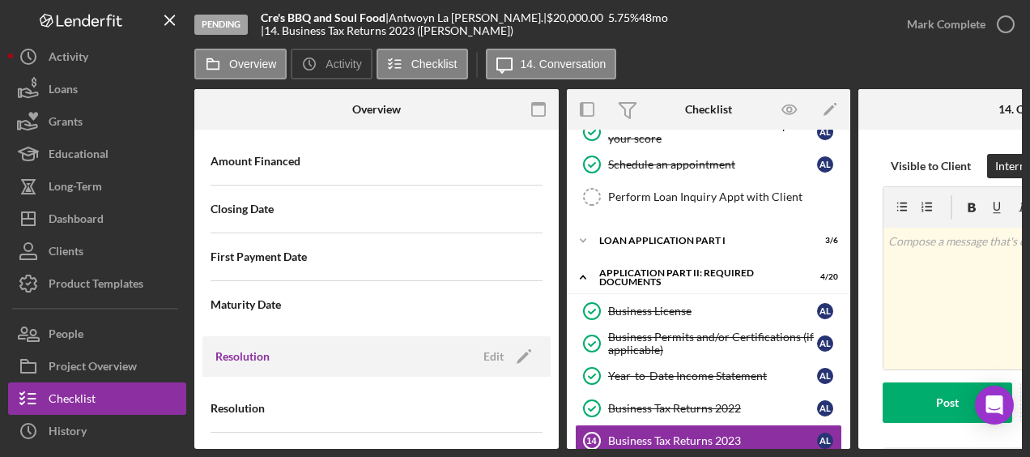
scroll to position [1979, 0]
click at [252, 66] on label "Overview" at bounding box center [252, 63] width 47 height 13
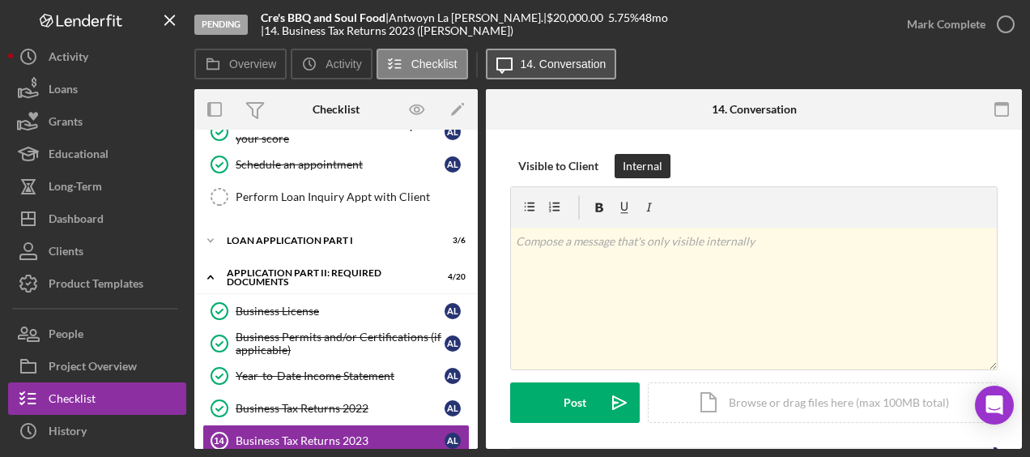
click at [532, 64] on label "14. Conversation" at bounding box center [564, 63] width 86 height 13
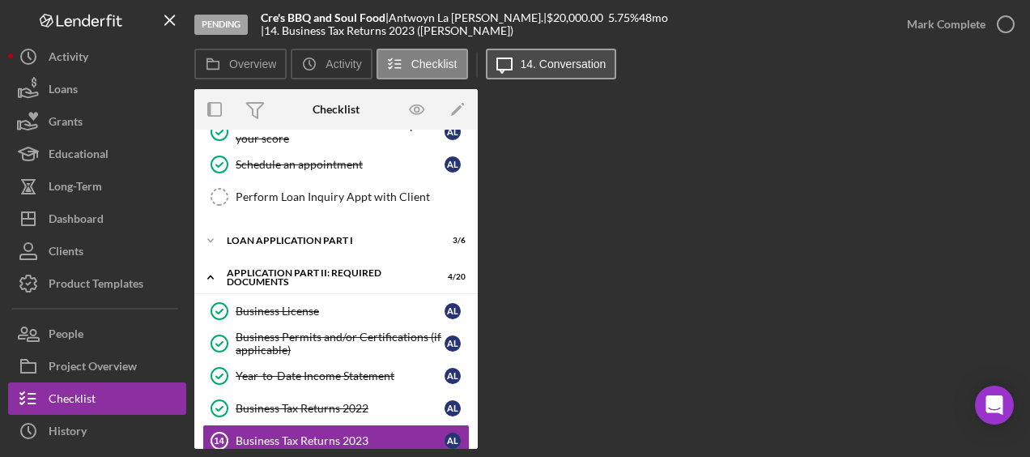
click at [532, 64] on label "14. Conversation" at bounding box center [564, 63] width 86 height 13
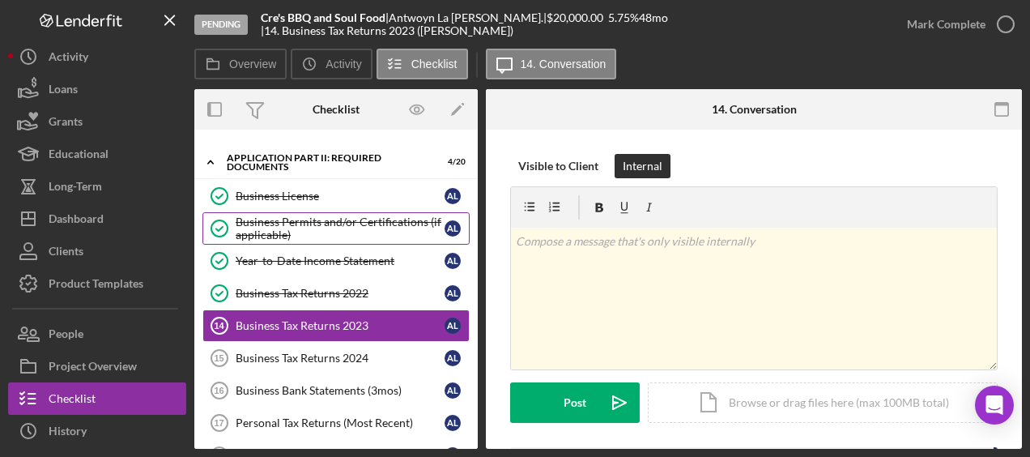
scroll to position [267, 0]
click at [376, 325] on div "Business Tax Returns 2023" at bounding box center [340, 325] width 209 height 13
click at [772, 388] on div "Icon/Document Browse or drag files here (max 100MB total) Tap to choose files o…" at bounding box center [823, 402] width 350 height 40
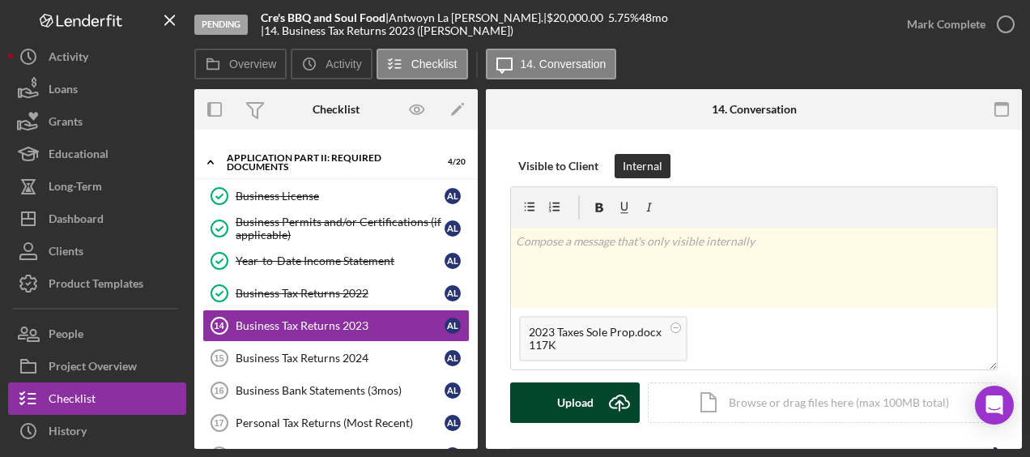
click at [560, 408] on div "Upload" at bounding box center [575, 402] width 36 height 40
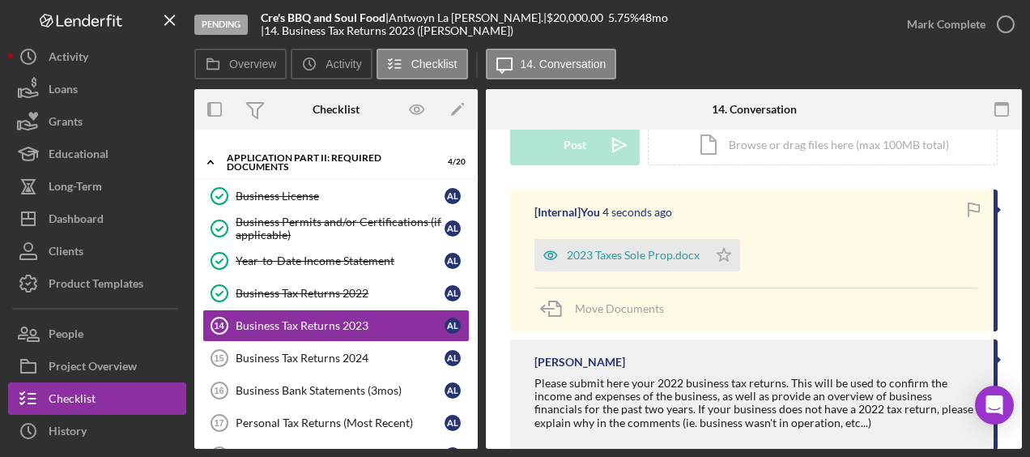
scroll to position [263, 0]
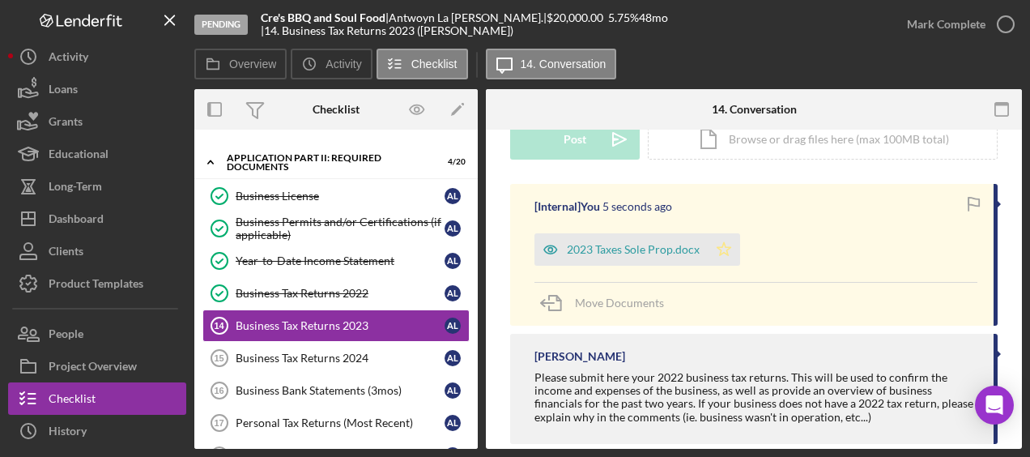
click at [725, 245] on icon "Icon/Star" at bounding box center [724, 249] width 32 height 32
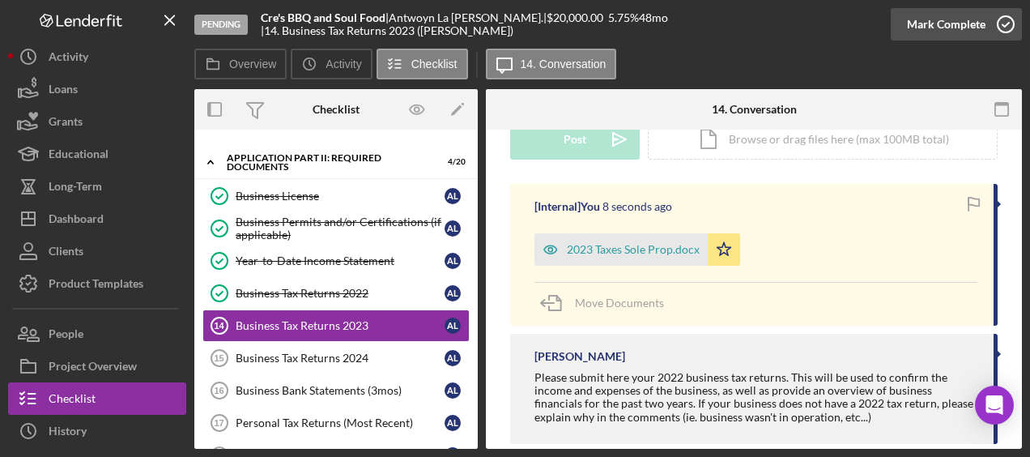
click at [1005, 24] on icon "button" at bounding box center [1005, 24] width 40 height 40
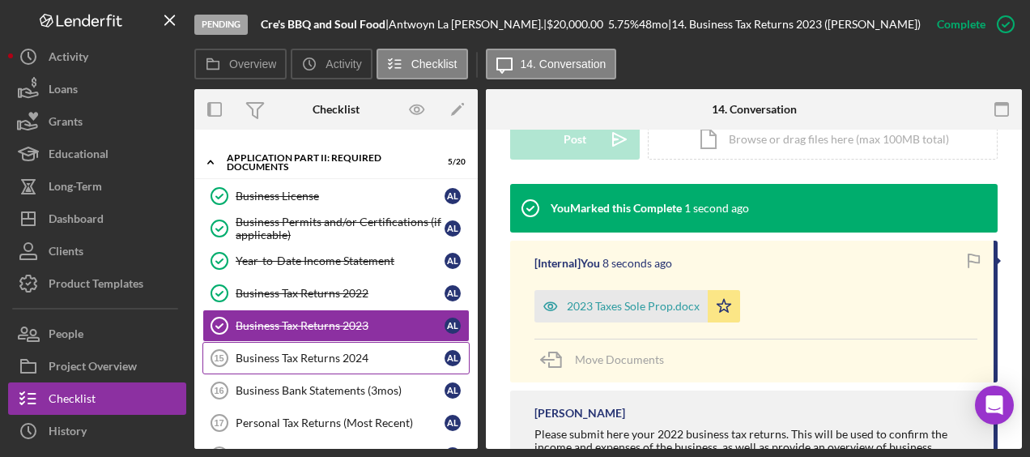
click at [327, 361] on link "Business Tax Returns 2024 15 Business Tax Returns 2024 A L" at bounding box center [335, 358] width 267 height 32
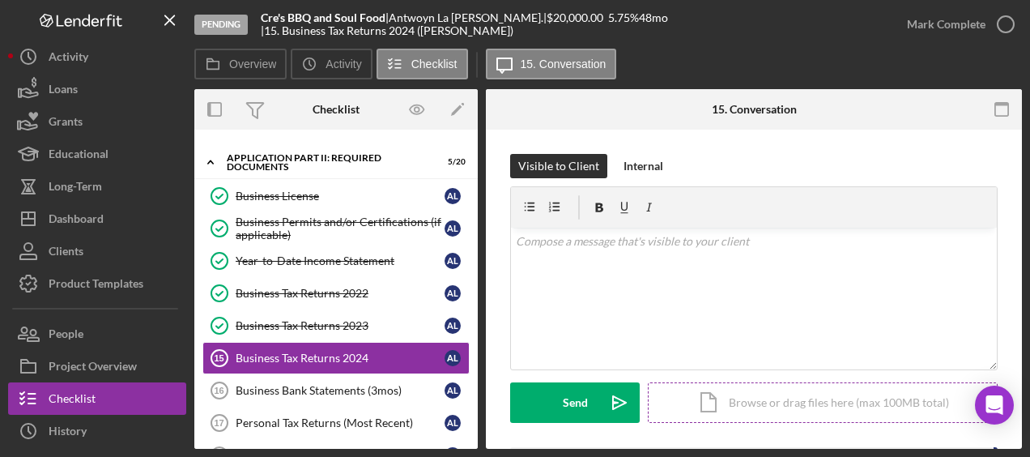
click at [769, 398] on div "Icon/Document Browse or drag files here (max 100MB total) Tap to choose files o…" at bounding box center [823, 402] width 350 height 40
click at [653, 167] on div "Internal" at bounding box center [643, 166] width 40 height 24
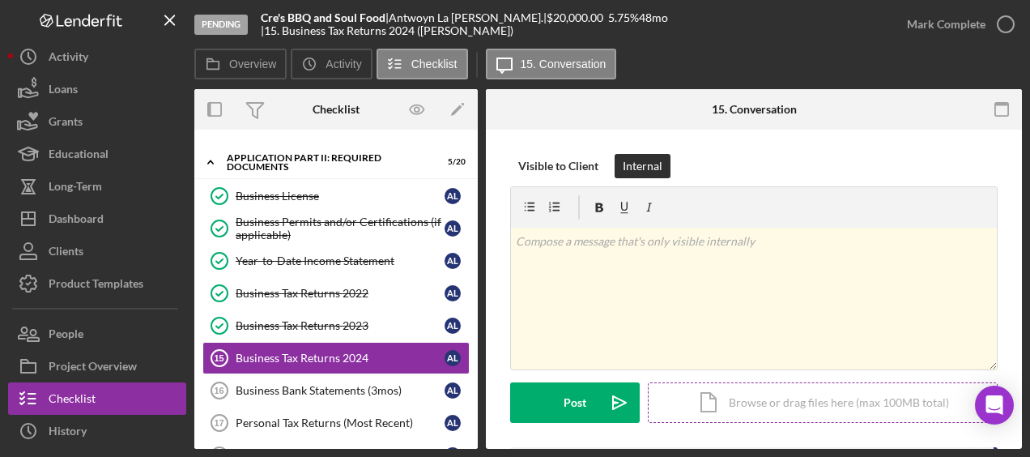
click at [812, 398] on div "Icon/Document Browse or drag files here (max 100MB total) Tap to choose files o…" at bounding box center [823, 402] width 350 height 40
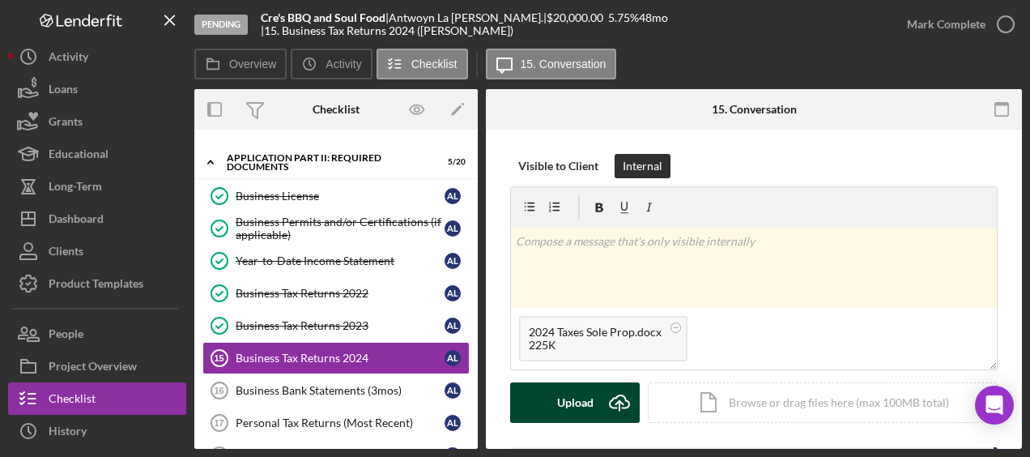
click at [585, 398] on div "Upload" at bounding box center [575, 402] width 36 height 40
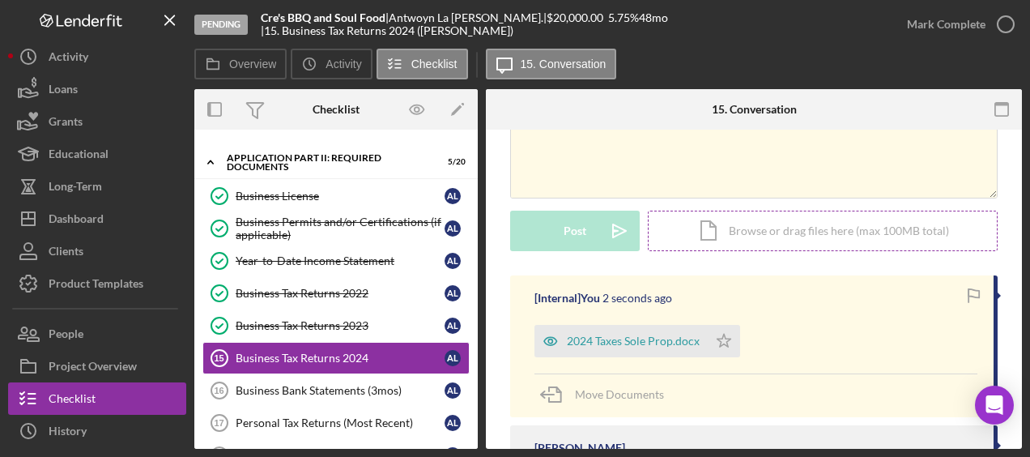
scroll to position [175, 0]
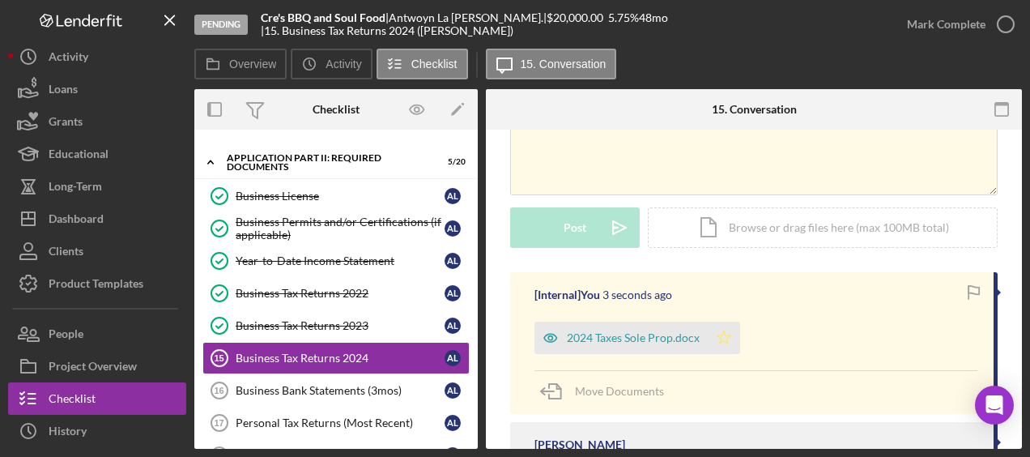
click at [717, 332] on icon "Icon/Star" at bounding box center [724, 337] width 32 height 32
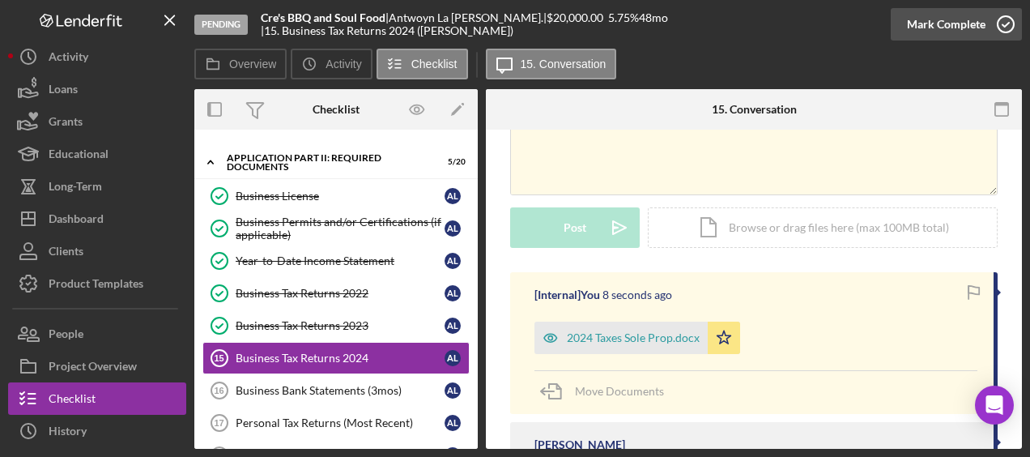
click at [1009, 24] on icon "button" at bounding box center [1005, 24] width 40 height 40
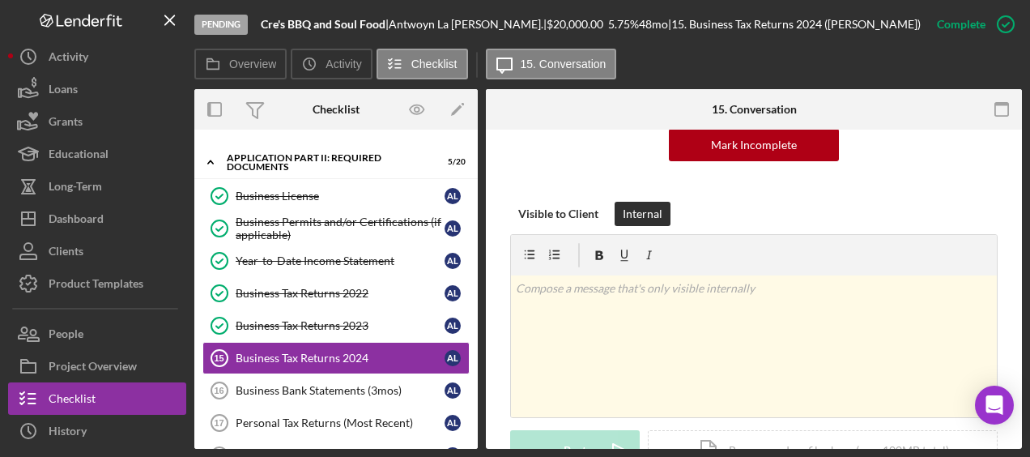
scroll to position [397, 0]
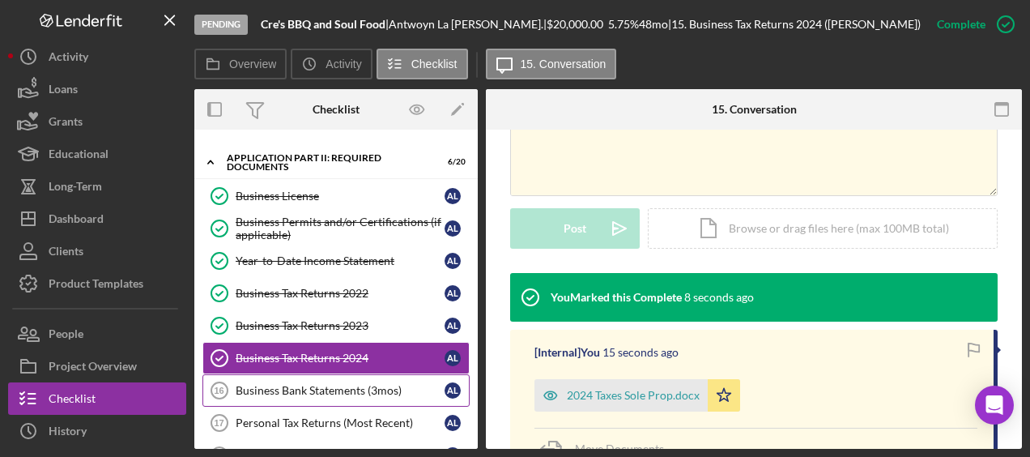
click at [380, 384] on div "Business Bank Statements (3mos)" at bounding box center [340, 390] width 209 height 13
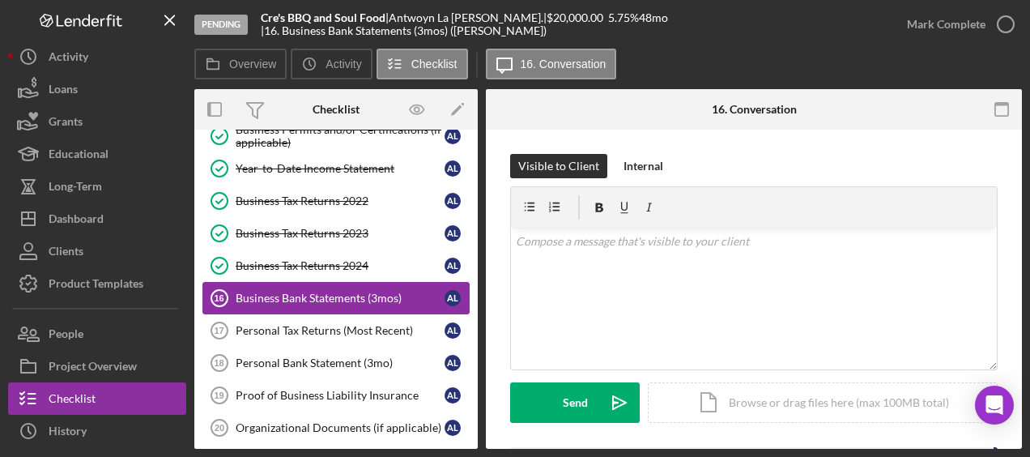
scroll to position [359, 0]
click at [356, 325] on div "Personal Tax Returns (Most Recent)" at bounding box center [340, 330] width 209 height 13
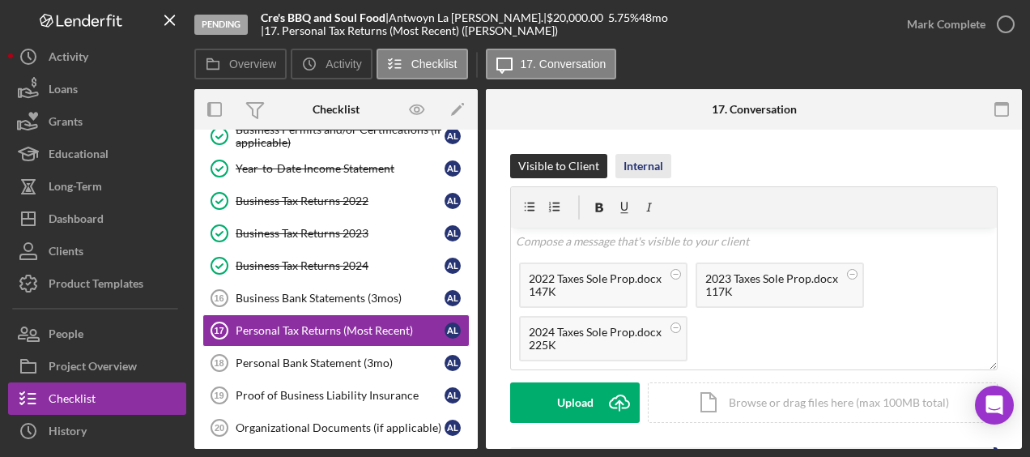
click at [638, 168] on div "Internal" at bounding box center [643, 166] width 40 height 24
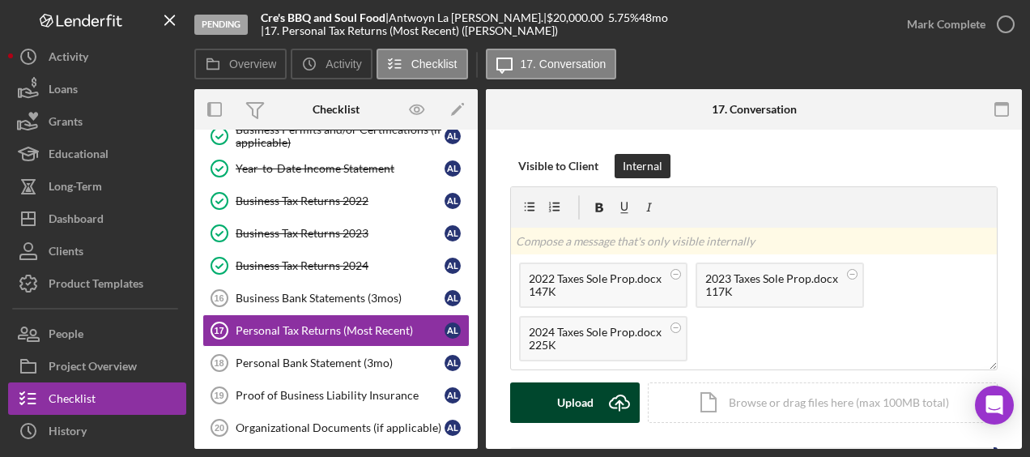
click at [598, 409] on button "Upload Icon/Upload" at bounding box center [575, 402] width 130 height 40
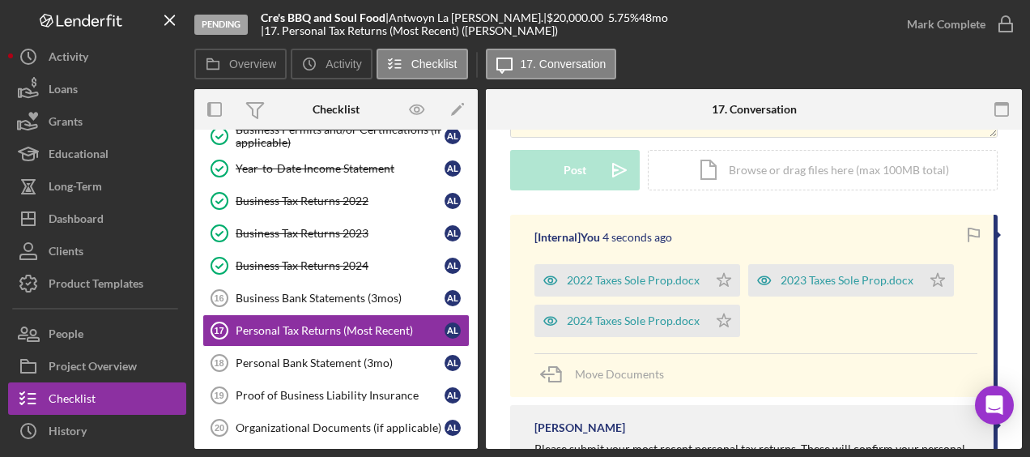
scroll to position [233, 0]
click at [729, 277] on polygon "button" at bounding box center [724, 278] width 14 height 13
click at [725, 315] on icon "Icon/Star" at bounding box center [724, 320] width 32 height 32
click at [934, 272] on polygon "button" at bounding box center [938, 278] width 14 height 13
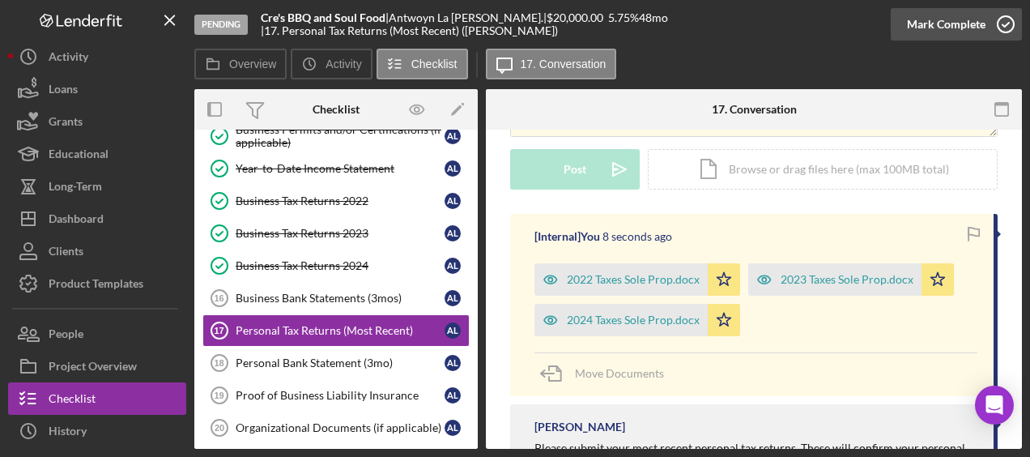
click at [1002, 23] on icon "button" at bounding box center [1005, 24] width 40 height 40
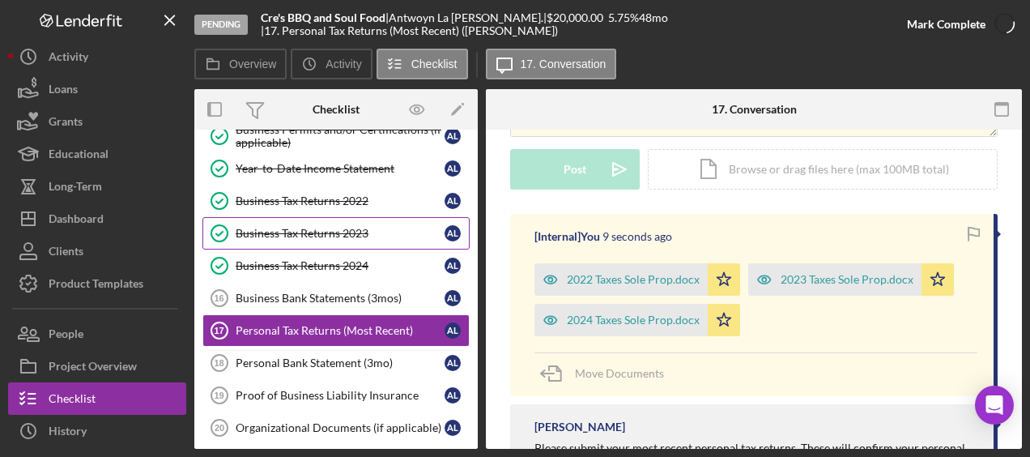
scroll to position [455, 0]
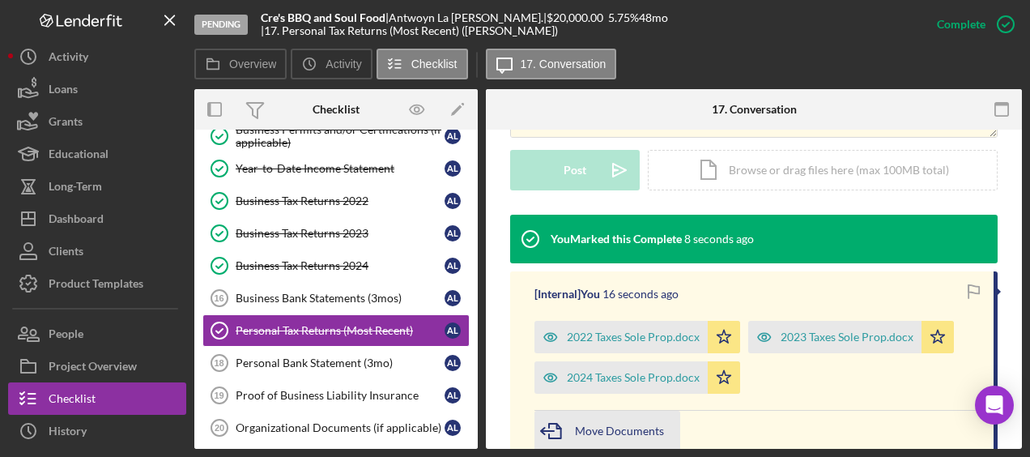
click at [643, 428] on span "Move Documents" at bounding box center [619, 430] width 89 height 14
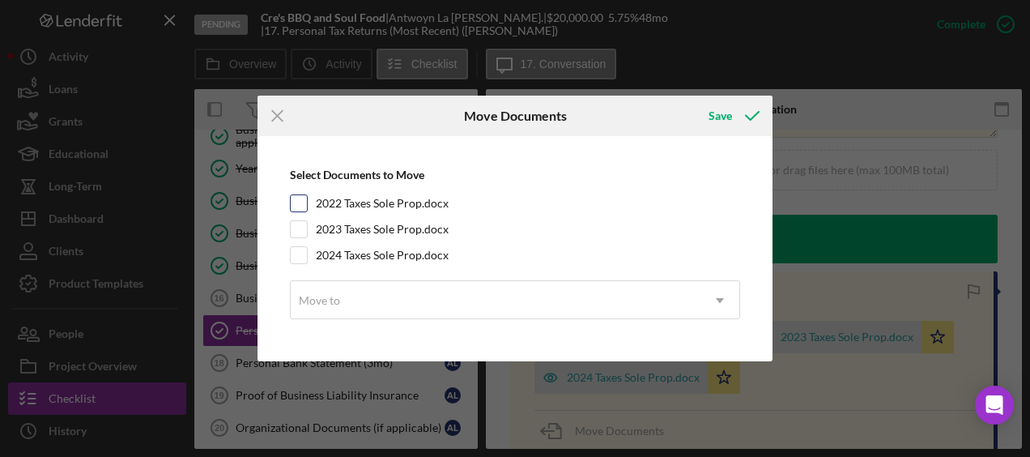
click at [295, 204] on input "2022 Taxes Sole Prop.docx" at bounding box center [299, 203] width 16 height 16
checkbox input "true"
click at [297, 223] on input "2023 Taxes Sole Prop.docx" at bounding box center [299, 229] width 16 height 16
checkbox input "true"
click at [300, 247] on input "2024 Taxes Sole Prop.docx" at bounding box center [299, 255] width 16 height 16
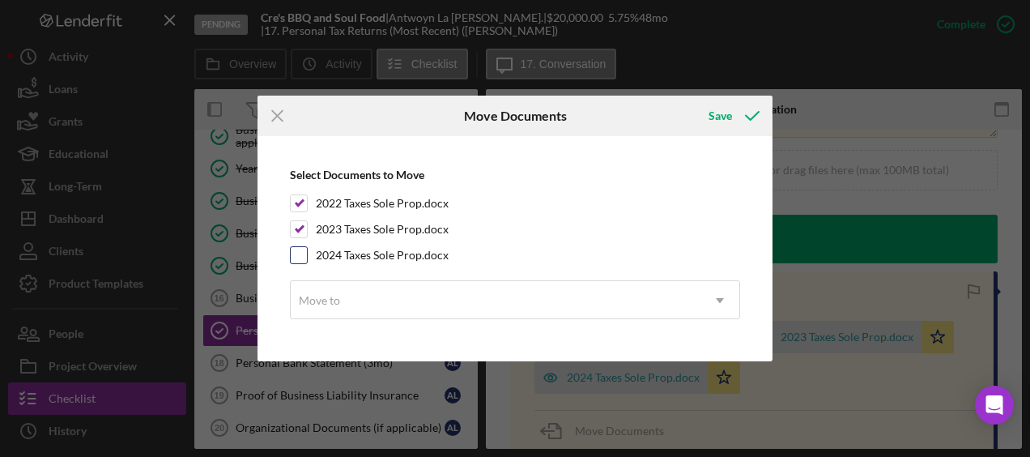
checkbox input "true"
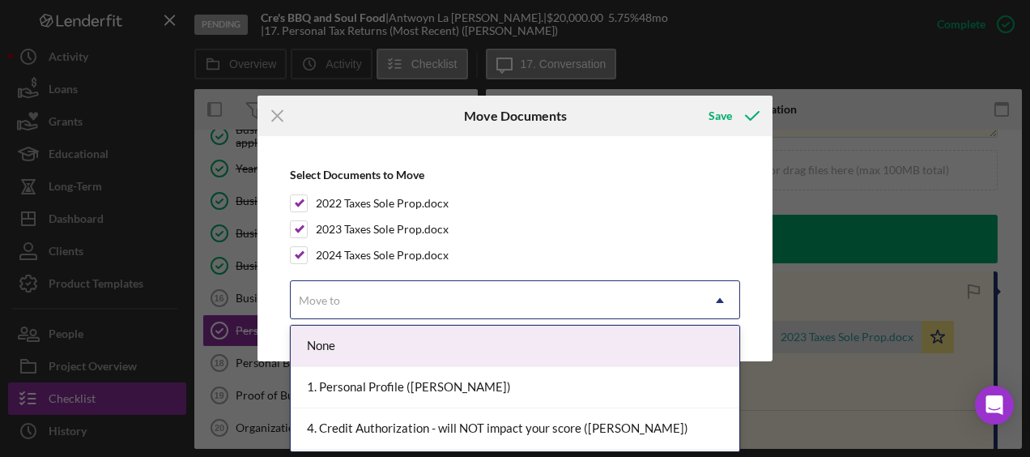
click at [722, 293] on icon "Icon/Dropdown Arrow" at bounding box center [719, 300] width 39 height 39
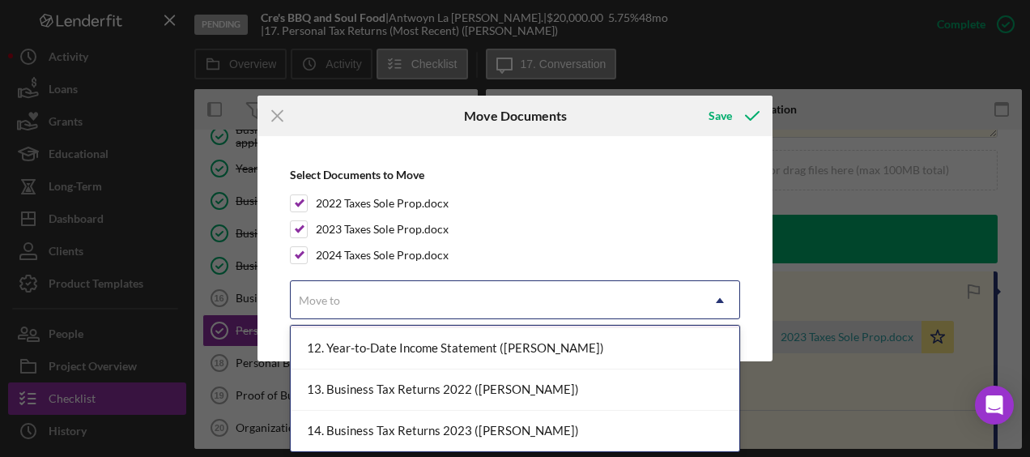
scroll to position [453, 0]
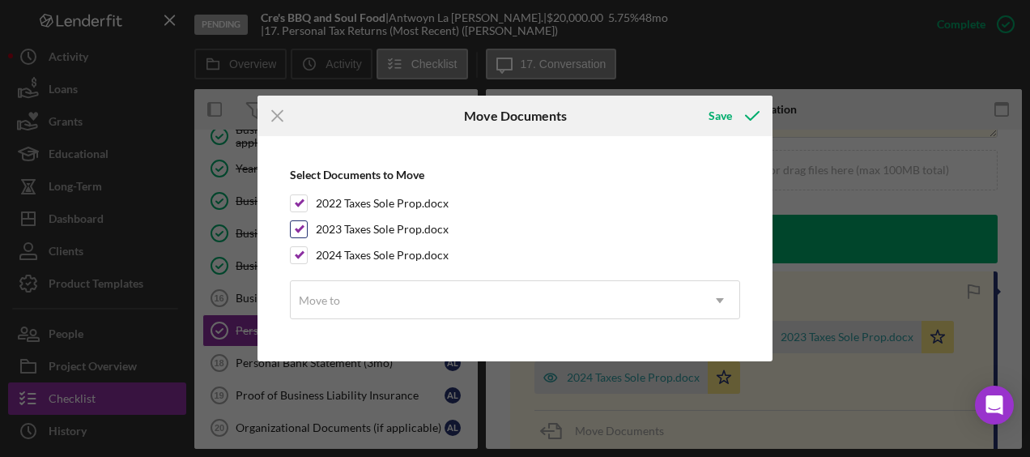
click at [303, 223] on input "2023 Taxes Sole Prop.docx" at bounding box center [299, 229] width 16 height 16
checkbox input "false"
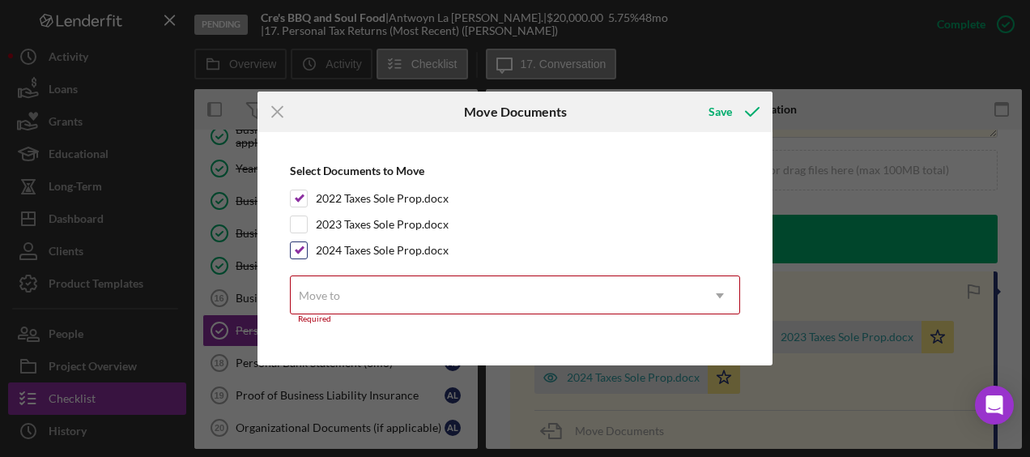
click at [301, 257] on input "2024 Taxes Sole Prop.docx" at bounding box center [299, 250] width 16 height 16
checkbox input "false"
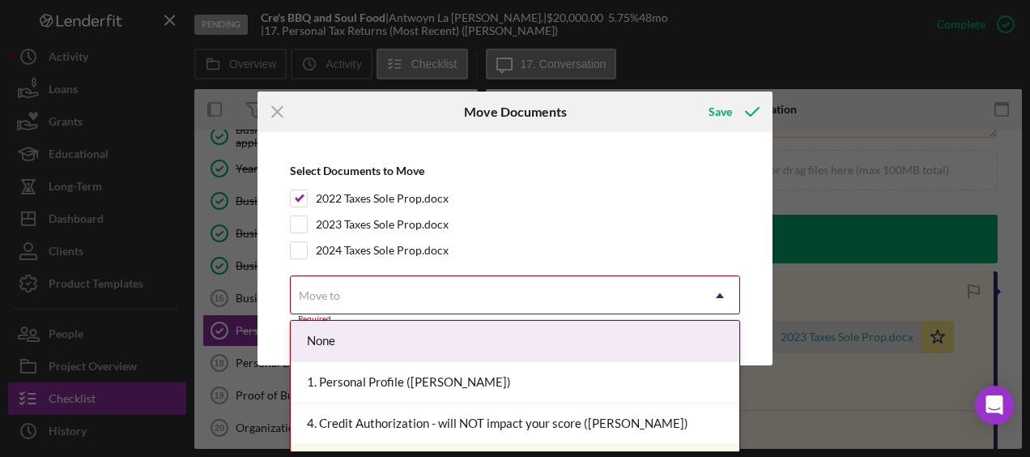
click at [722, 291] on icon "Icon/Dropdown Arrow" at bounding box center [719, 295] width 39 height 39
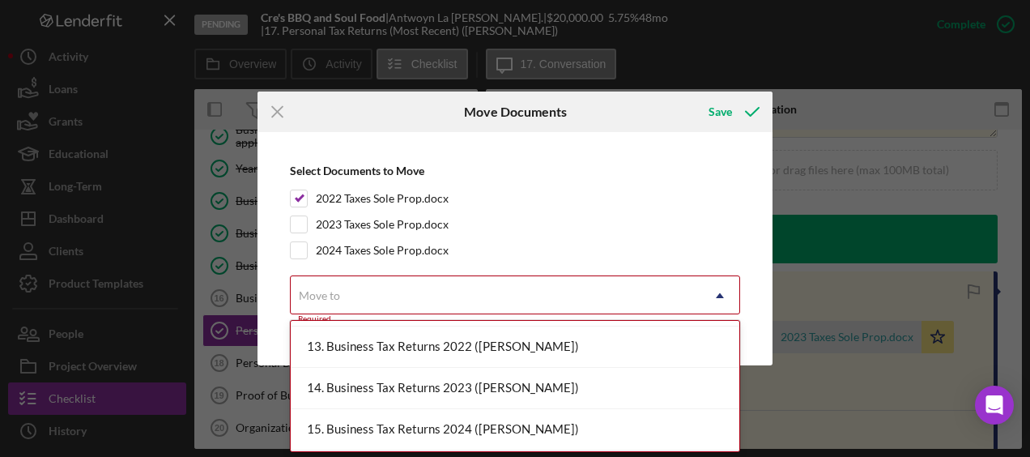
scroll to position [481, 0]
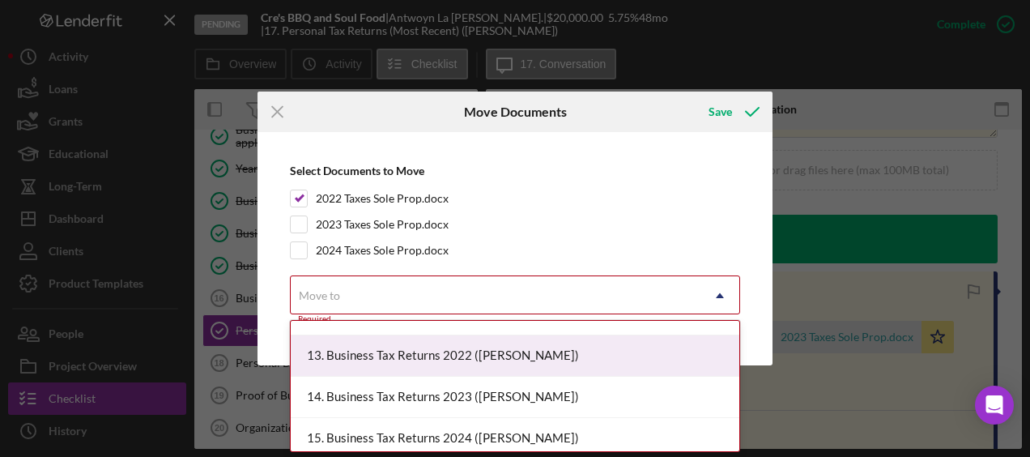
click at [469, 353] on div "13. Business Tax Returns 2022 ([PERSON_NAME])" at bounding box center [515, 355] width 449 height 41
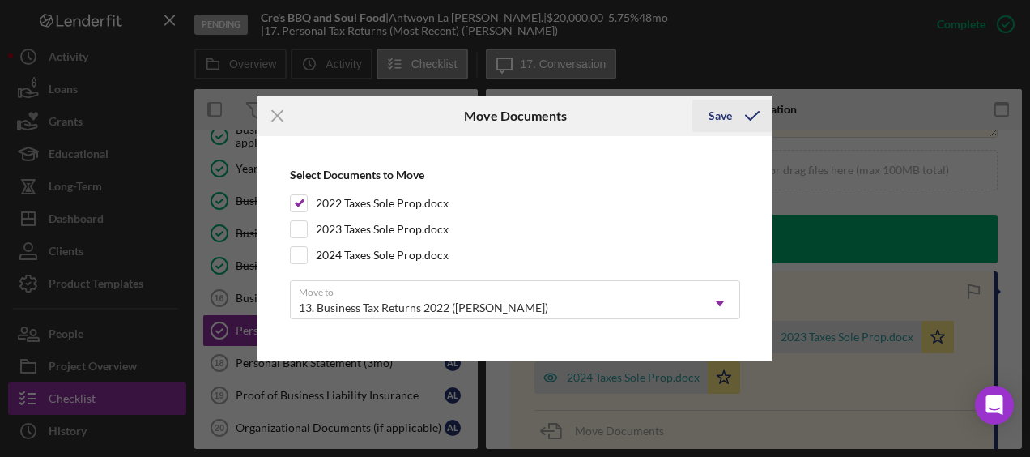
click at [729, 113] on div "Save" at bounding box center [719, 116] width 23 height 32
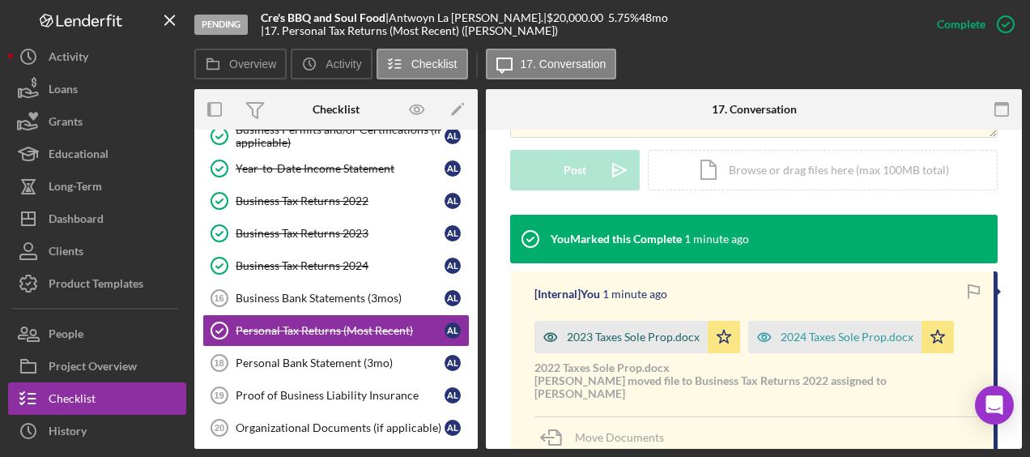
click at [659, 335] on div "2023 Taxes Sole Prop.docx" at bounding box center [633, 336] width 133 height 13
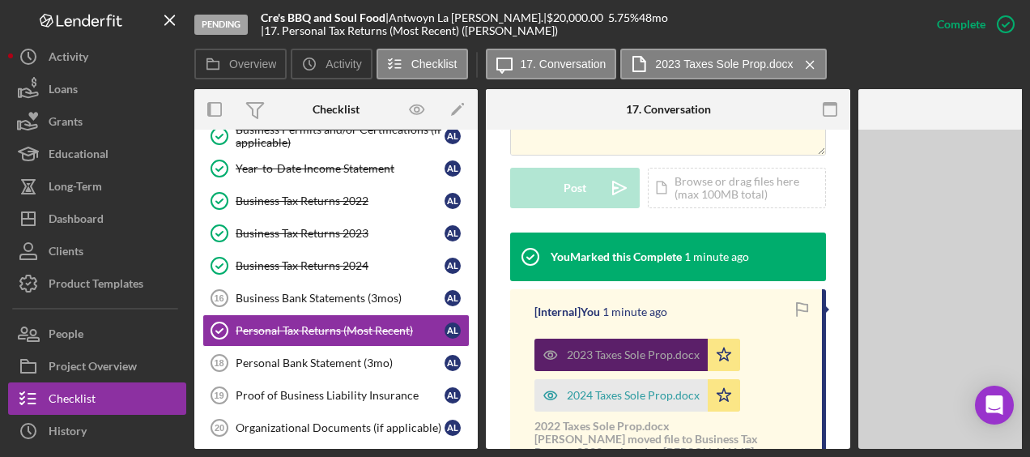
scroll to position [491, 0]
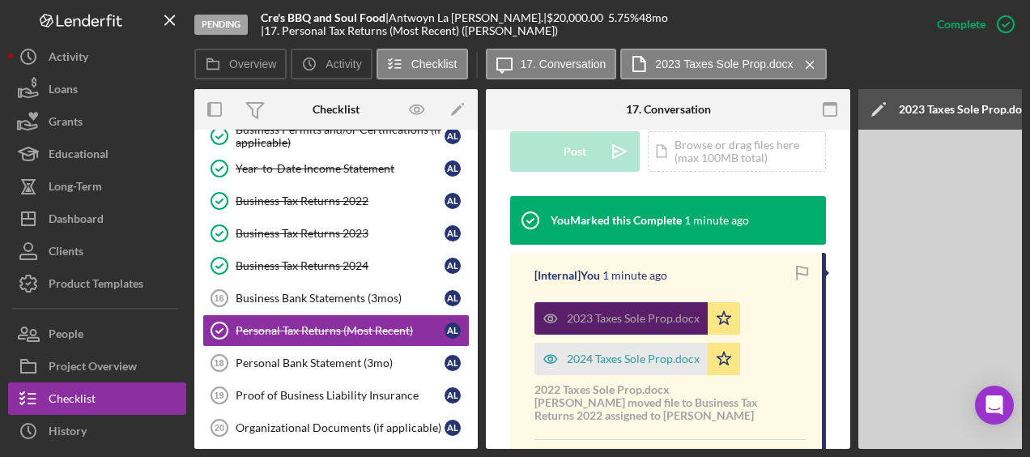
click at [659, 325] on div "2023 Taxes Sole Prop.docx" at bounding box center [633, 318] width 133 height 13
click at [698, 325] on div "2023 Taxes Sole Prop.docx" at bounding box center [633, 318] width 133 height 13
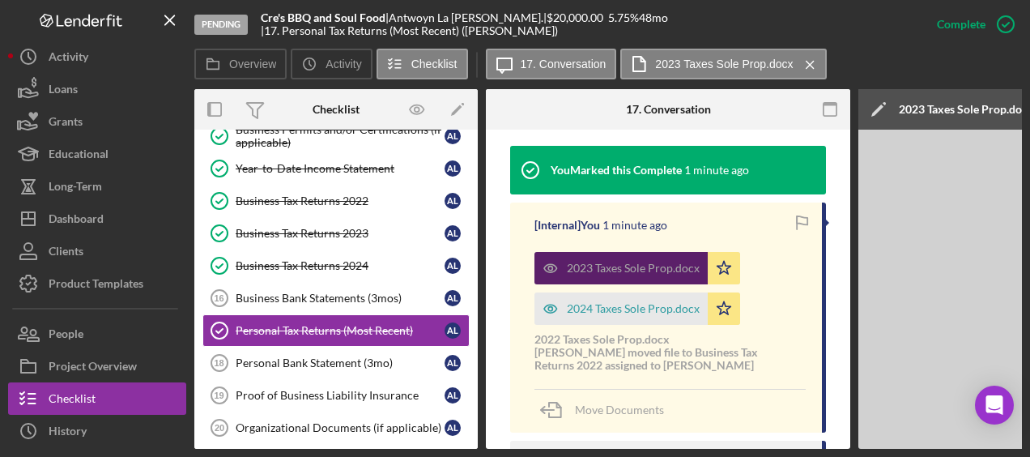
scroll to position [562, 0]
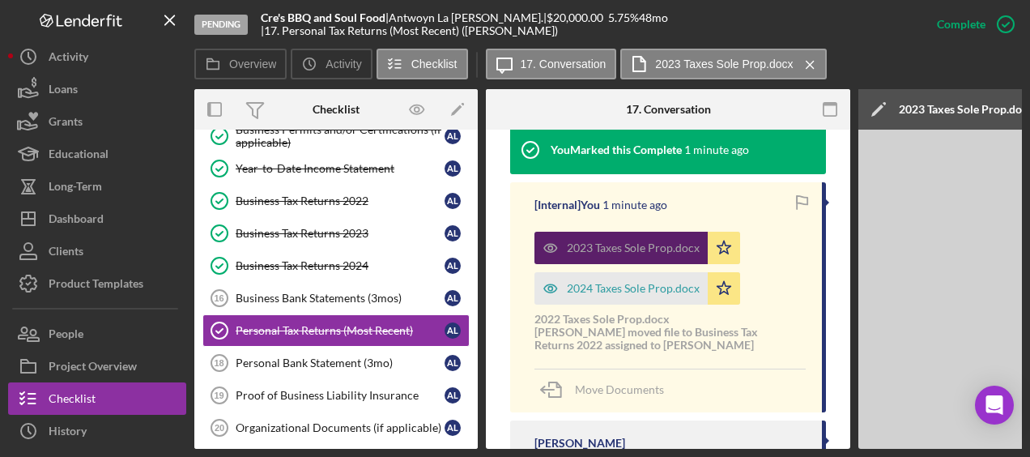
click at [638, 254] on div "2023 Taxes Sole Prop.docx" at bounding box center [633, 247] width 133 height 13
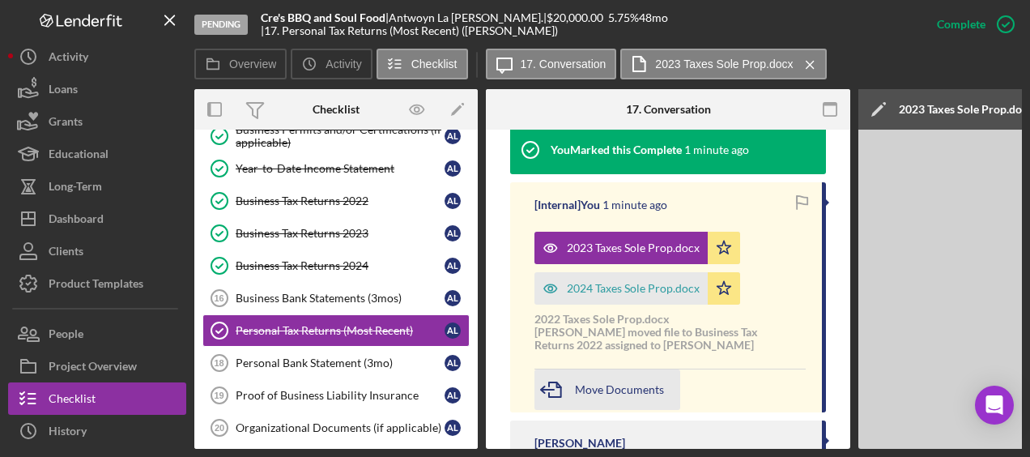
click at [630, 410] on div "Move Documents" at bounding box center [619, 389] width 89 height 40
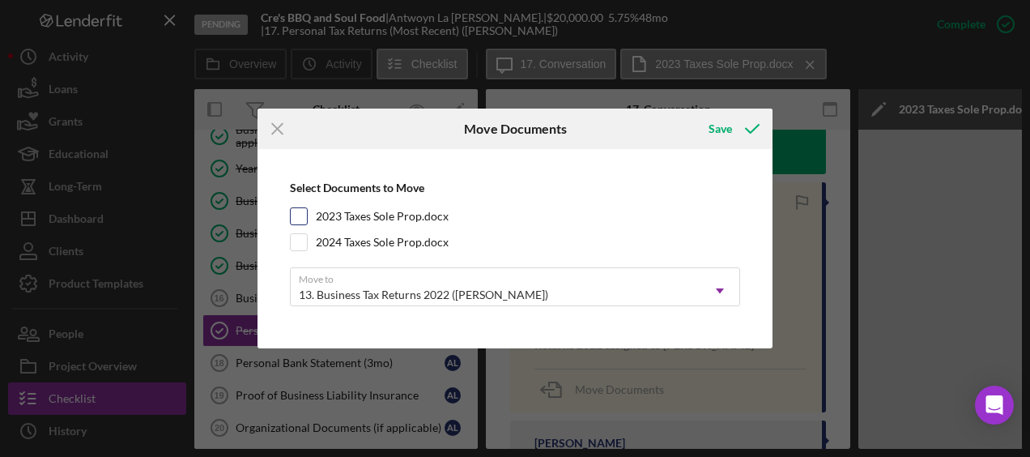
click at [298, 220] on input "2023 Taxes Sole Prop.docx" at bounding box center [299, 216] width 16 height 16
checkbox input "true"
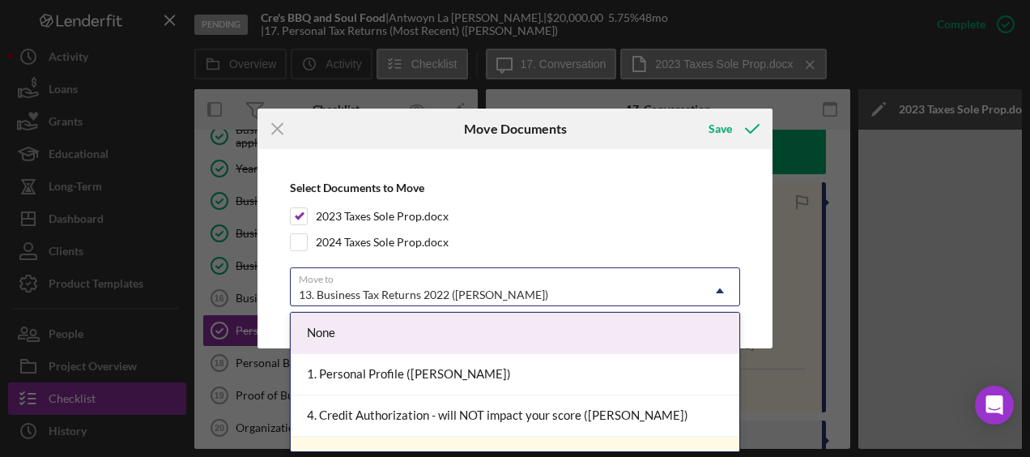
click at [723, 290] on icon "Icon/Dropdown Arrow" at bounding box center [719, 290] width 39 height 39
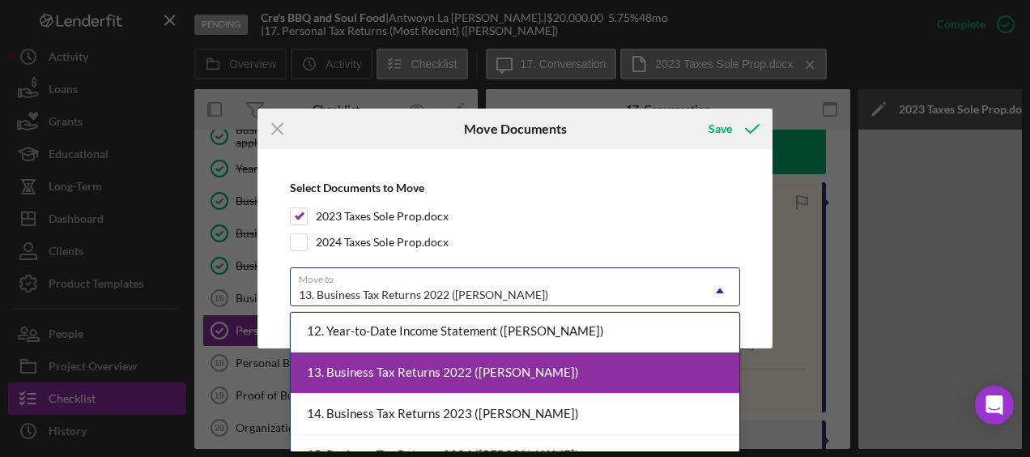
scroll to position [457, 0]
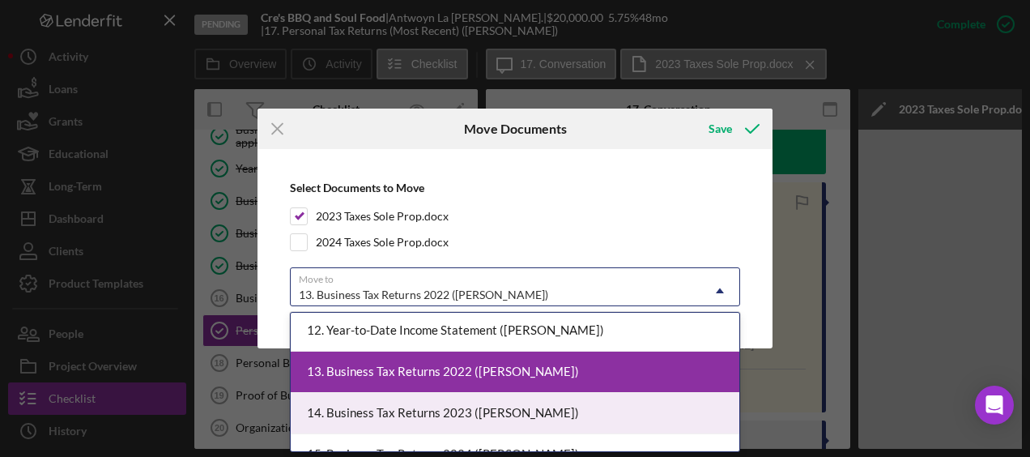
click at [517, 404] on div "14. Business Tax Returns 2023 ([PERSON_NAME])" at bounding box center [515, 413] width 449 height 41
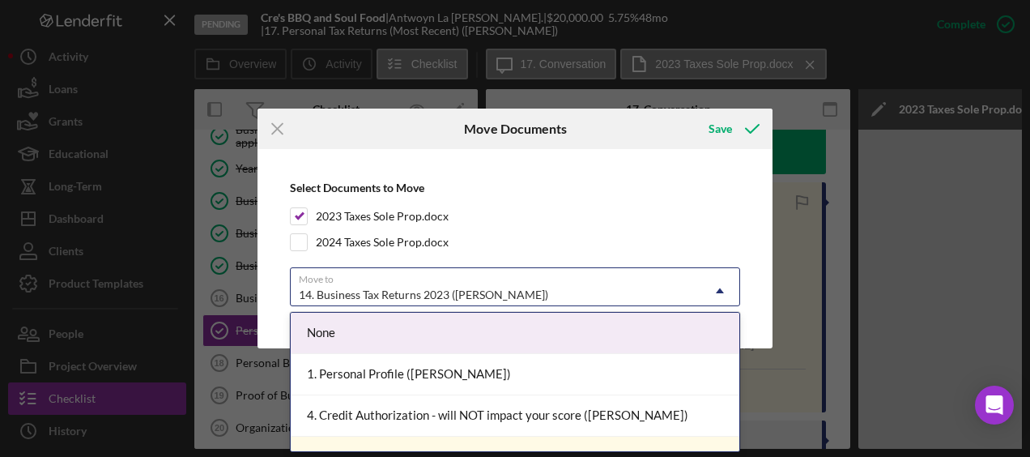
click at [722, 287] on icon "Icon/Dropdown Arrow" at bounding box center [719, 290] width 39 height 39
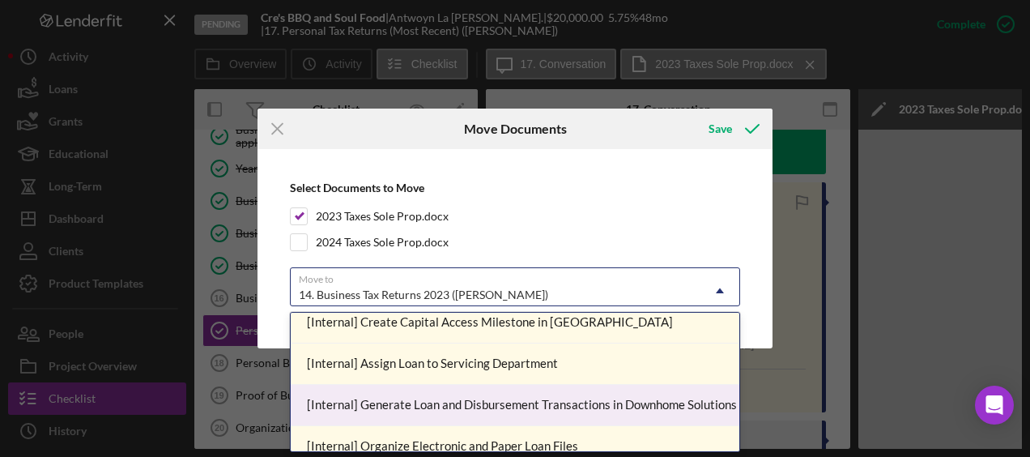
scroll to position [1666, 0]
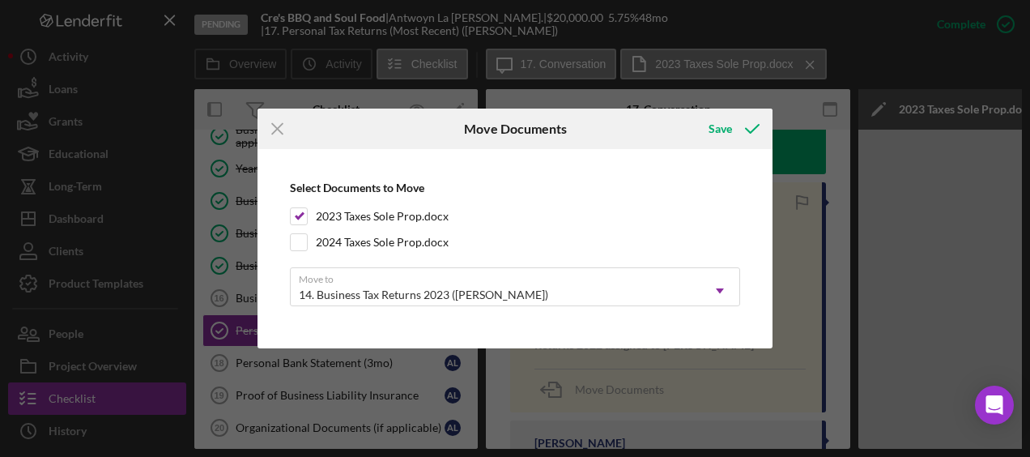
click at [787, 403] on div "Icon/Menu Close Move Documents Save Select Documents to Move 2023 Taxes Sole Pr…" at bounding box center [515, 228] width 1030 height 457
click at [270, 130] on icon "Icon/Menu Close" at bounding box center [277, 128] width 40 height 40
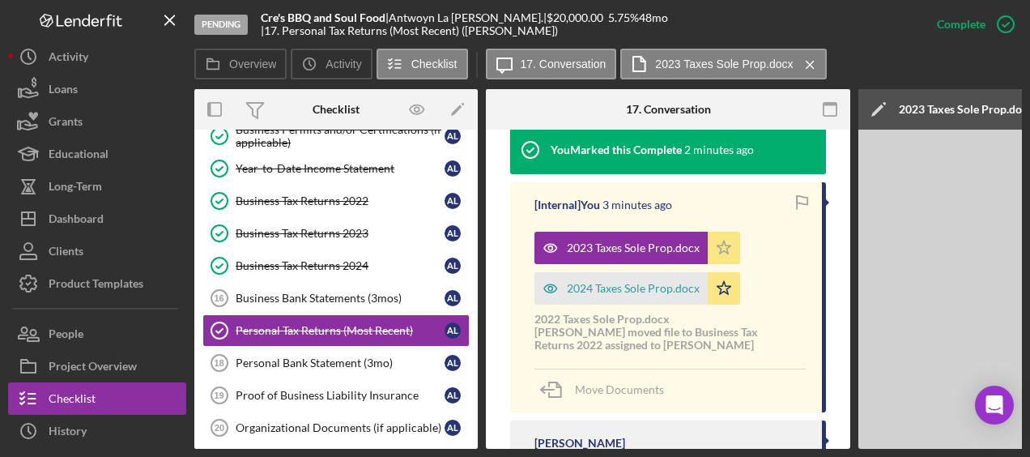
click at [714, 264] on icon "Icon/Star" at bounding box center [724, 248] width 32 height 32
click at [724, 304] on icon "Icon/Star" at bounding box center [724, 288] width 32 height 32
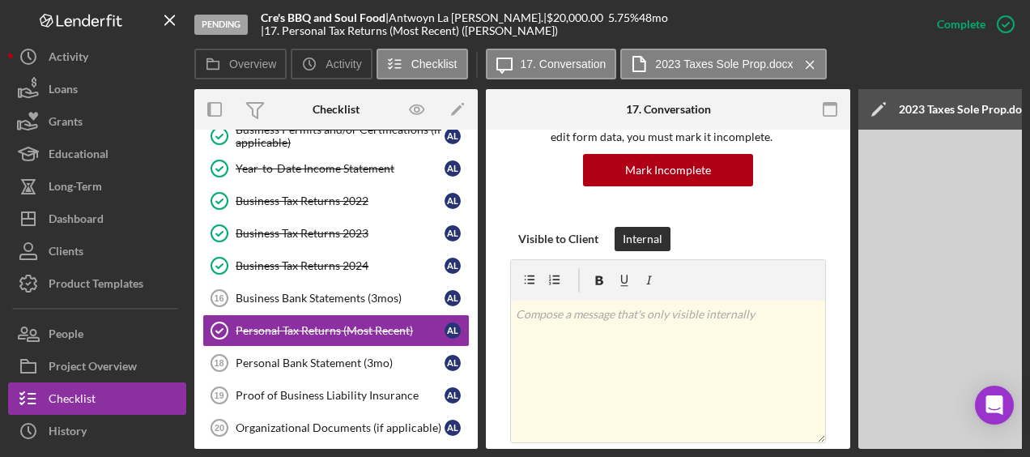
scroll to position [168, 0]
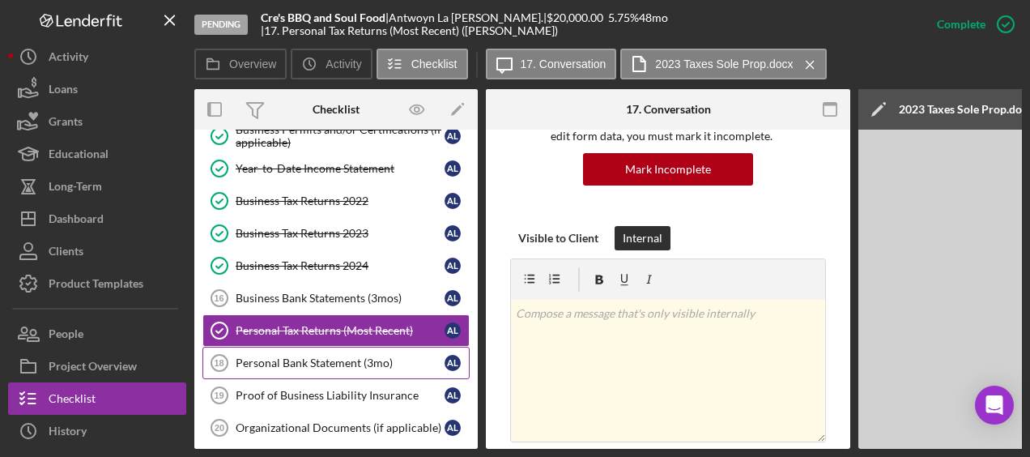
click at [329, 356] on div "Personal Bank Statement (3mo)" at bounding box center [340, 362] width 209 height 13
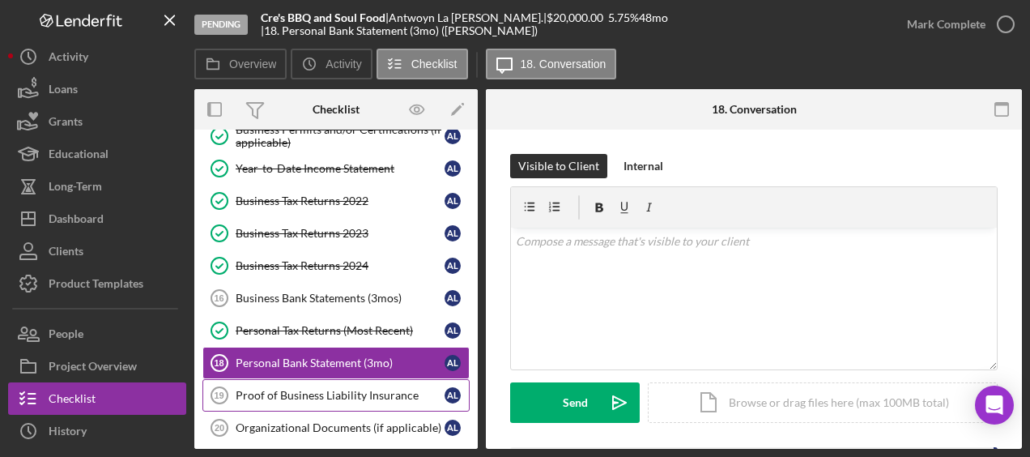
click at [327, 389] on div "Proof of Business Liability Insurance" at bounding box center [340, 395] width 209 height 13
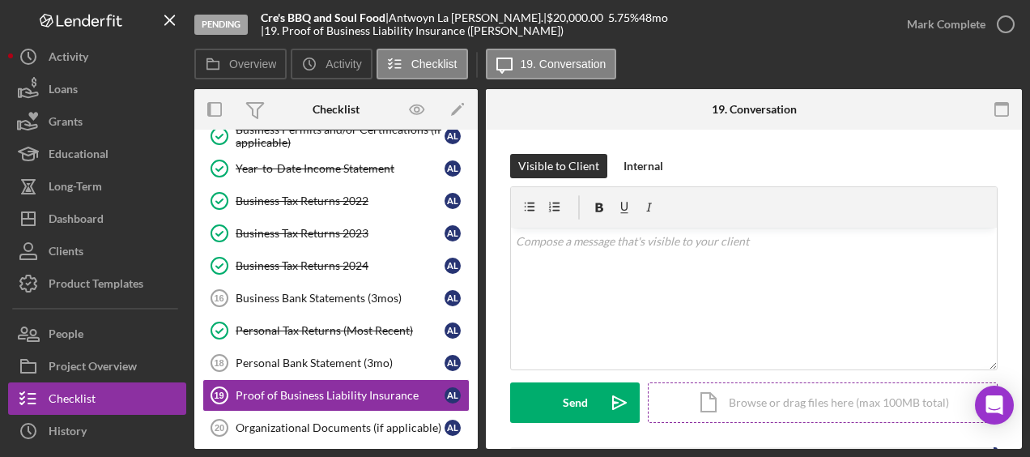
click at [809, 395] on div "Icon/Document Browse or drag files here (max 100MB total) Tap to choose files o…" at bounding box center [823, 402] width 350 height 40
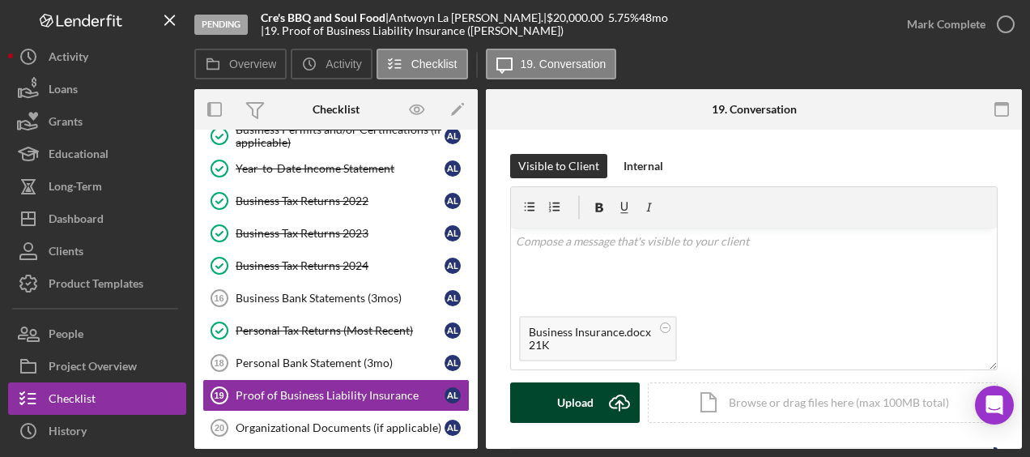
click at [602, 389] on icon "Icon/Upload" at bounding box center [619, 402] width 40 height 40
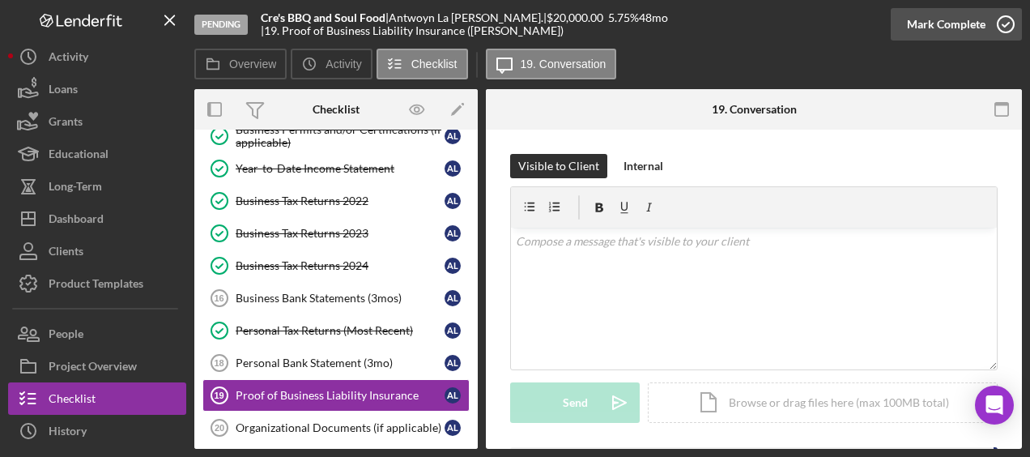
click at [1010, 24] on icon "button" at bounding box center [1005, 24] width 40 height 40
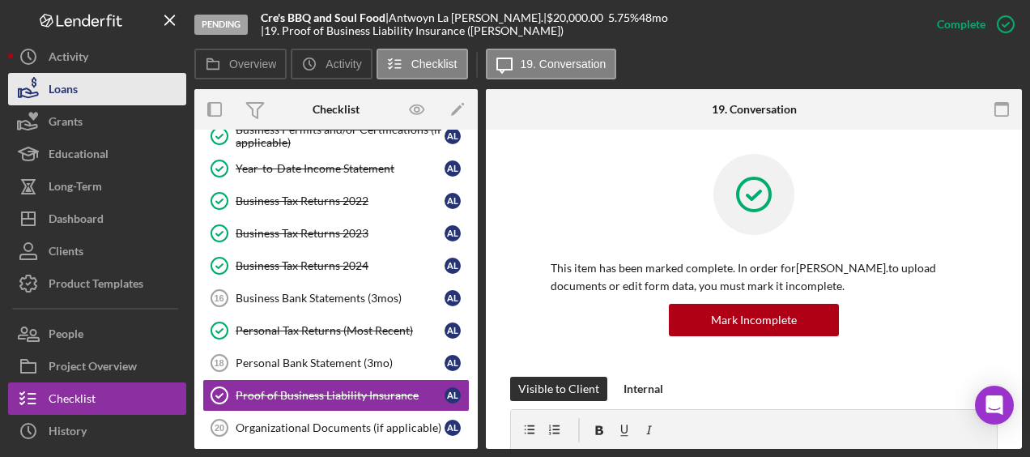
drag, startPoint x: 892, startPoint y: 351, endPoint x: 87, endPoint y: 94, distance: 845.5
click at [87, 94] on button "Loans" at bounding box center [97, 89] width 178 height 32
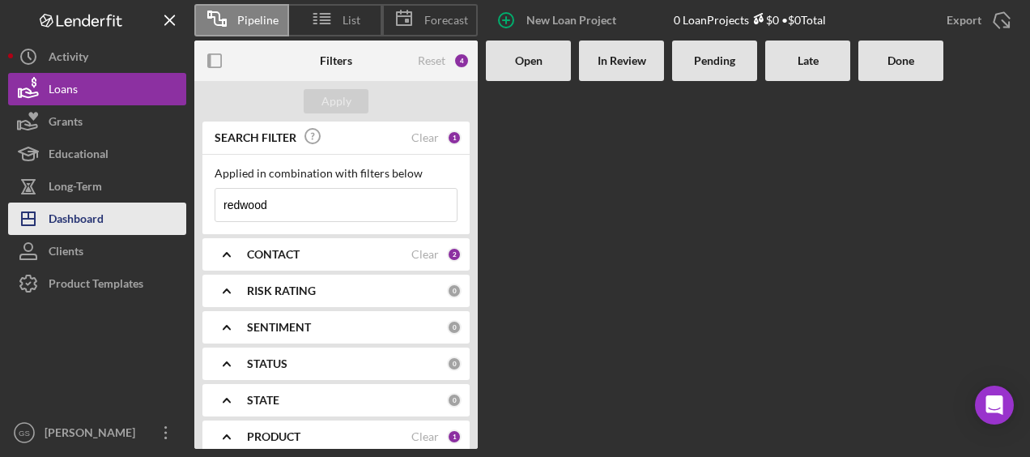
click at [128, 211] on button "Icon/Dashboard Dashboard" at bounding box center [97, 218] width 178 height 32
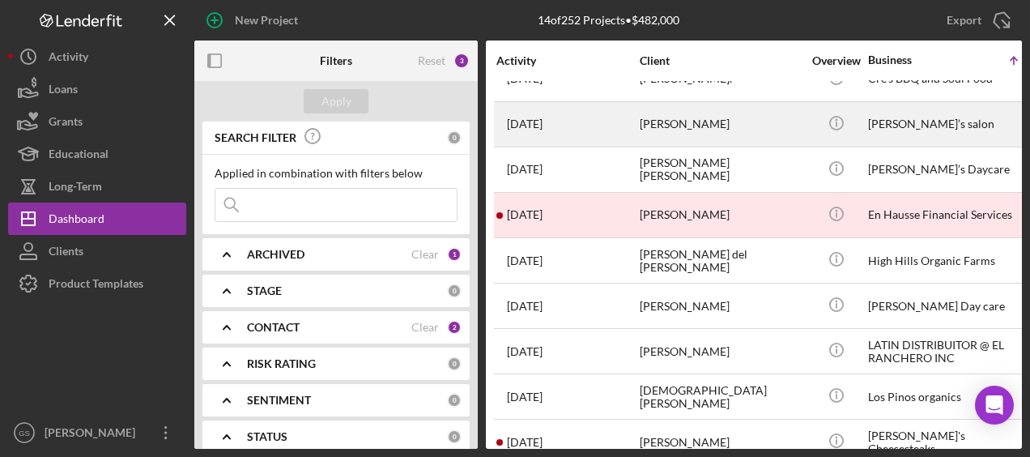
scroll to position [117, 0]
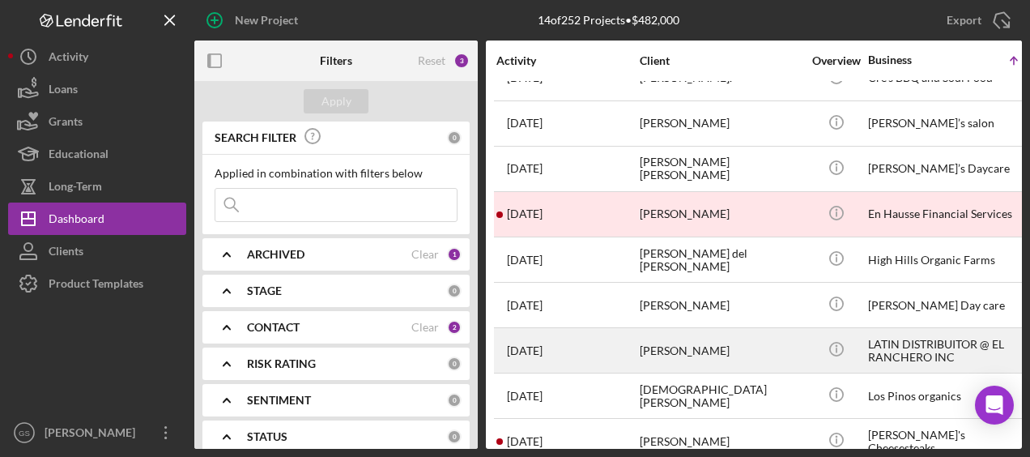
click at [674, 343] on div "[PERSON_NAME]" at bounding box center [721, 350] width 162 height 43
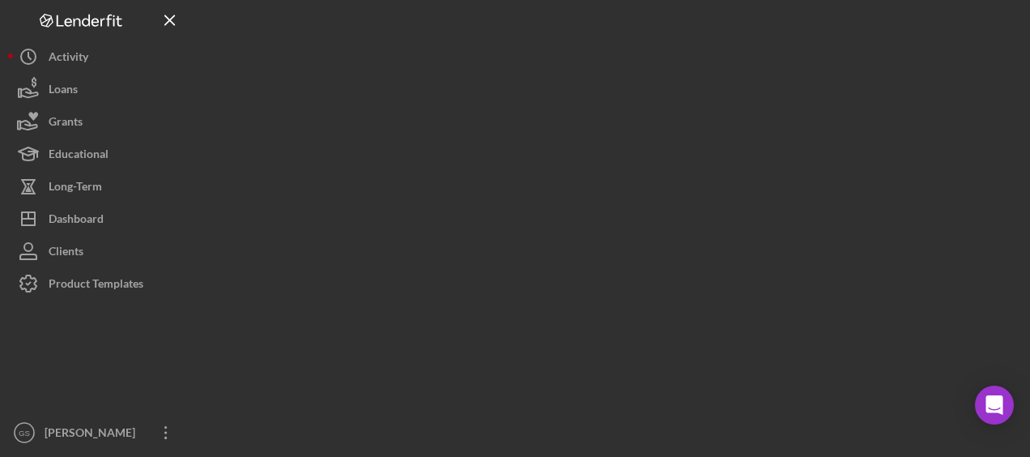
click at [674, 343] on div at bounding box center [607, 224] width 827 height 449
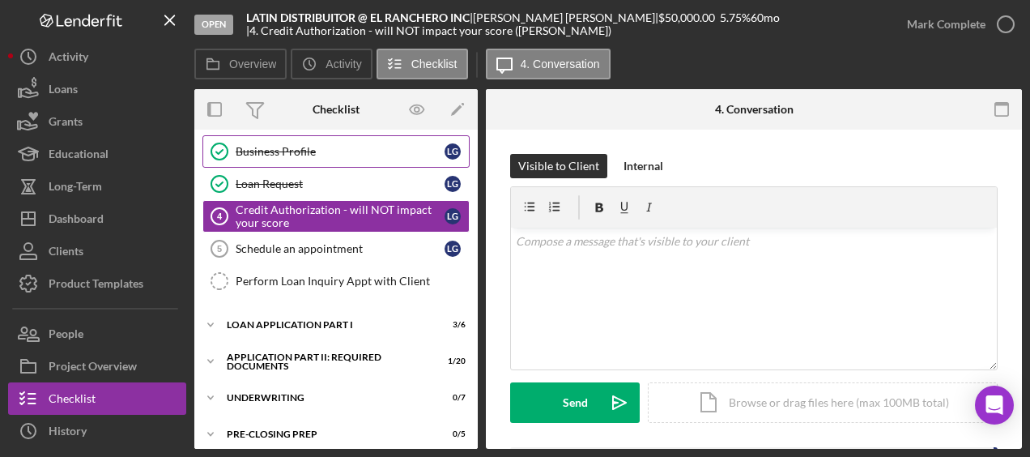
scroll to position [70, 0]
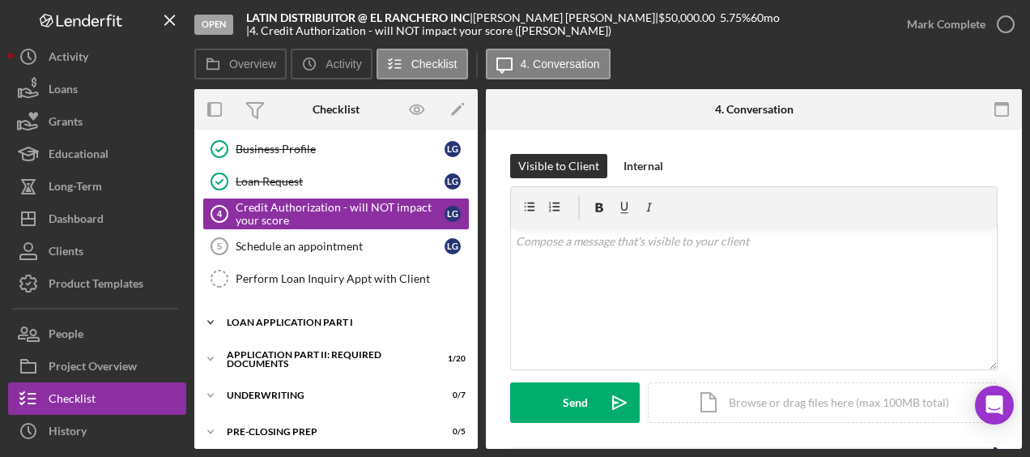
click at [348, 308] on div "Icon/Expander Loan Application Part I 3 / 6" at bounding box center [335, 322] width 283 height 32
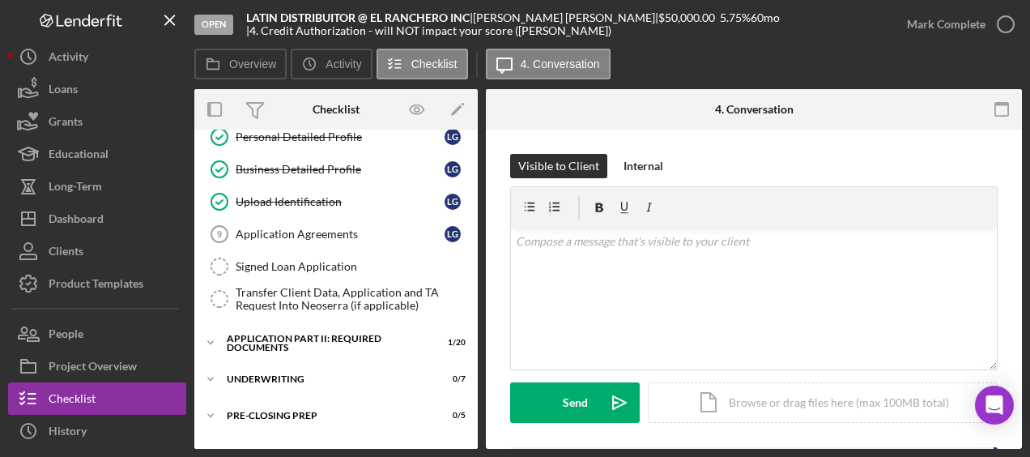
scroll to position [313, 0]
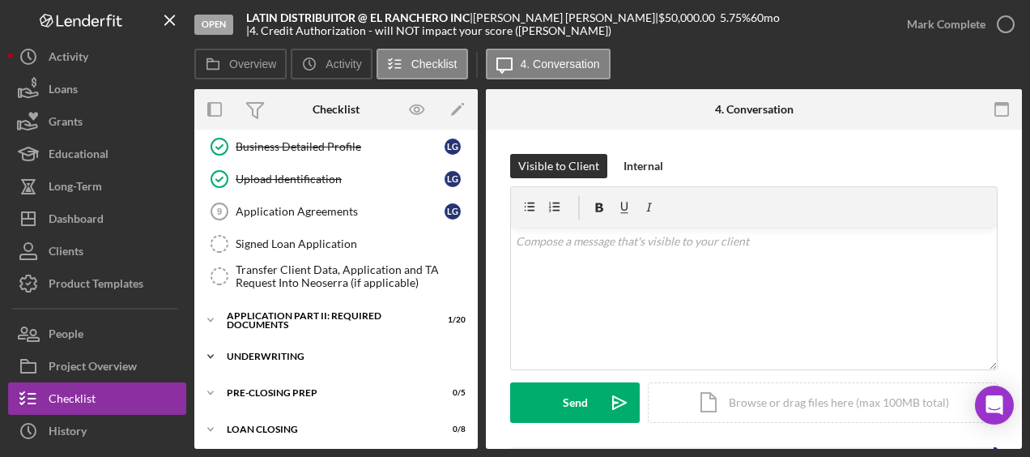
click at [332, 351] on div "Underwriting" at bounding box center [342, 356] width 231 height 10
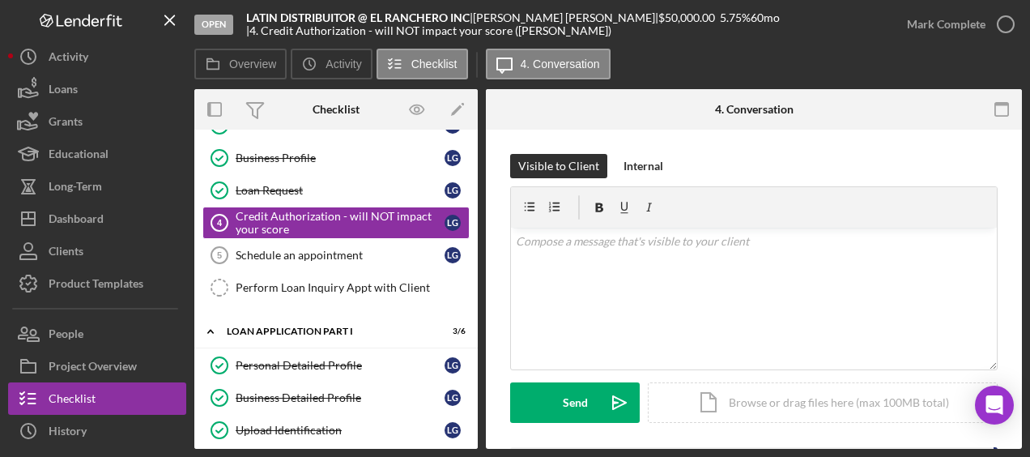
scroll to position [0, 0]
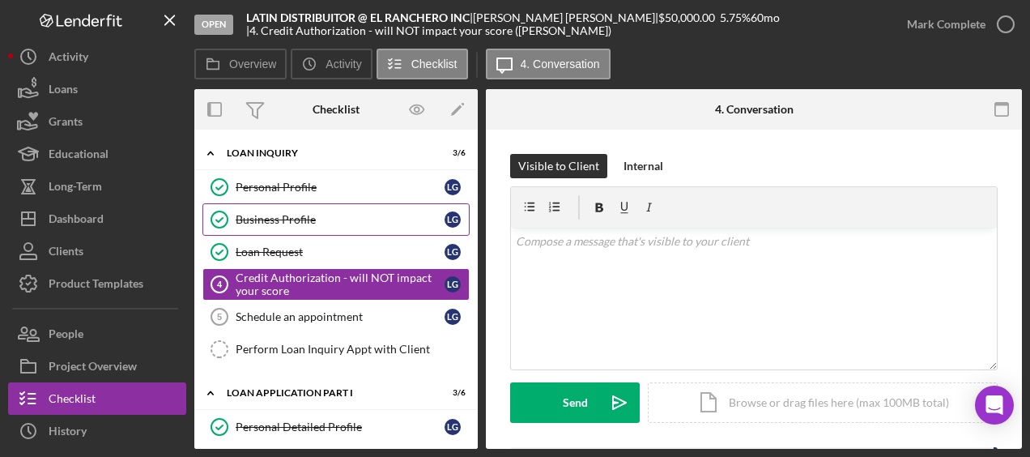
click at [338, 223] on div "Business Profile" at bounding box center [340, 219] width 209 height 13
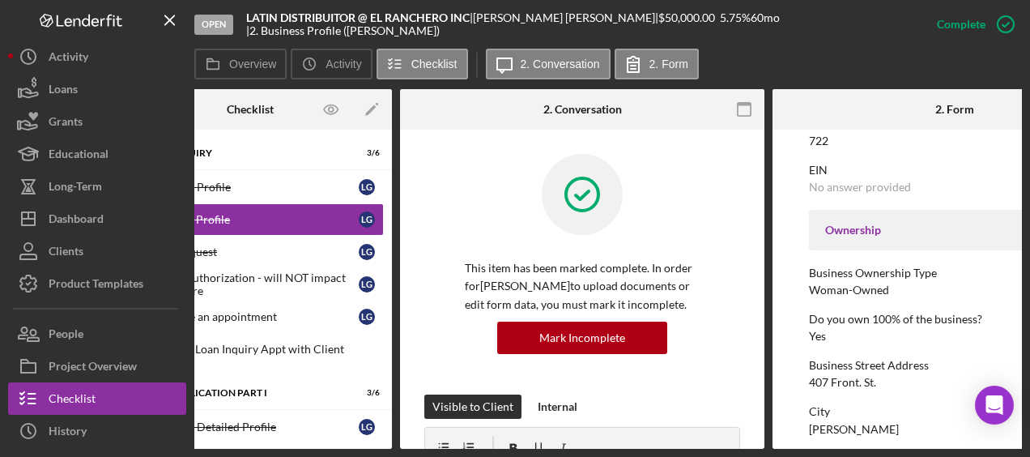
scroll to position [466, 0]
click at [780, 108] on div at bounding box center [832, 109] width 121 height 40
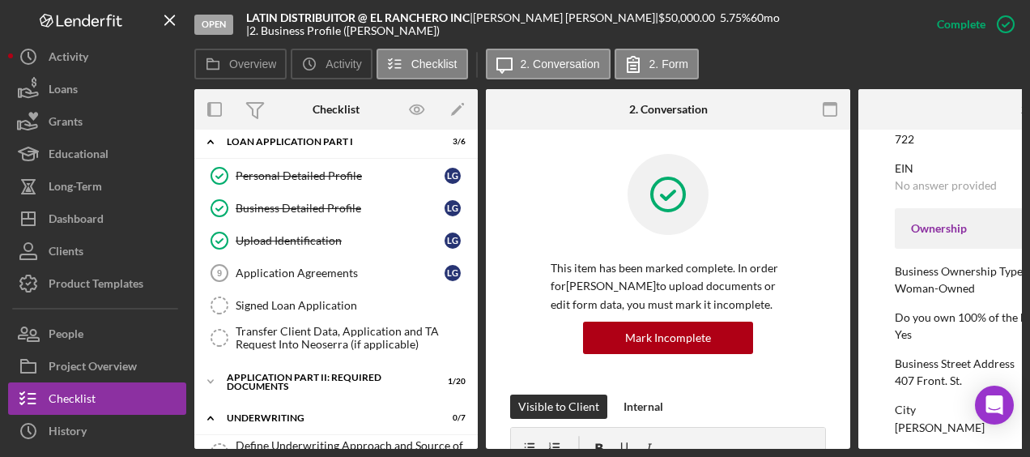
scroll to position [253, 0]
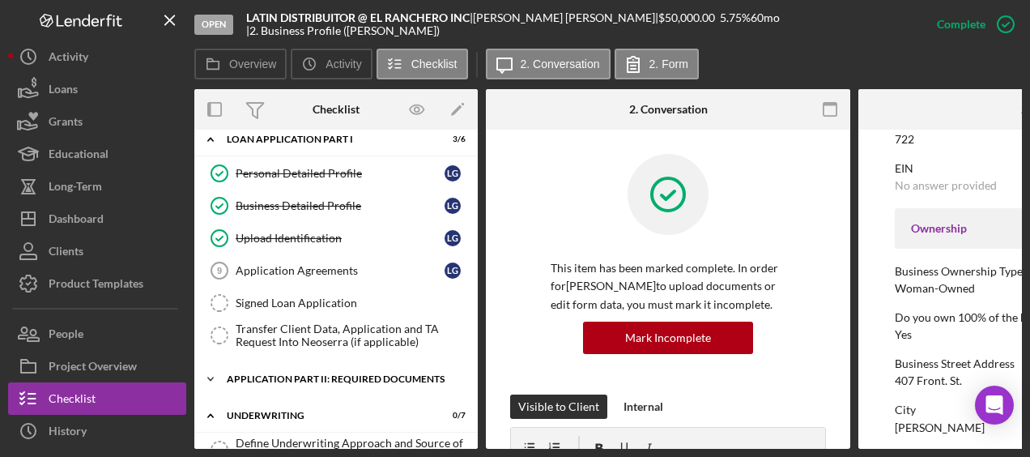
click at [330, 374] on div "Application Part II: Required Documents" at bounding box center [342, 379] width 231 height 10
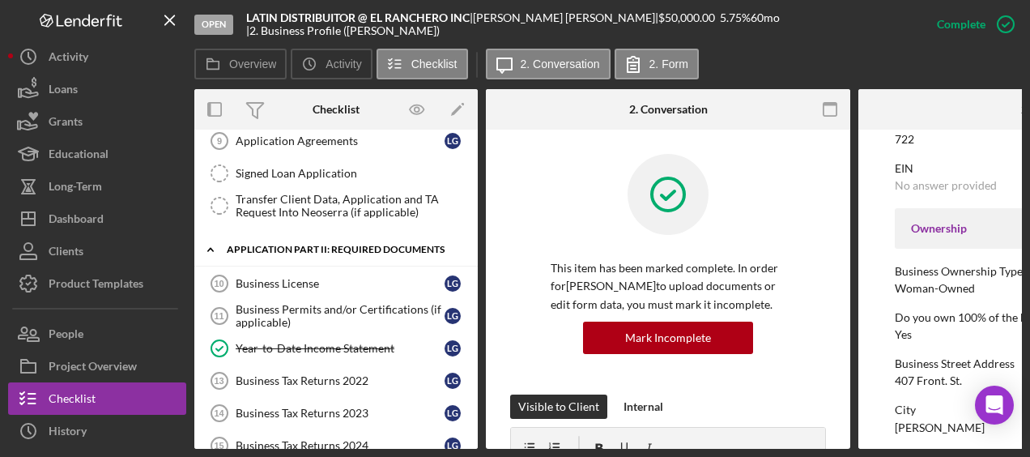
scroll to position [391, 0]
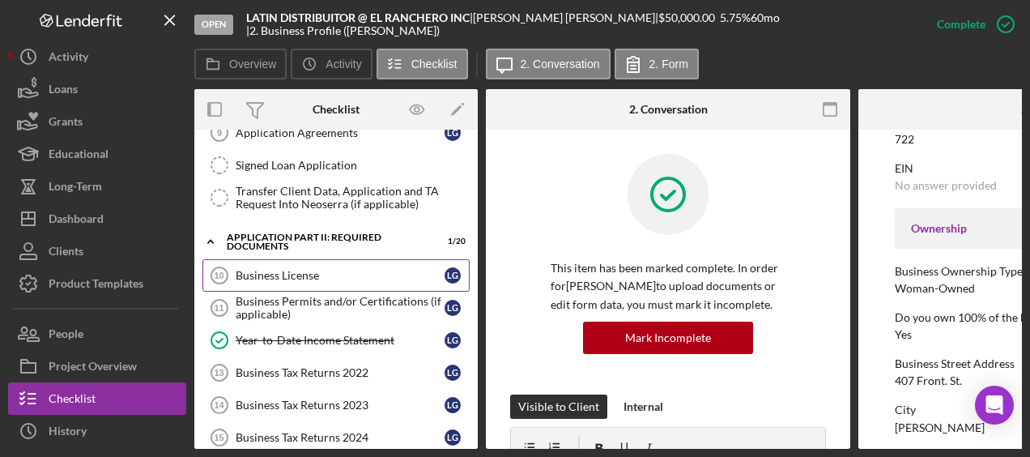
click at [322, 269] on div "Business License" at bounding box center [340, 275] width 209 height 13
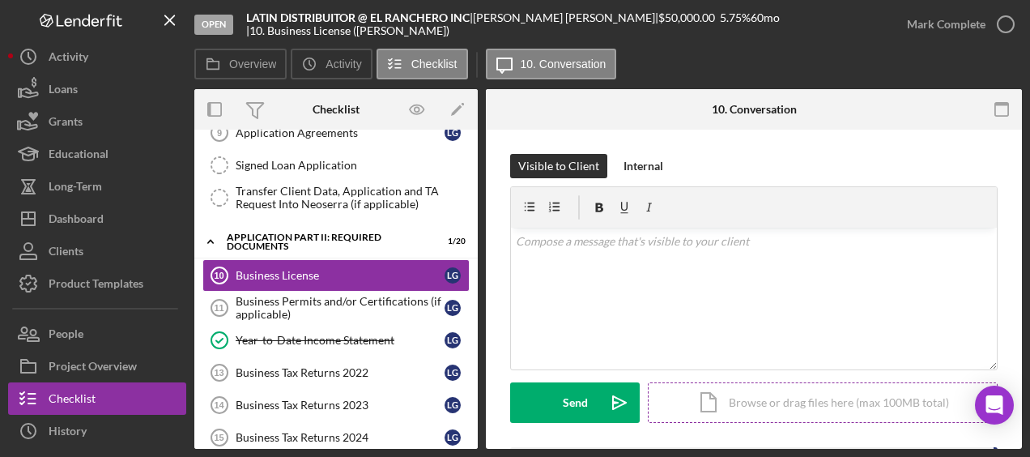
click at [804, 406] on div "Icon/Document Browse or drag files here (max 100MB total) Tap to choose files o…" at bounding box center [823, 402] width 350 height 40
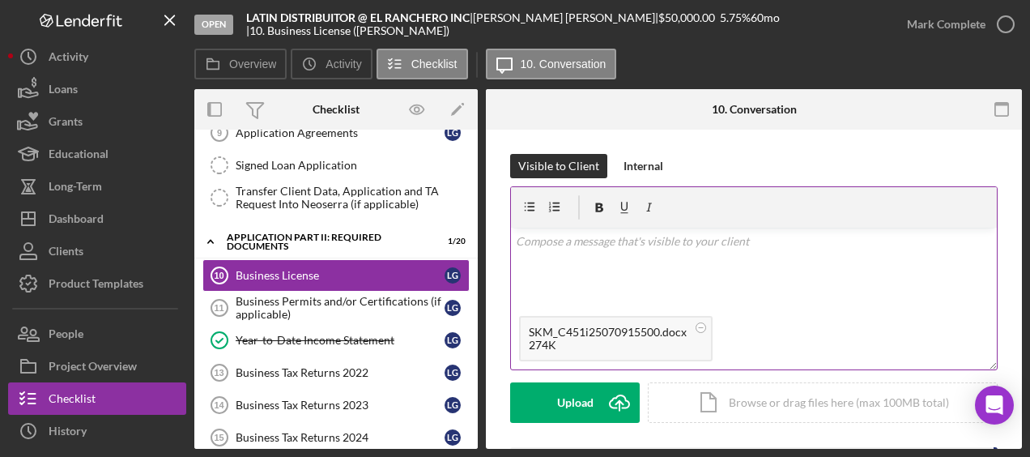
click at [631, 332] on div "SKM_C451i25070915500.docx" at bounding box center [608, 331] width 158 height 13
click at [701, 325] on circle at bounding box center [701, 327] width 10 height 10
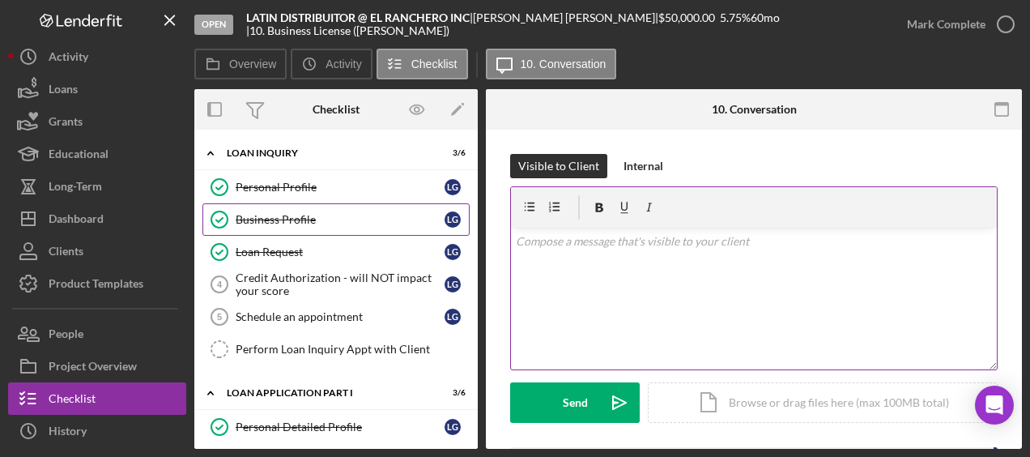
click at [344, 219] on div "Business Profile" at bounding box center [340, 219] width 209 height 13
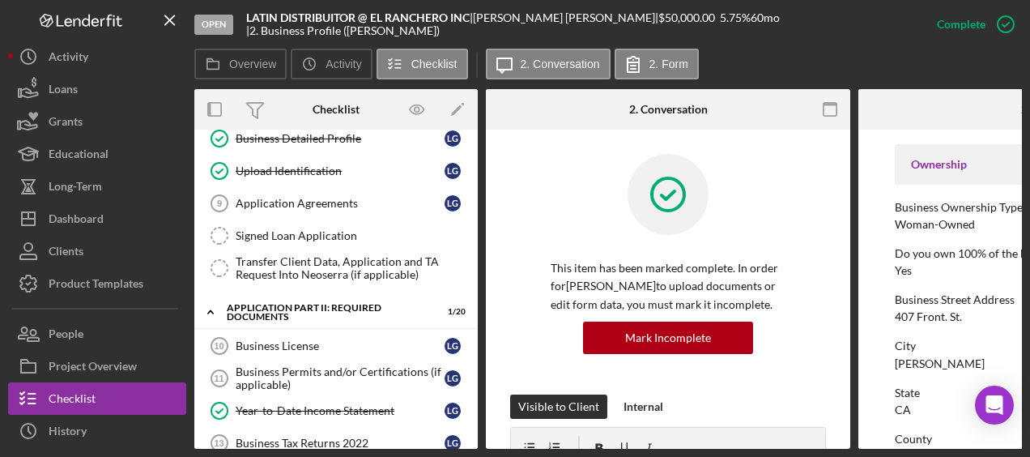
scroll to position [325, 0]
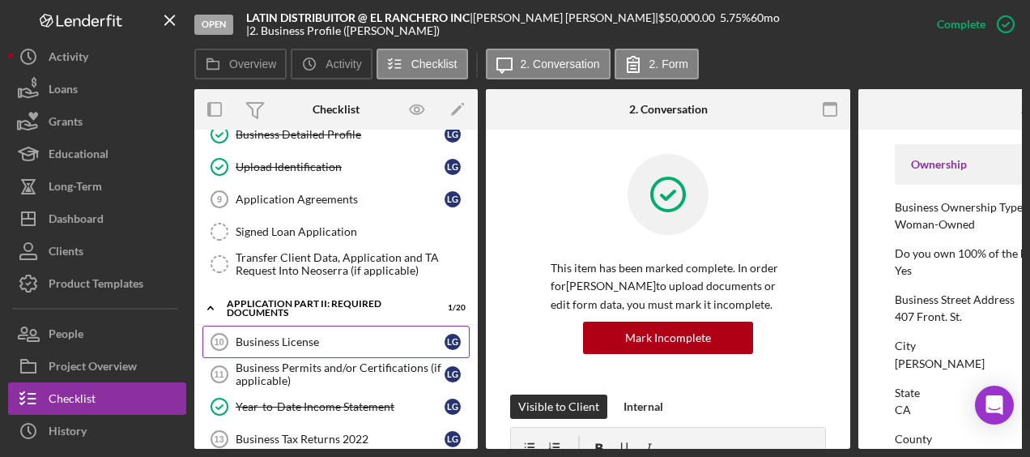
click at [363, 335] on div "Business License" at bounding box center [340, 341] width 209 height 13
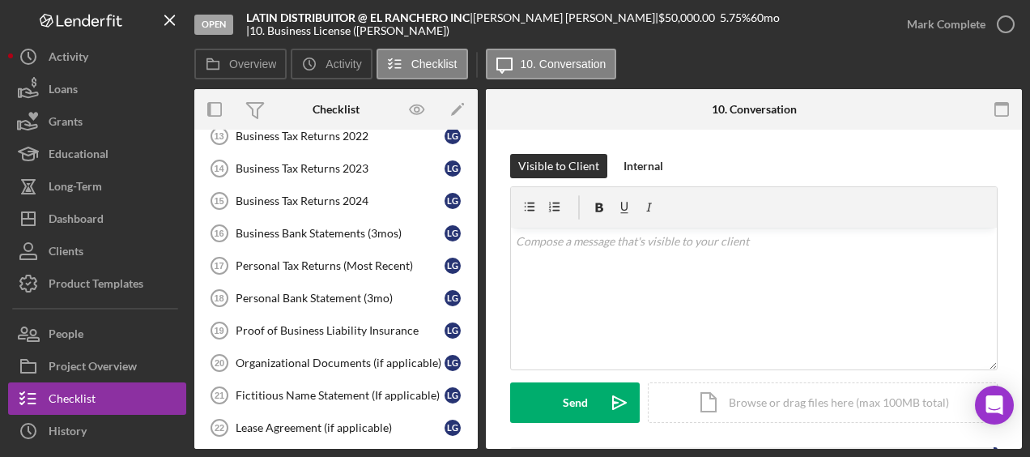
scroll to position [624, 0]
